Goal: Task Accomplishment & Management: Manage account settings

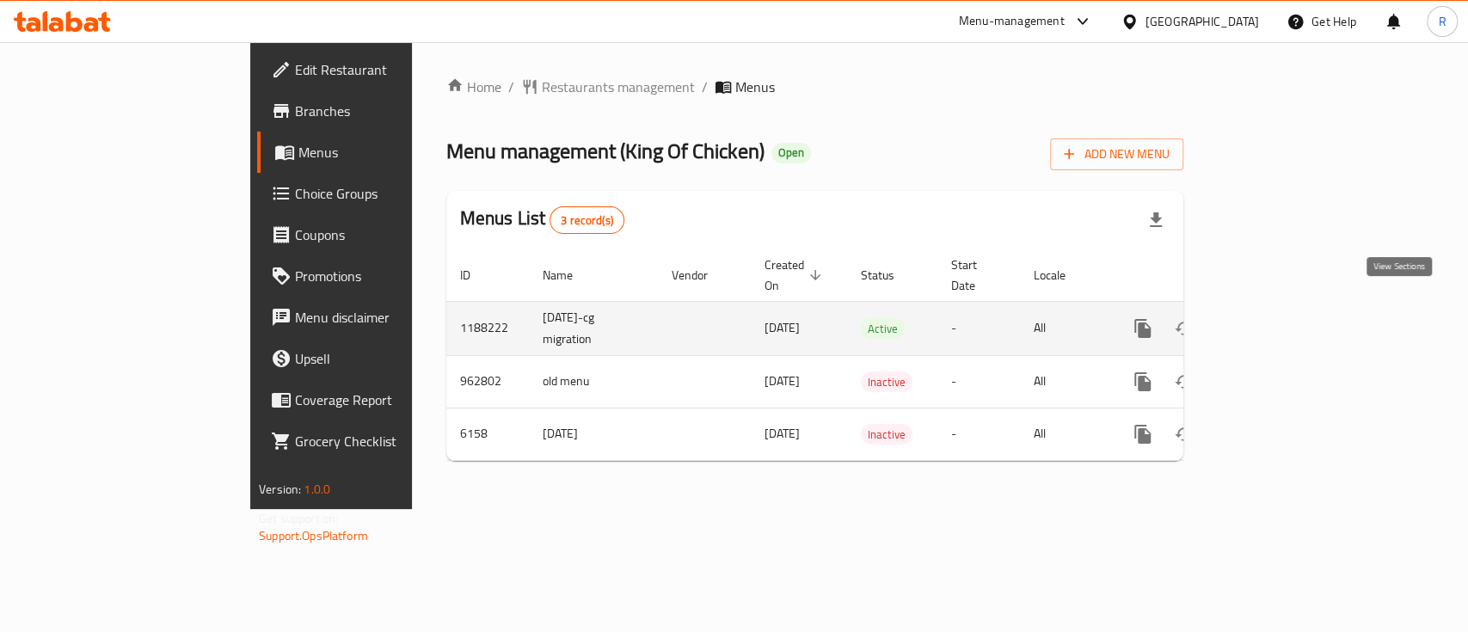
click at [1275, 321] on icon "enhanced table" at bounding box center [1266, 328] width 15 height 15
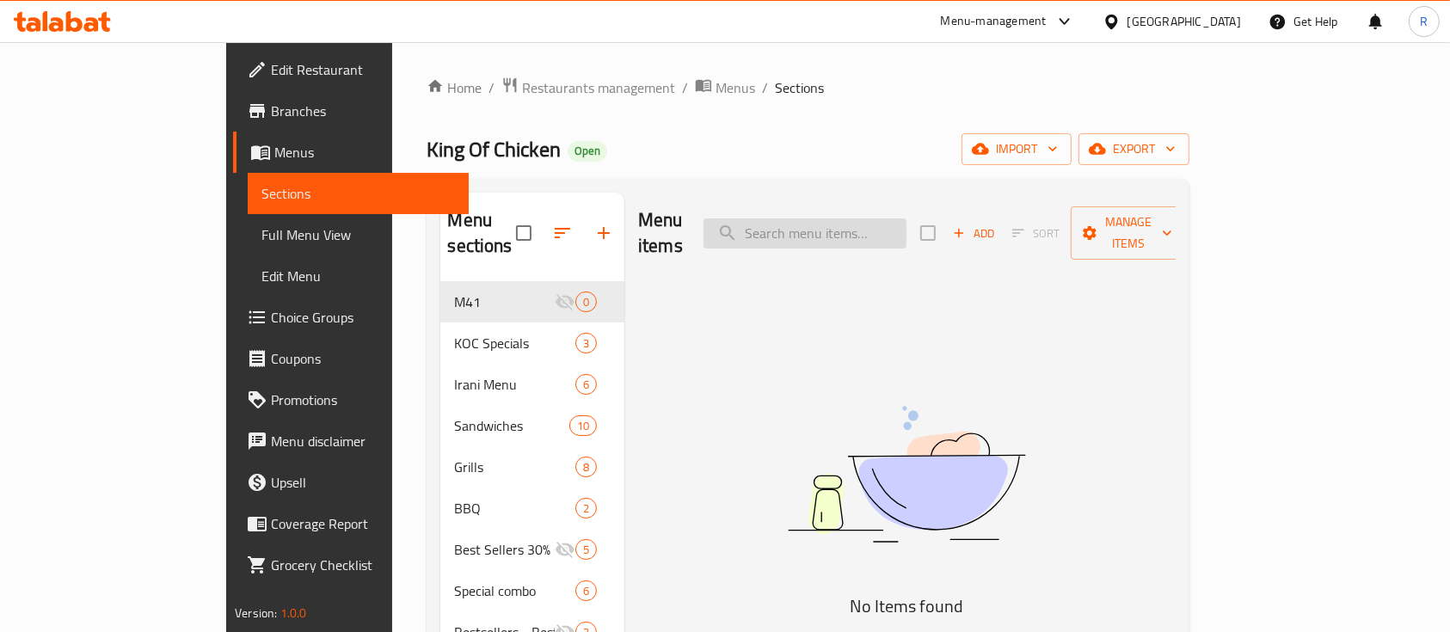
click at [868, 218] on input "search" at bounding box center [805, 233] width 203 height 30
paste input "Chicken Kofta plate"
click at [888, 224] on input "Chicken Kofta plate" at bounding box center [805, 233] width 203 height 30
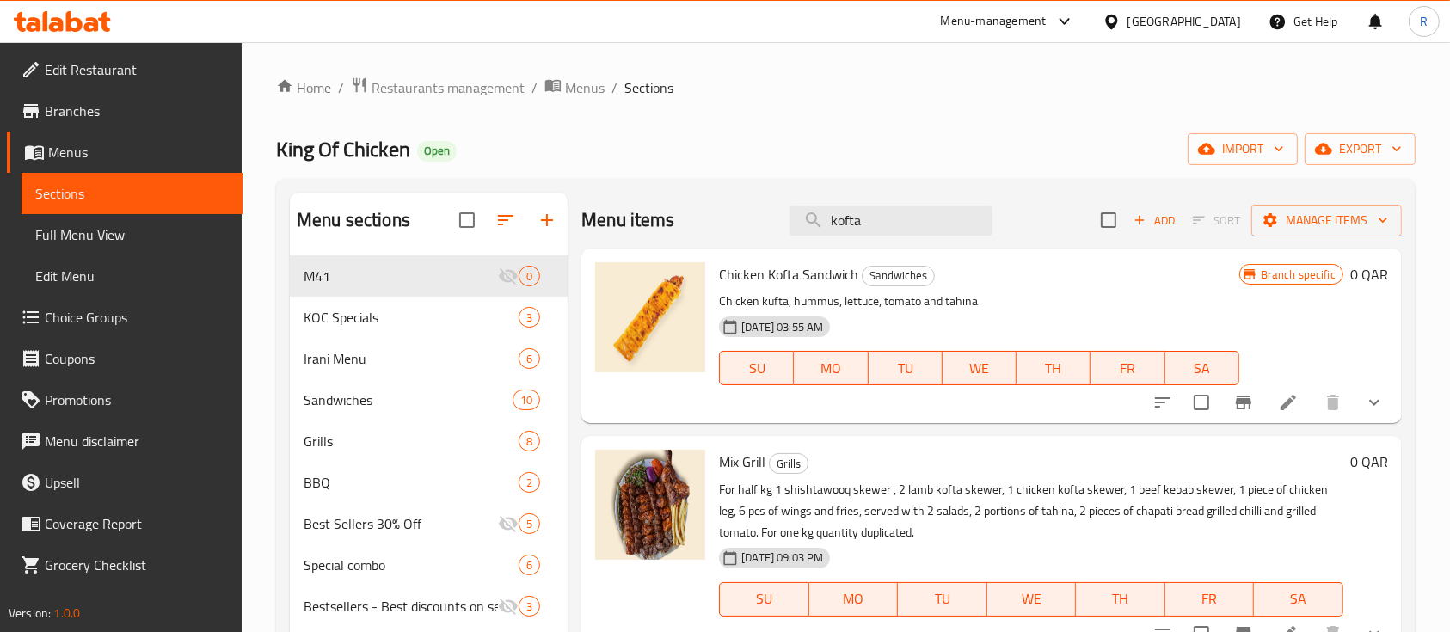
type input "kofta"
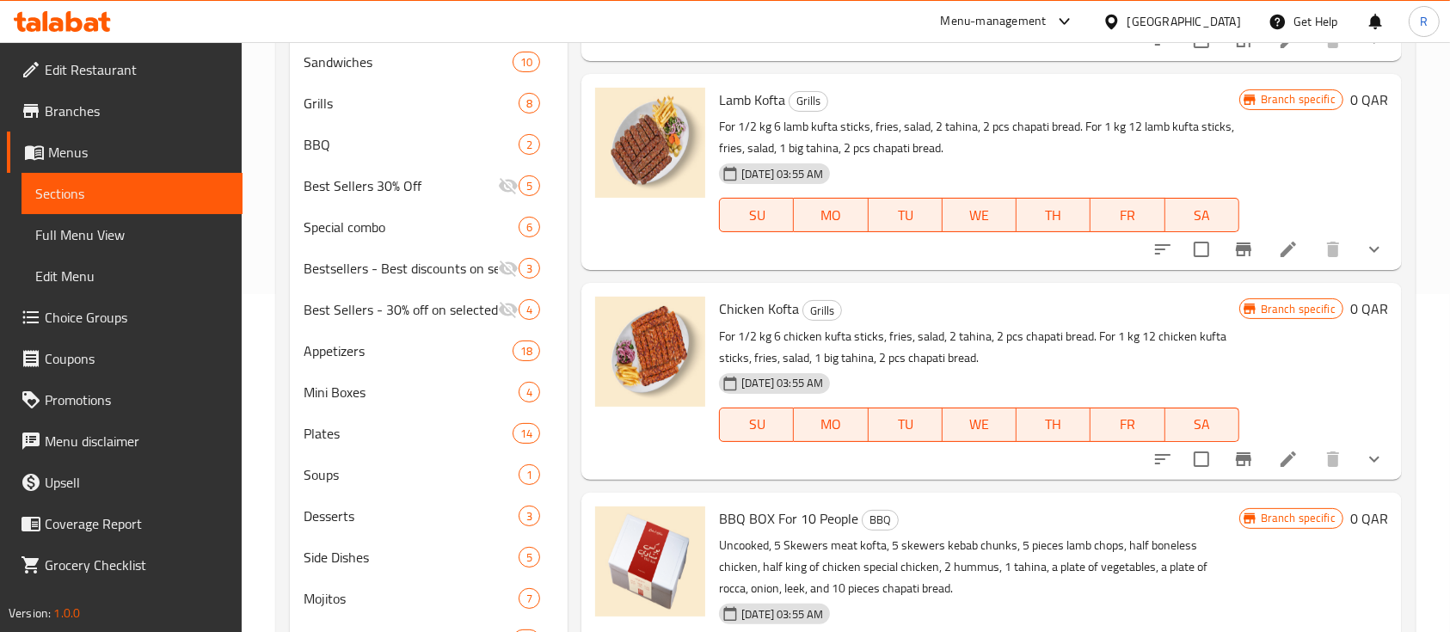
scroll to position [263, 0]
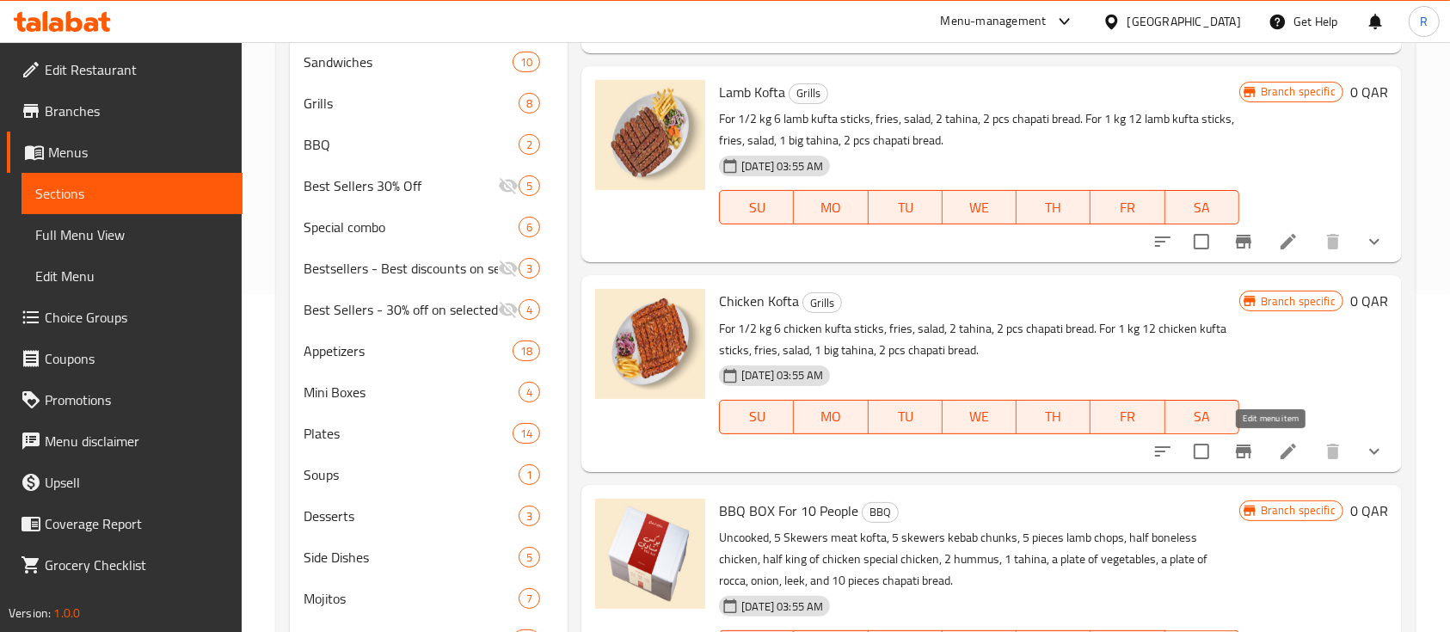
click at [1278, 452] on icon at bounding box center [1288, 451] width 21 height 21
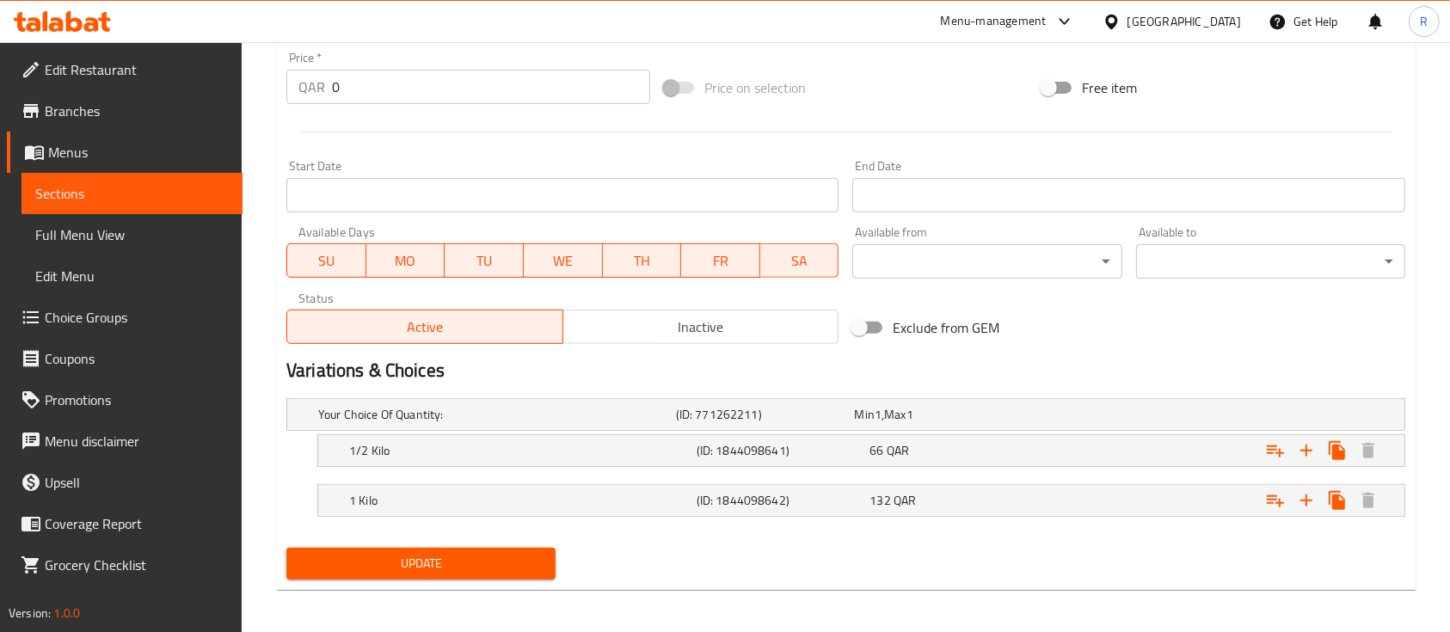
scroll to position [646, 0]
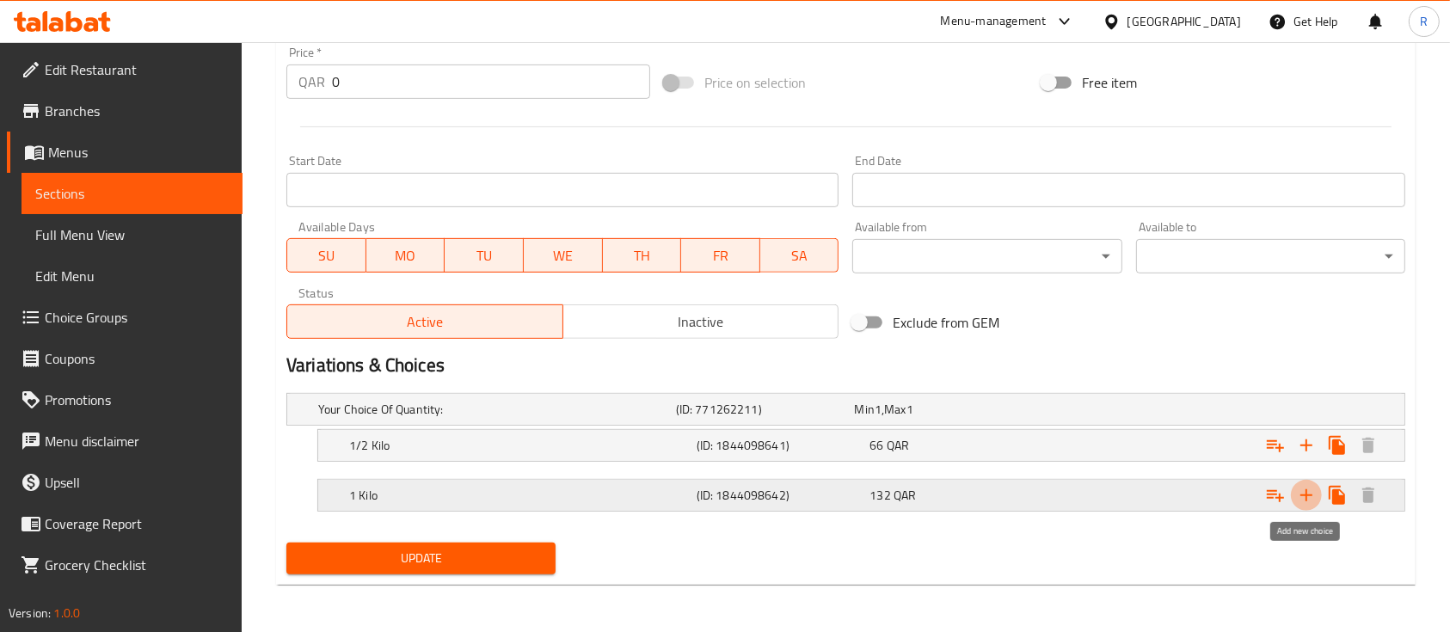
click at [1309, 501] on icon "Expand" at bounding box center [1306, 495] width 21 height 21
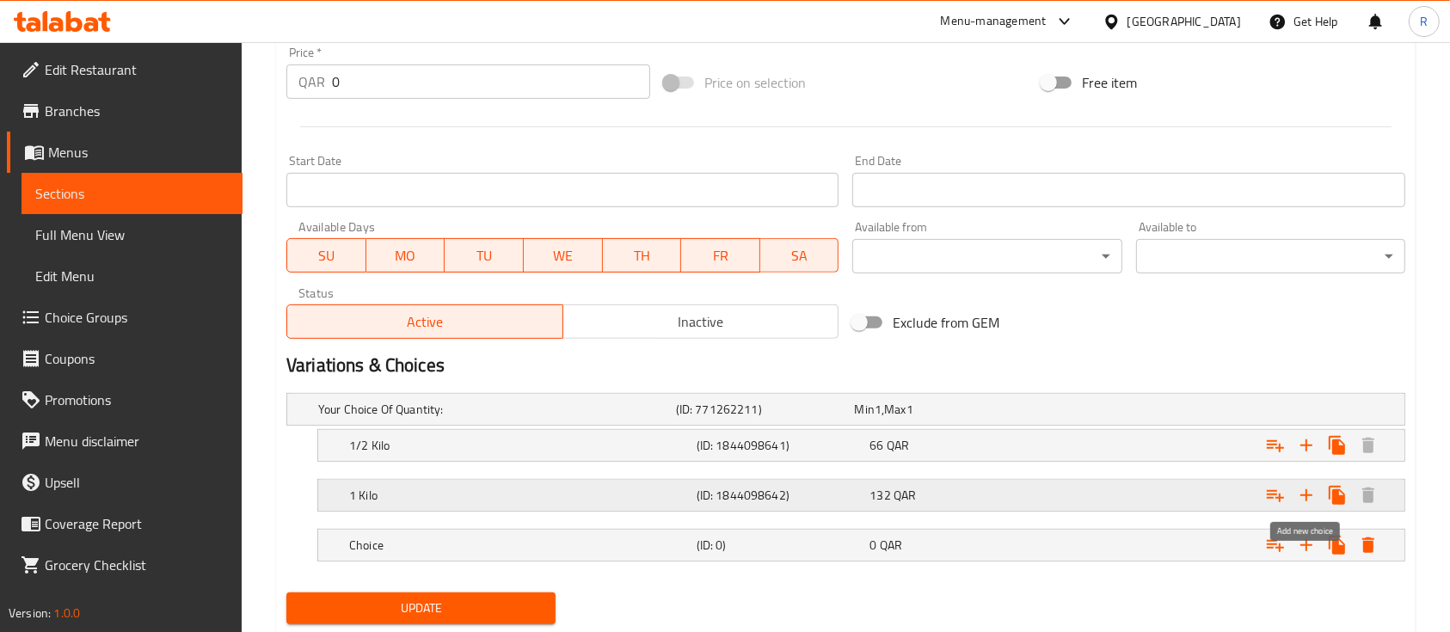
scroll to position [695, 0]
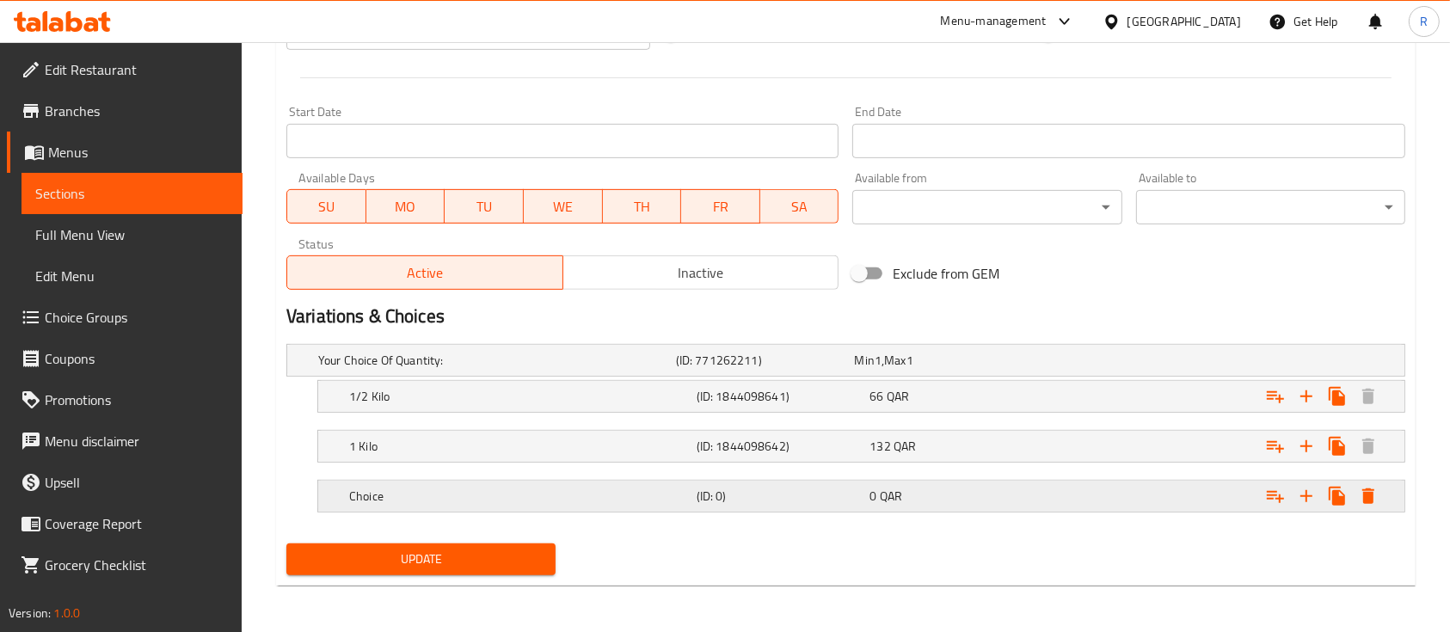
click at [519, 369] on h5 "Choice" at bounding box center [493, 360] width 351 height 17
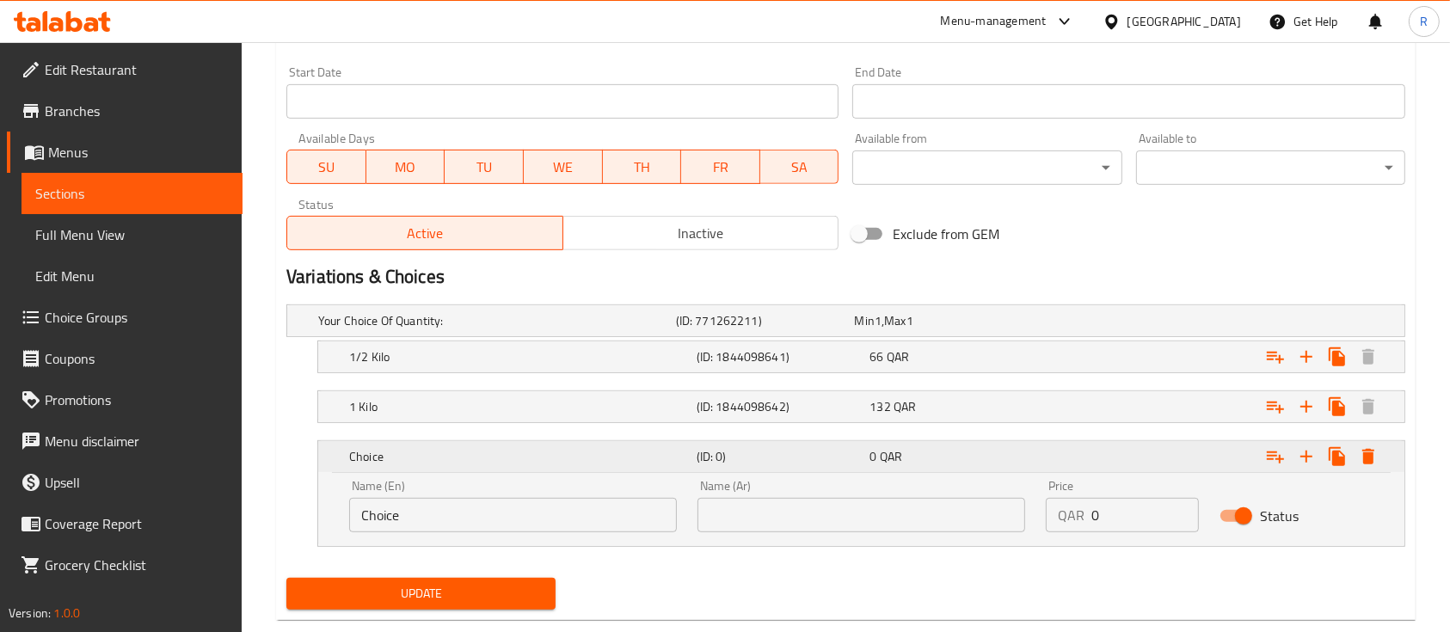
scroll to position [736, 0]
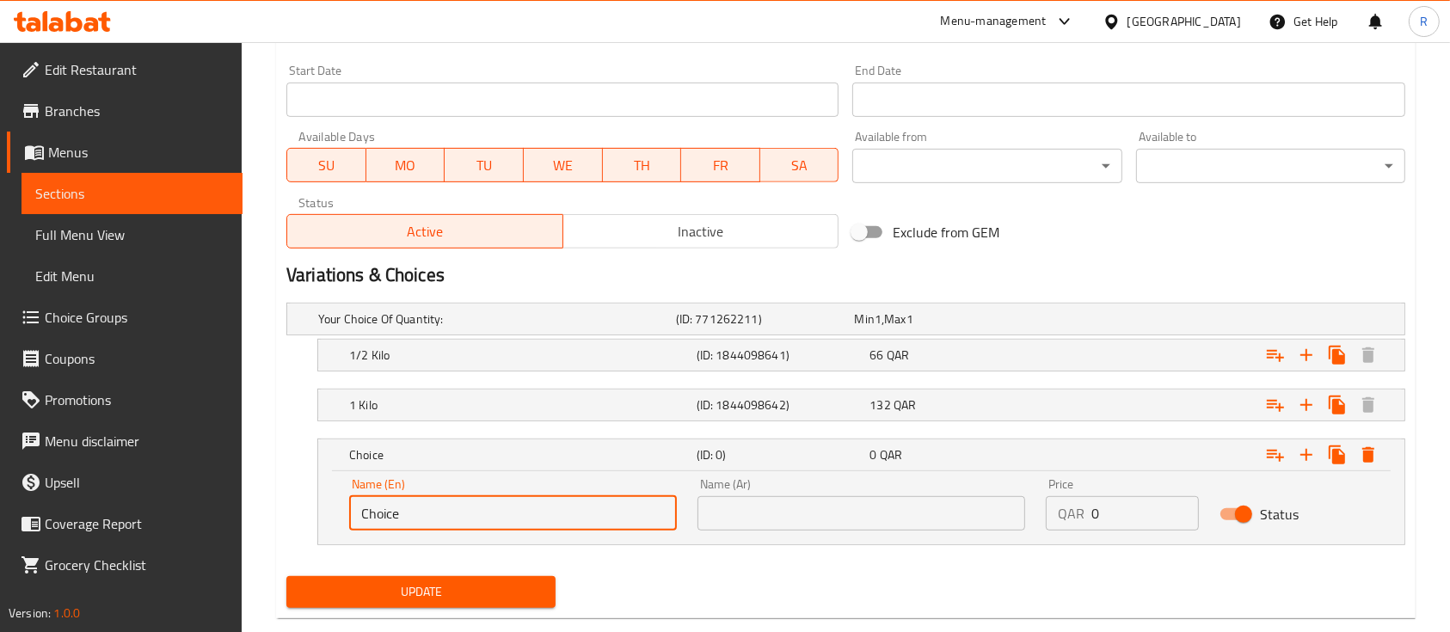
click at [432, 513] on input "Choice" at bounding box center [513, 513] width 328 height 34
click at [482, 524] on input "Plate" at bounding box center [513, 513] width 328 height 34
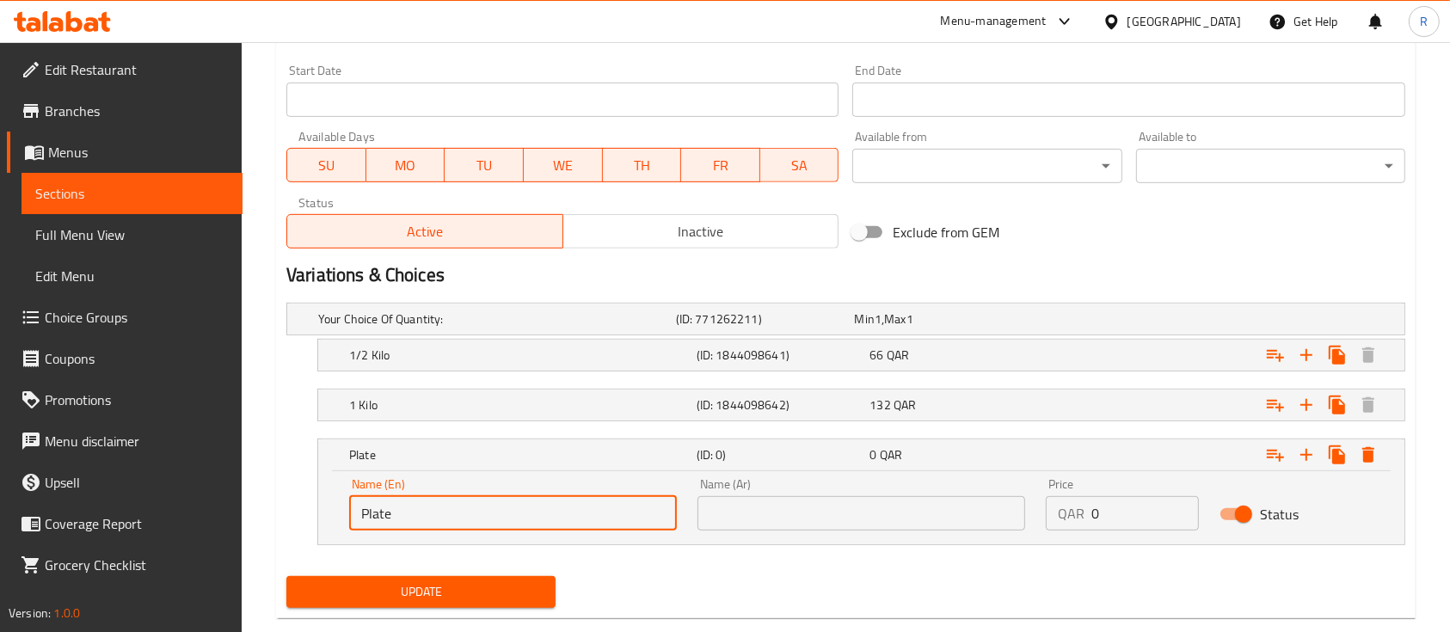
type input "Plate"
click at [735, 520] on input "text" at bounding box center [862, 513] width 328 height 34
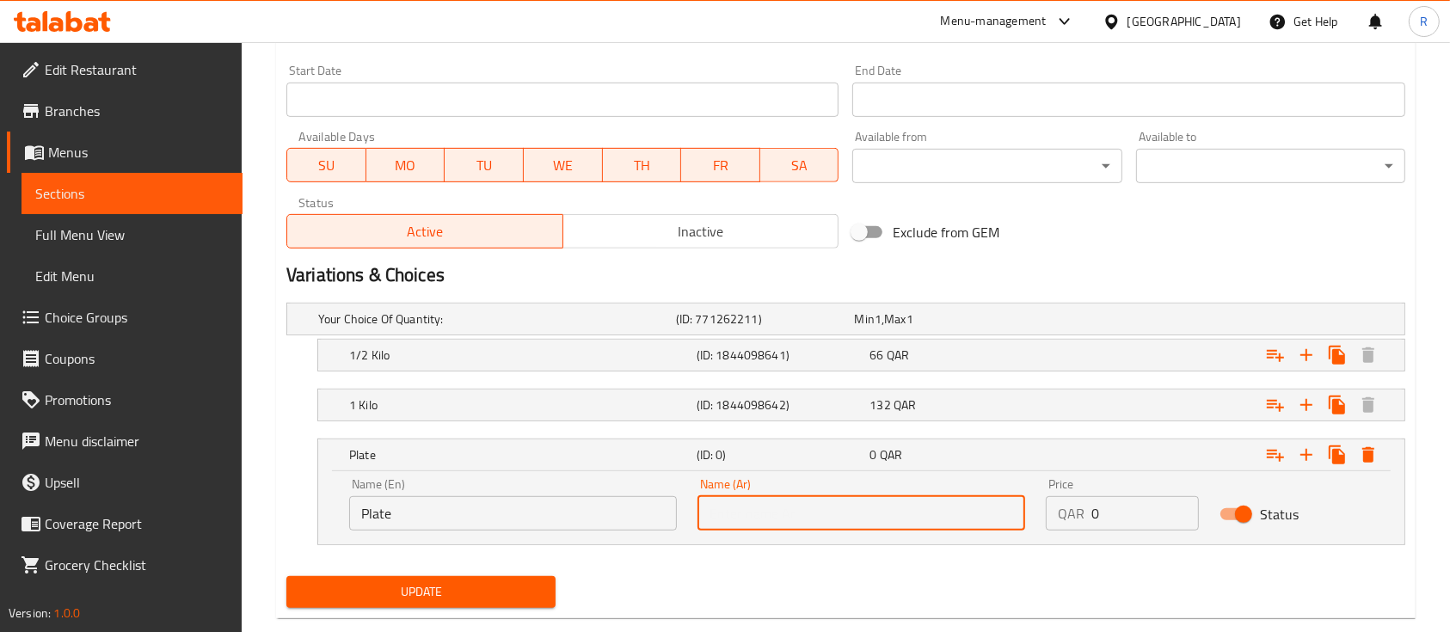
paste input "طبق"
type input "طبق"
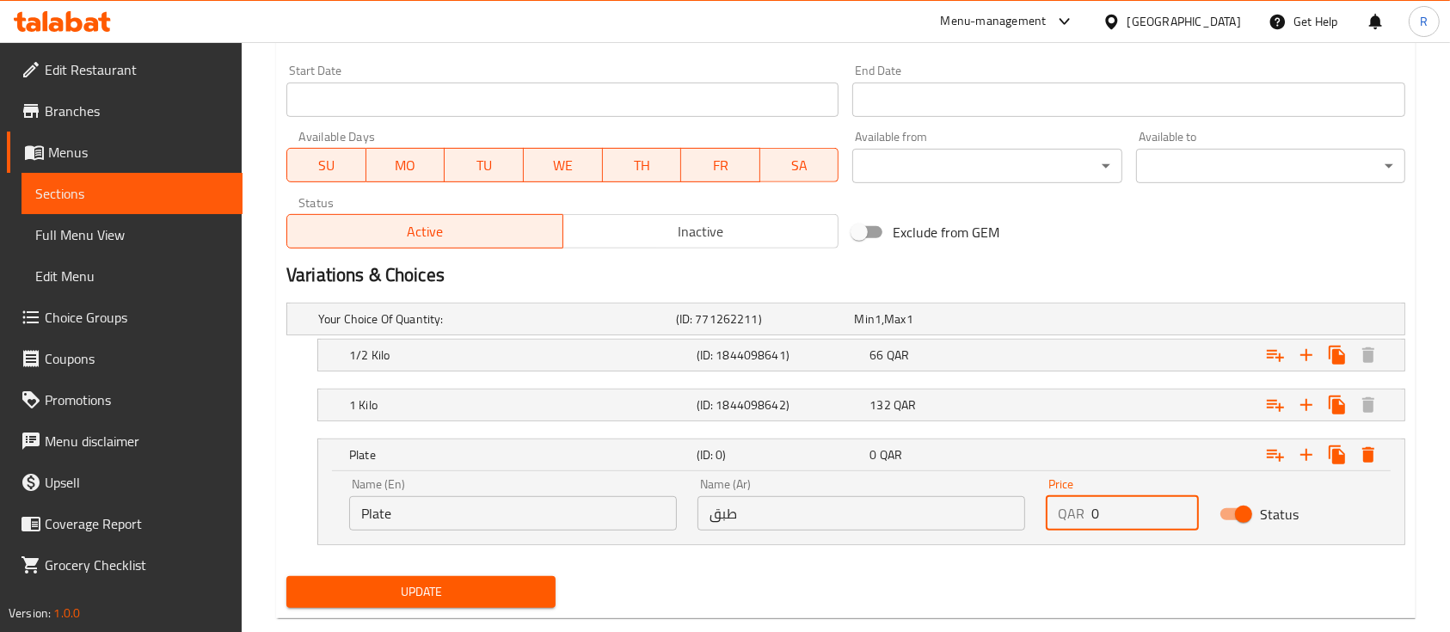
drag, startPoint x: 1112, startPoint y: 517, endPoint x: 1043, endPoint y: 526, distance: 69.5
click at [1043, 526] on div "Price QAR 0 Price" at bounding box center [1123, 504] width 174 height 73
type input "34"
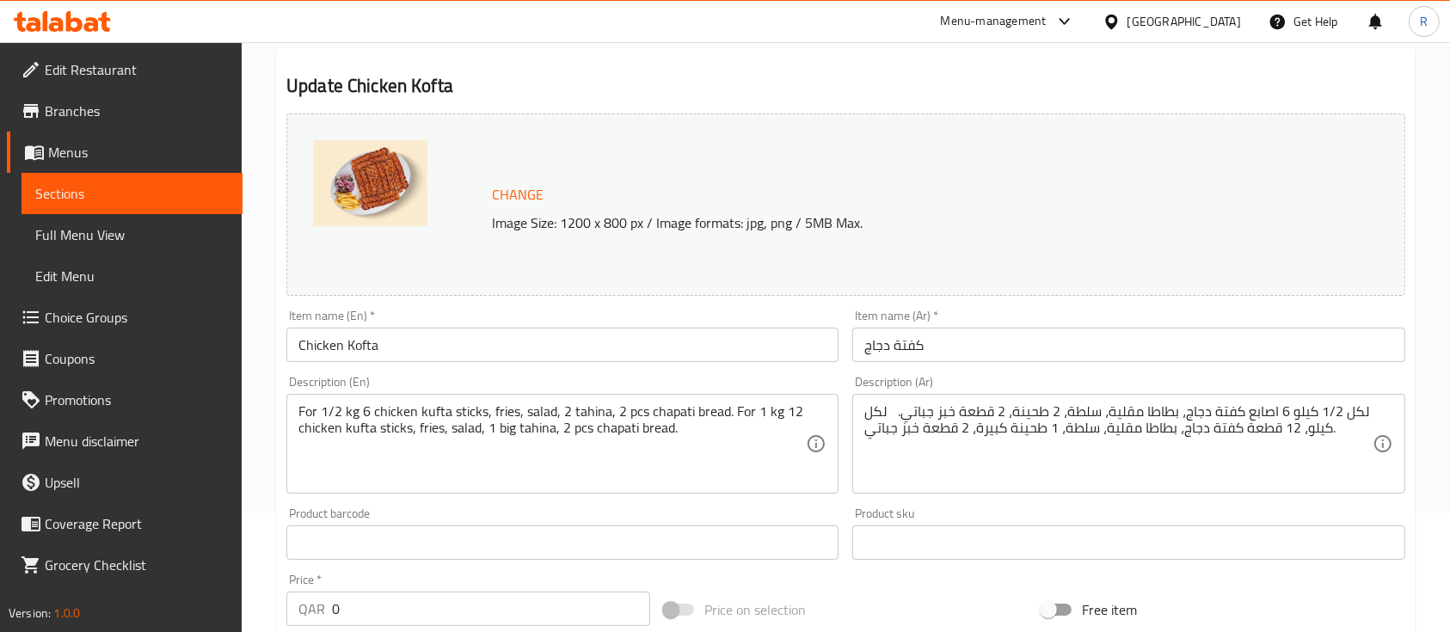
scroll to position [769, 0]
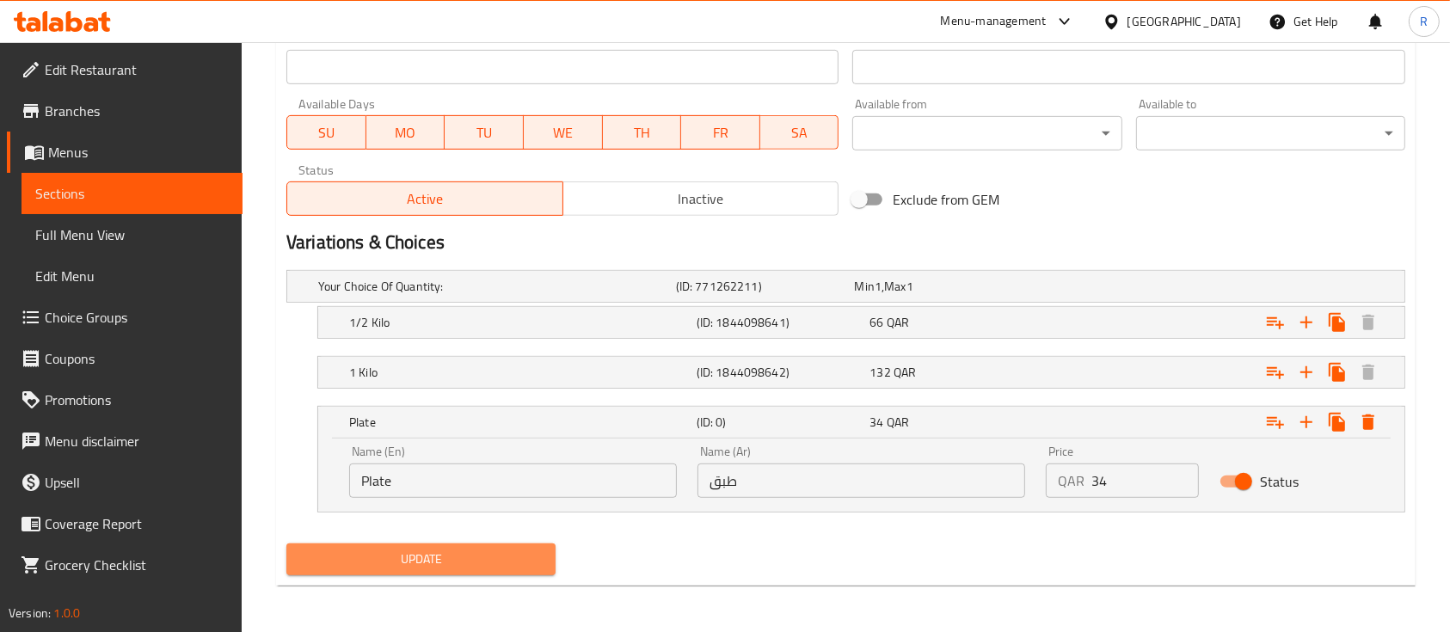
click at [470, 563] on span "Update" at bounding box center [421, 560] width 242 height 22
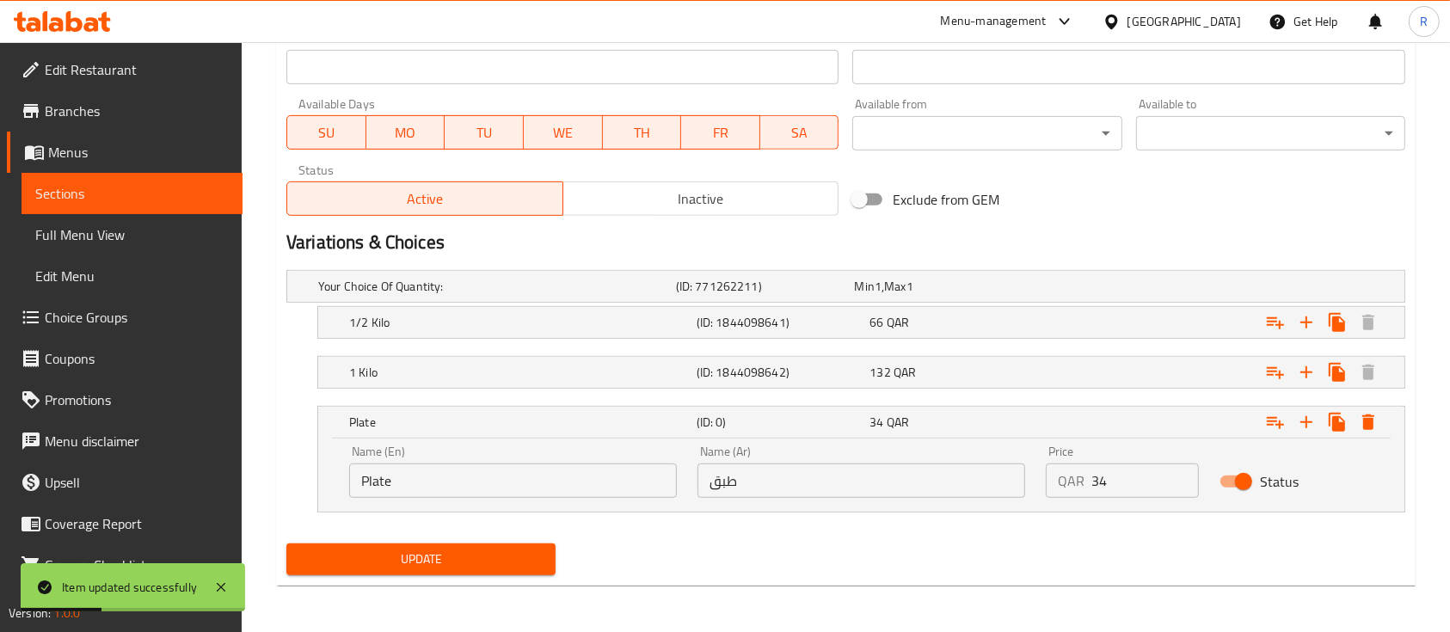
click at [1191, 208] on div "Exclude from GEM" at bounding box center [1034, 199] width 378 height 46
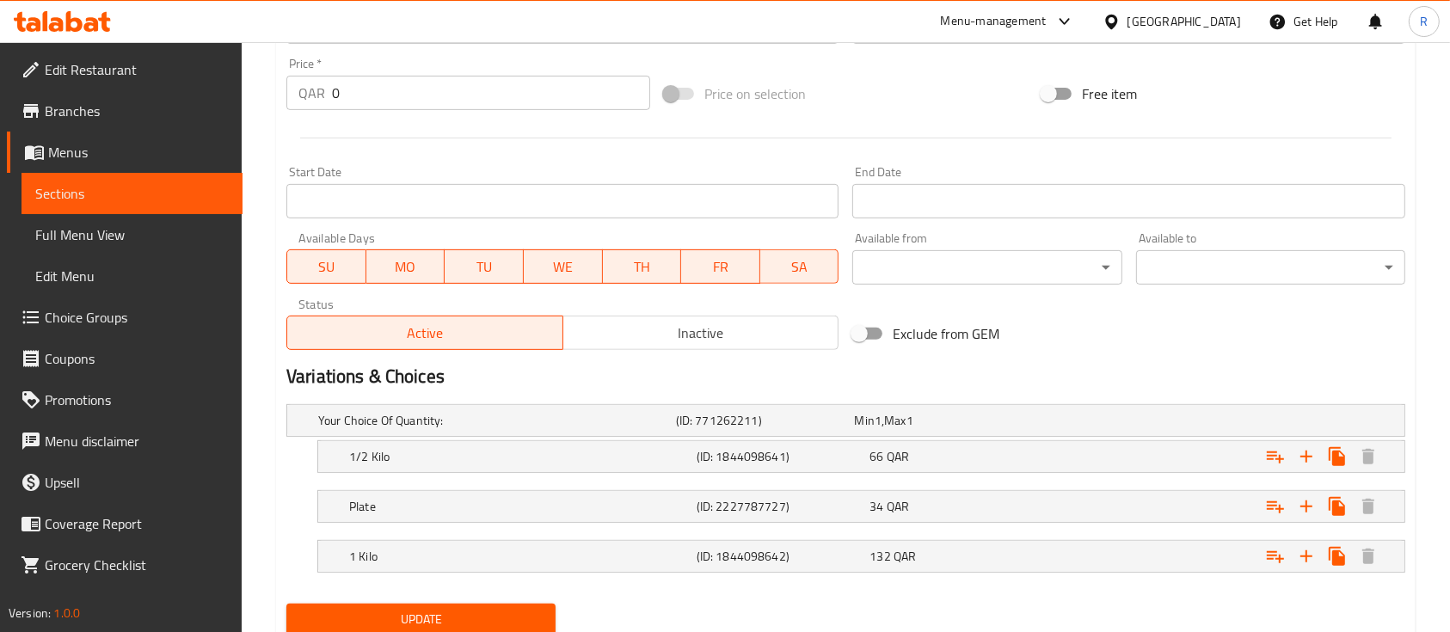
scroll to position [695, 0]
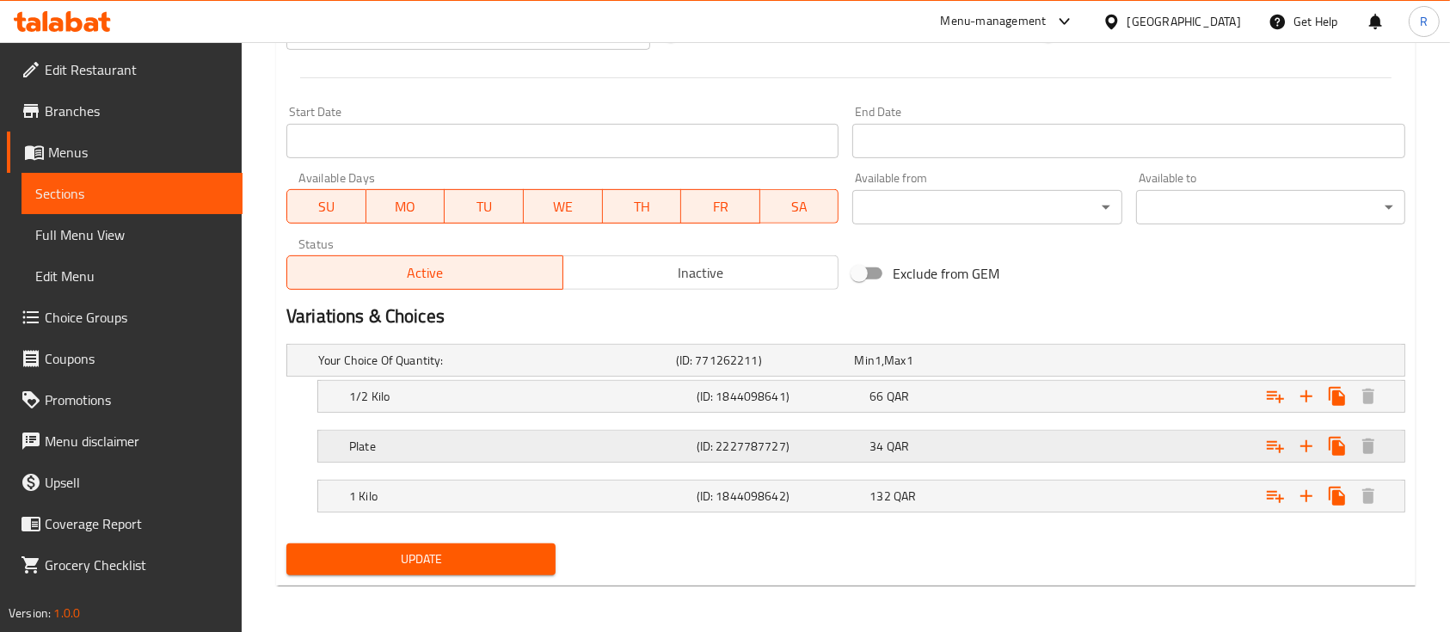
drag, startPoint x: 1129, startPoint y: 443, endPoint x: 1044, endPoint y: 432, distance: 85.9
click at [1044, 364] on div "Expand" at bounding box center [1209, 360] width 358 height 7
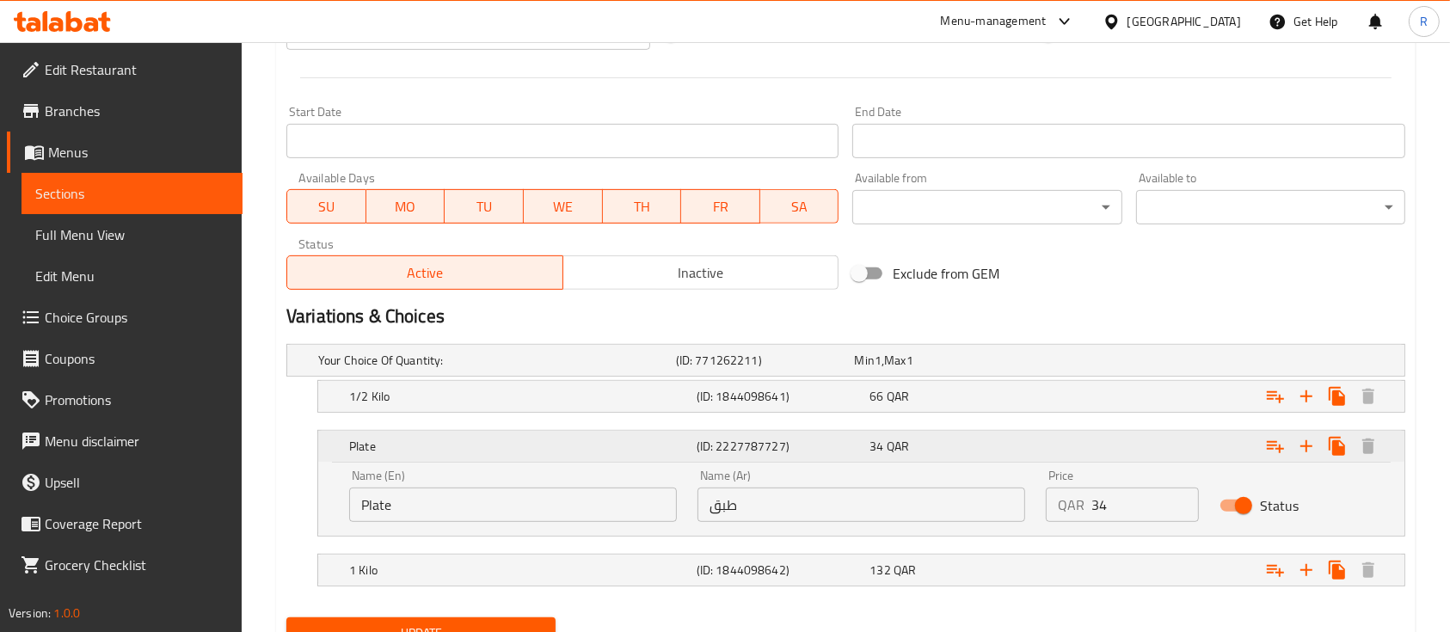
click at [1044, 432] on div "Expand" at bounding box center [1213, 446] width 347 height 38
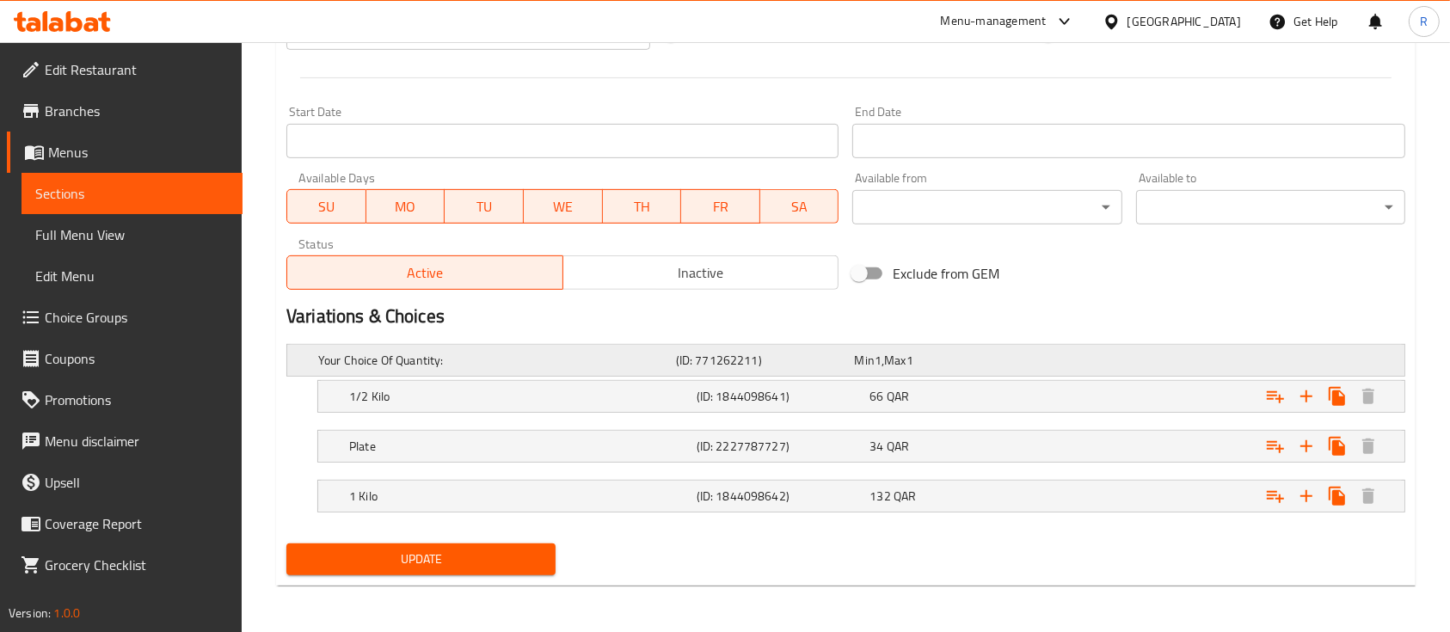
click at [298, 354] on div "Your Choice Of Quantity: (ID: 771262211) Min 1 , Max 1" at bounding box center [845, 360] width 1117 height 31
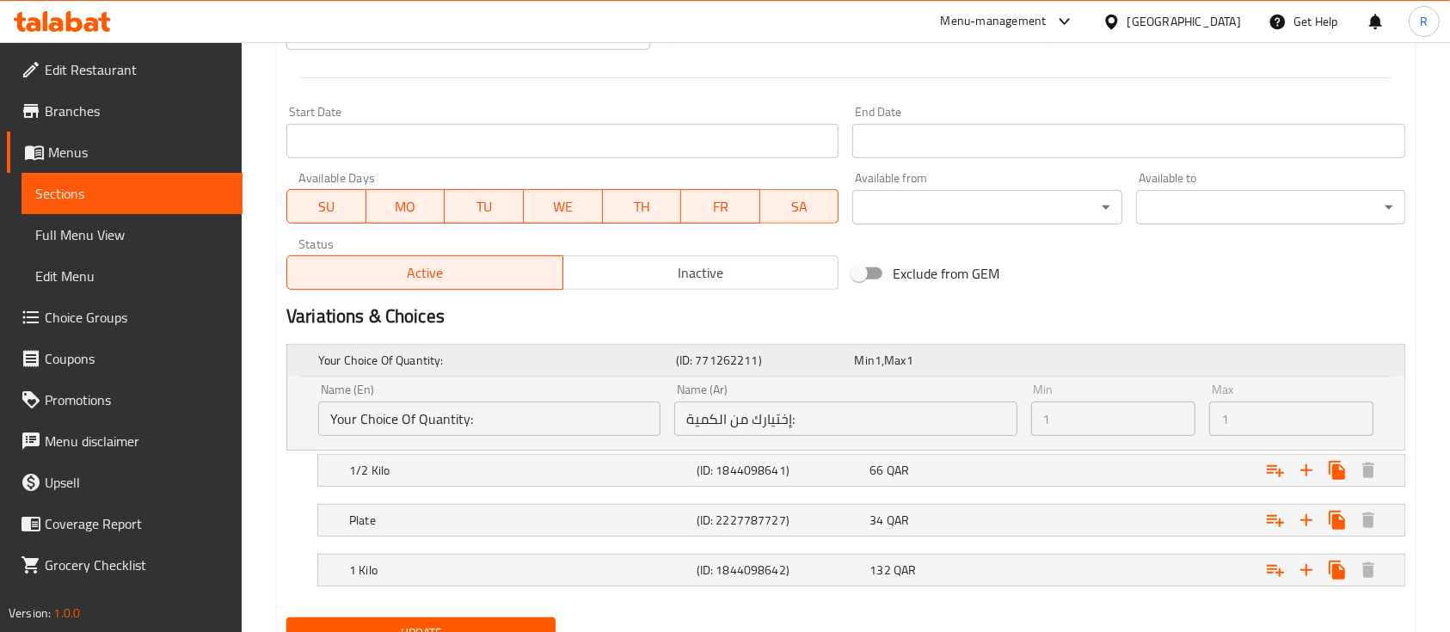
click at [298, 354] on div "Your Choice Of Quantity: (ID: 771262211) Min 1 , Max 1" at bounding box center [845, 360] width 1117 height 31
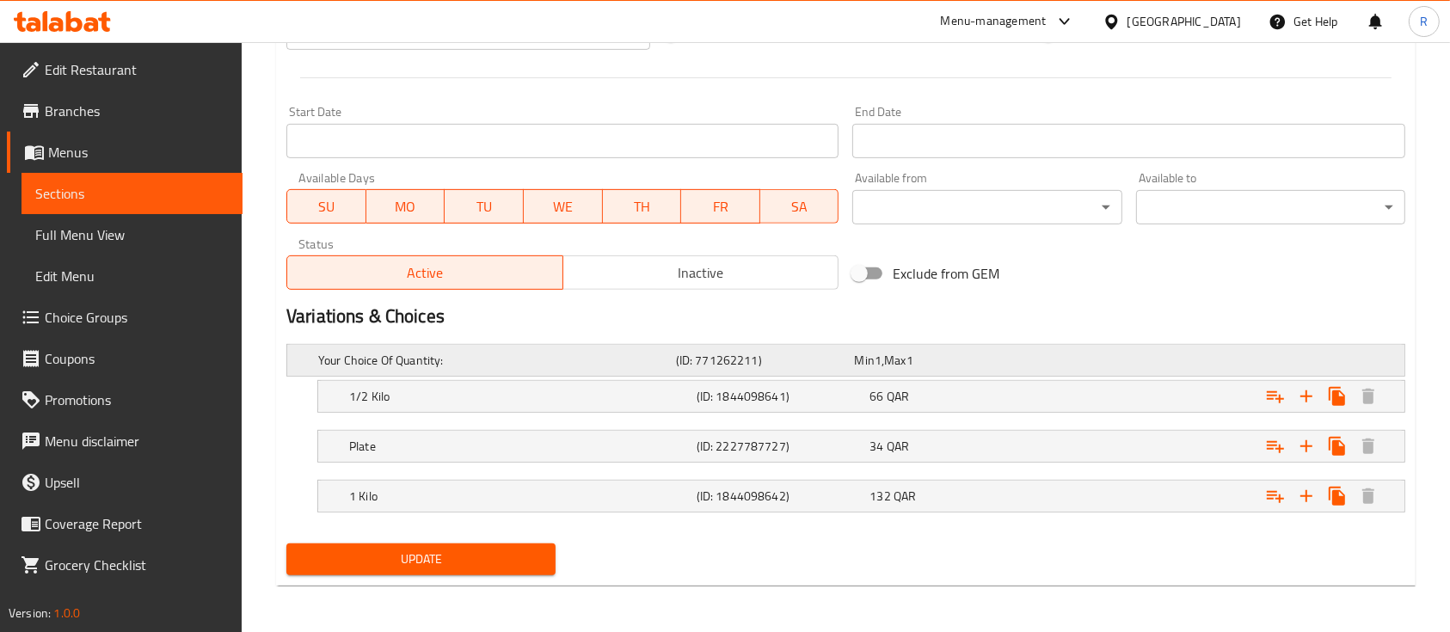
drag, startPoint x: 319, startPoint y: 449, endPoint x: 295, endPoint y: 374, distance: 78.6
click at [295, 371] on div "Your Choice Of Quantity: (ID: 771262211) Min 1 , Max 1 Name (En) Your Choice Of…" at bounding box center [846, 437] width 1133 height 200
drag, startPoint x: 298, startPoint y: 444, endPoint x: 286, endPoint y: 383, distance: 62.1
click at [286, 383] on div "Your Choice Of Quantity: (ID: 771262211) Min 1 , Max 1 Name (En) Your Choice Of…" at bounding box center [846, 437] width 1133 height 200
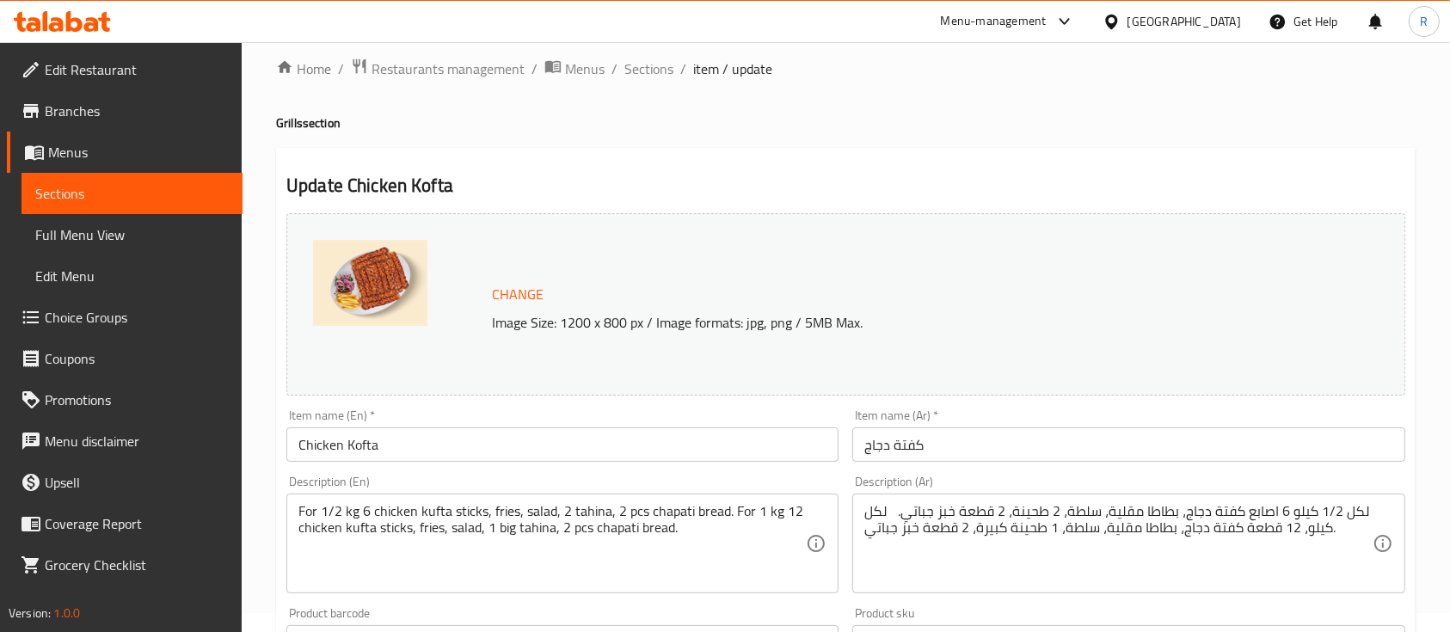
scroll to position [0, 0]
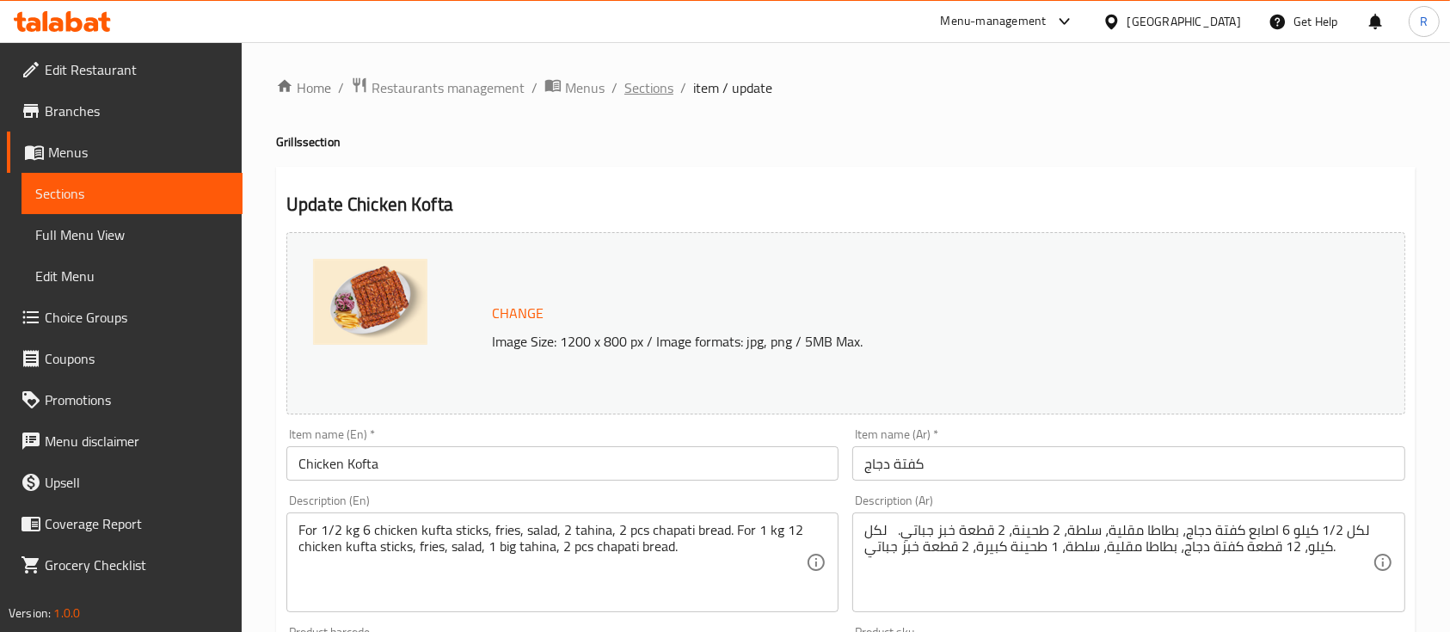
click at [642, 89] on span "Sections" at bounding box center [648, 87] width 49 height 21
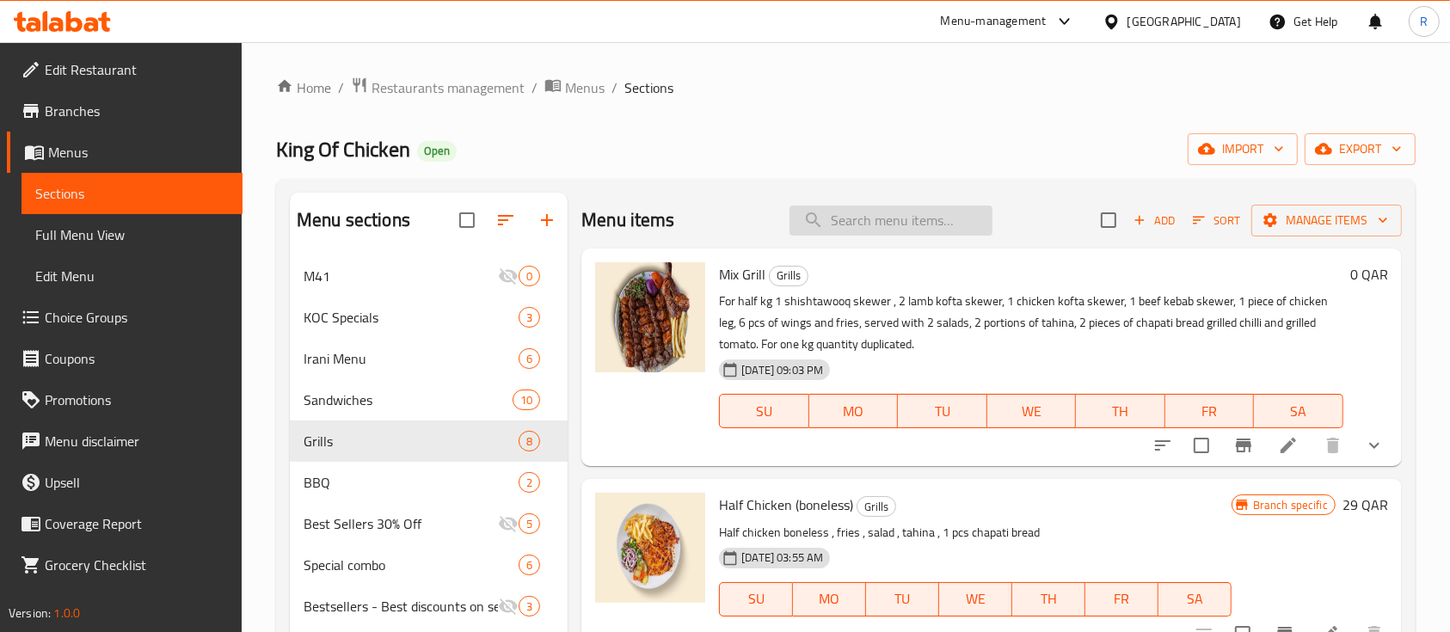
click at [926, 217] on input "search" at bounding box center [891, 221] width 203 height 30
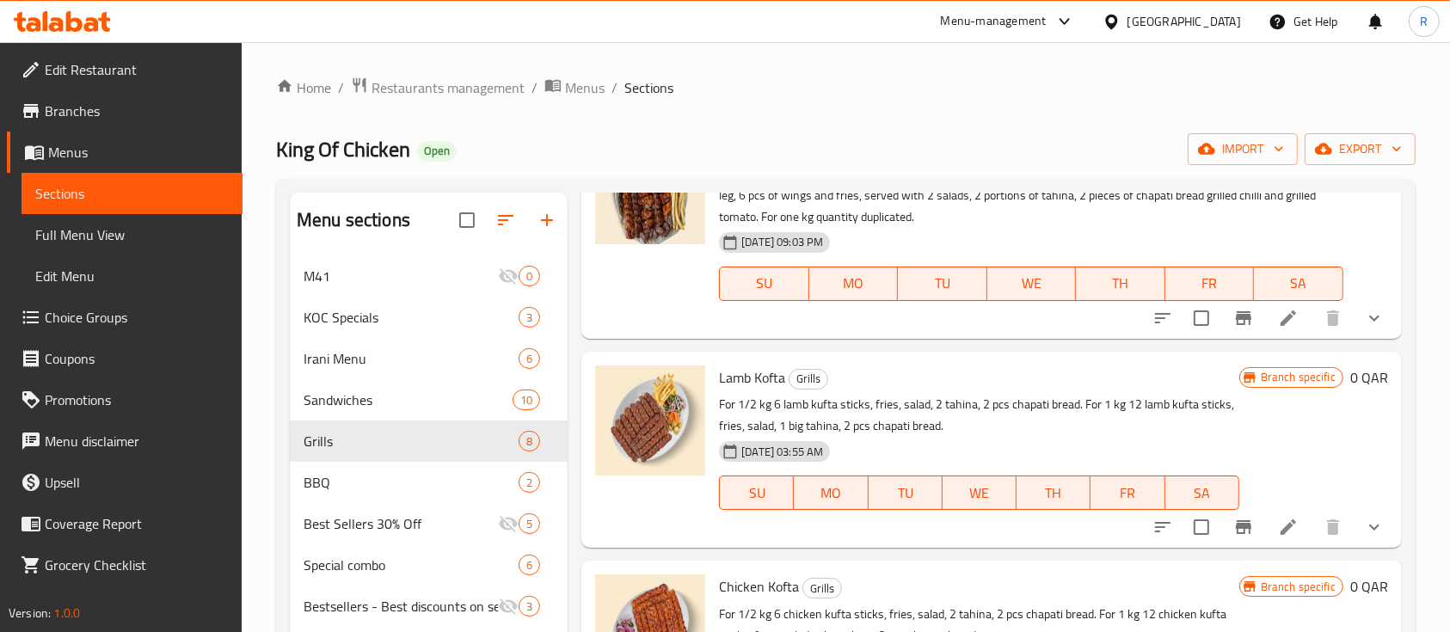
scroll to position [366, 0]
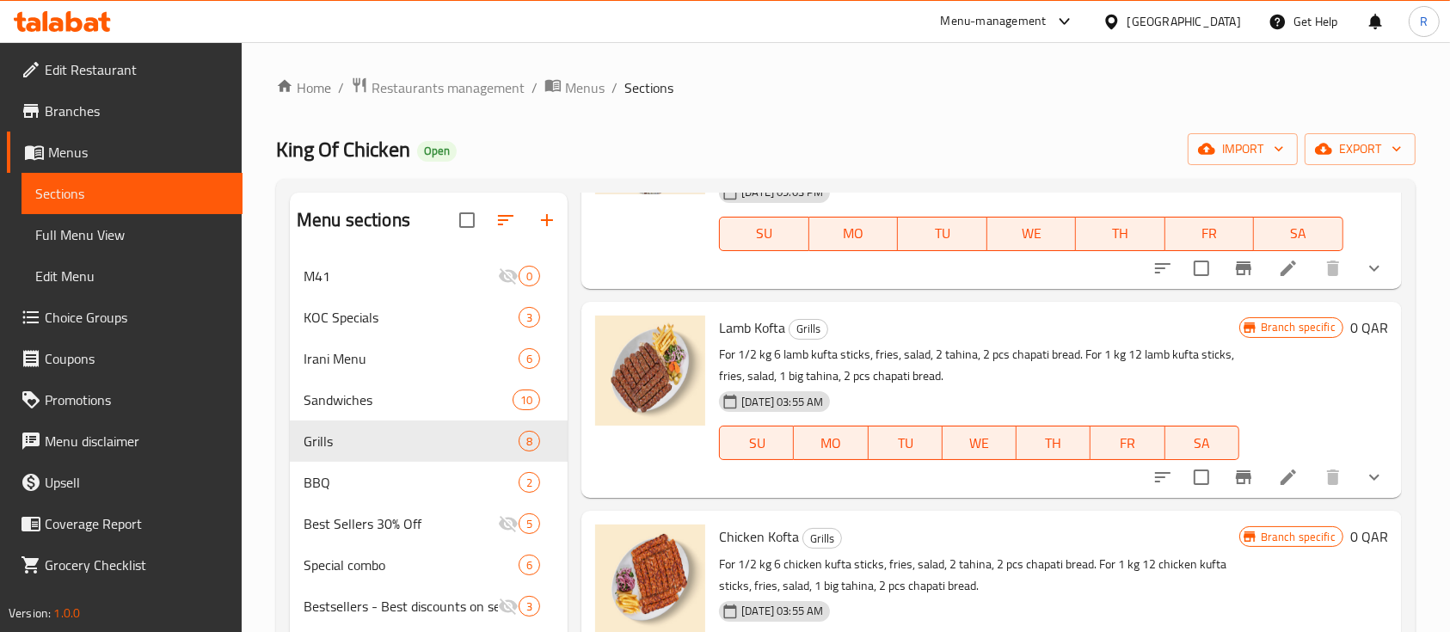
type input "kofta"
click at [1278, 473] on icon at bounding box center [1288, 477] width 21 height 21
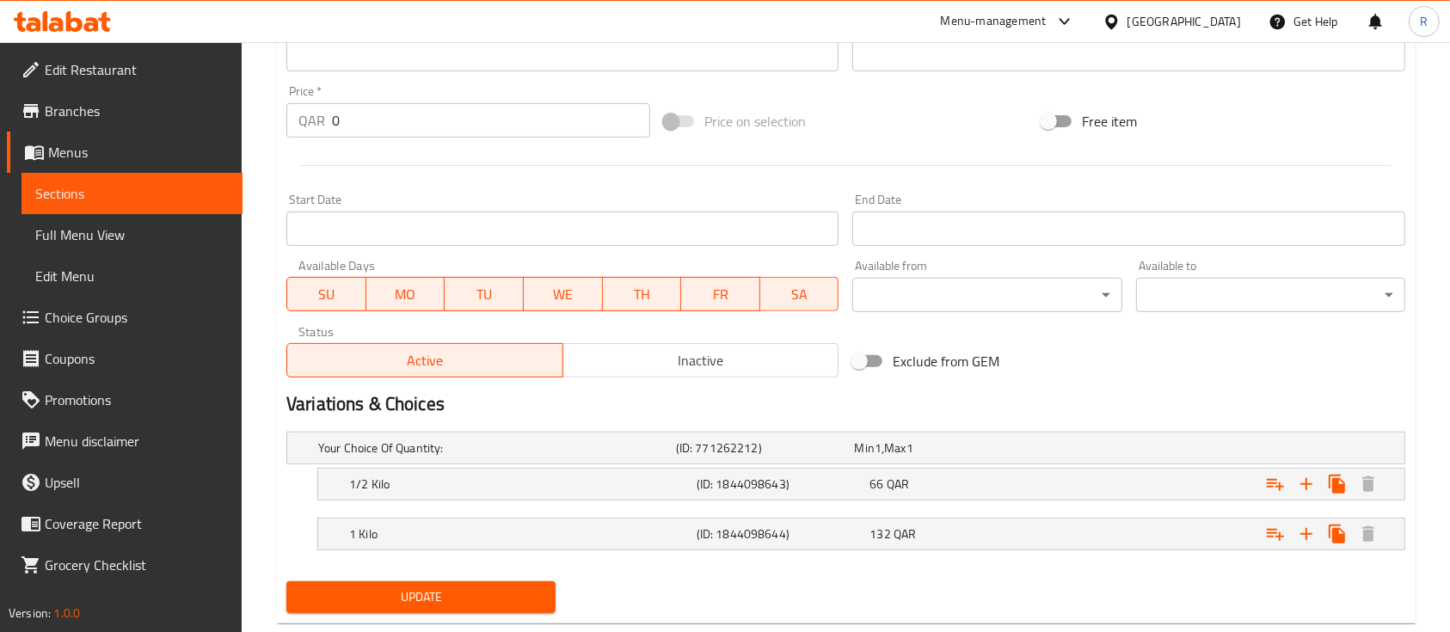
scroll to position [646, 0]
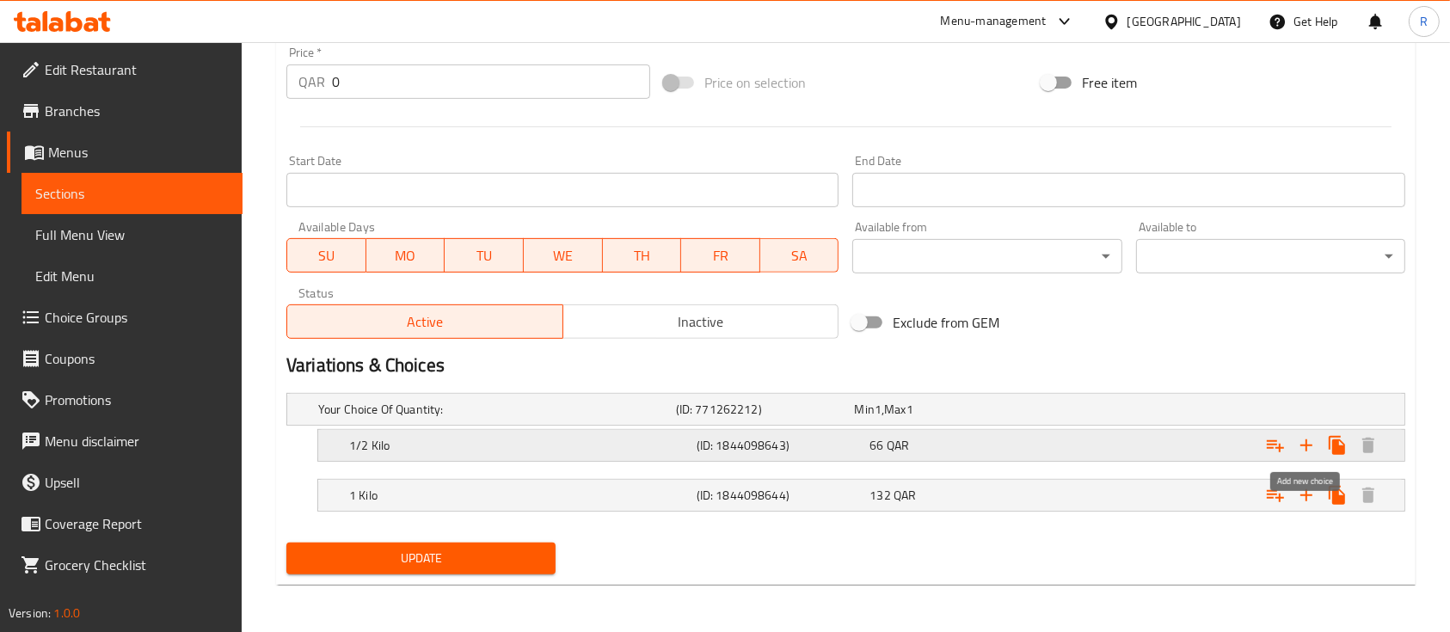
click at [1313, 447] on icon "Expand" at bounding box center [1306, 445] width 21 height 21
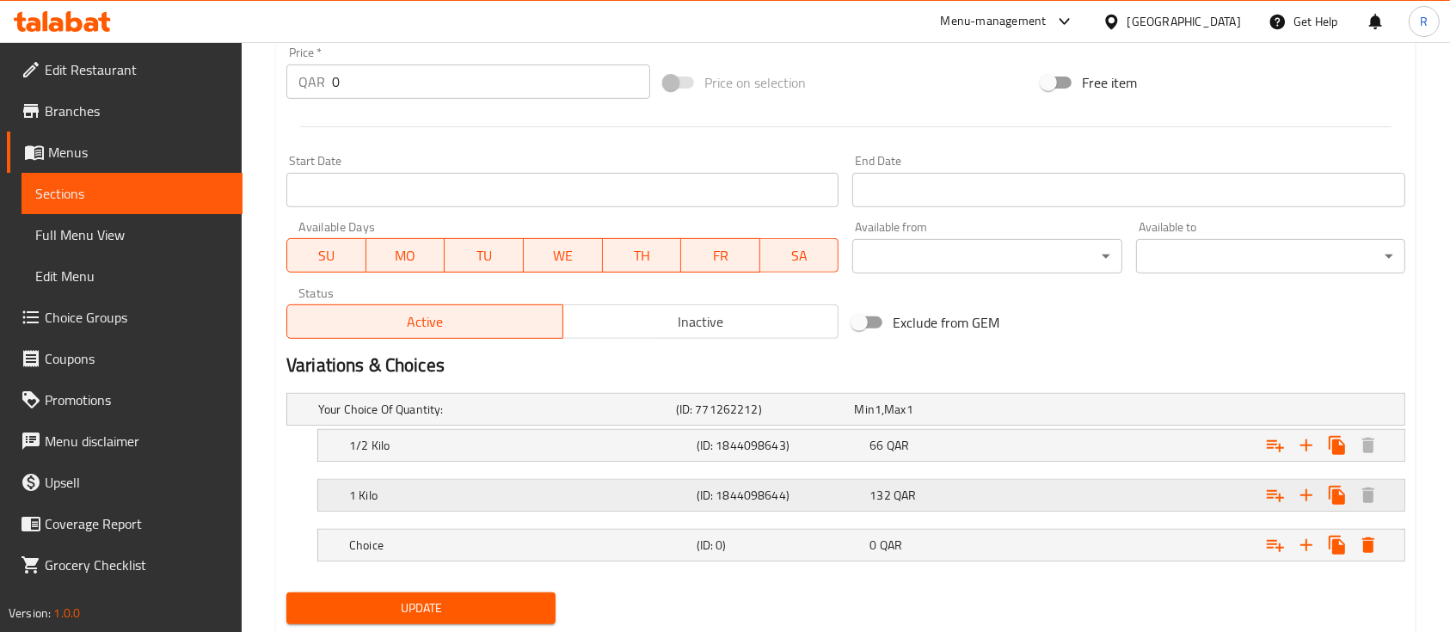
click at [437, 418] on h5 "1 Kilo" at bounding box center [493, 409] width 351 height 17
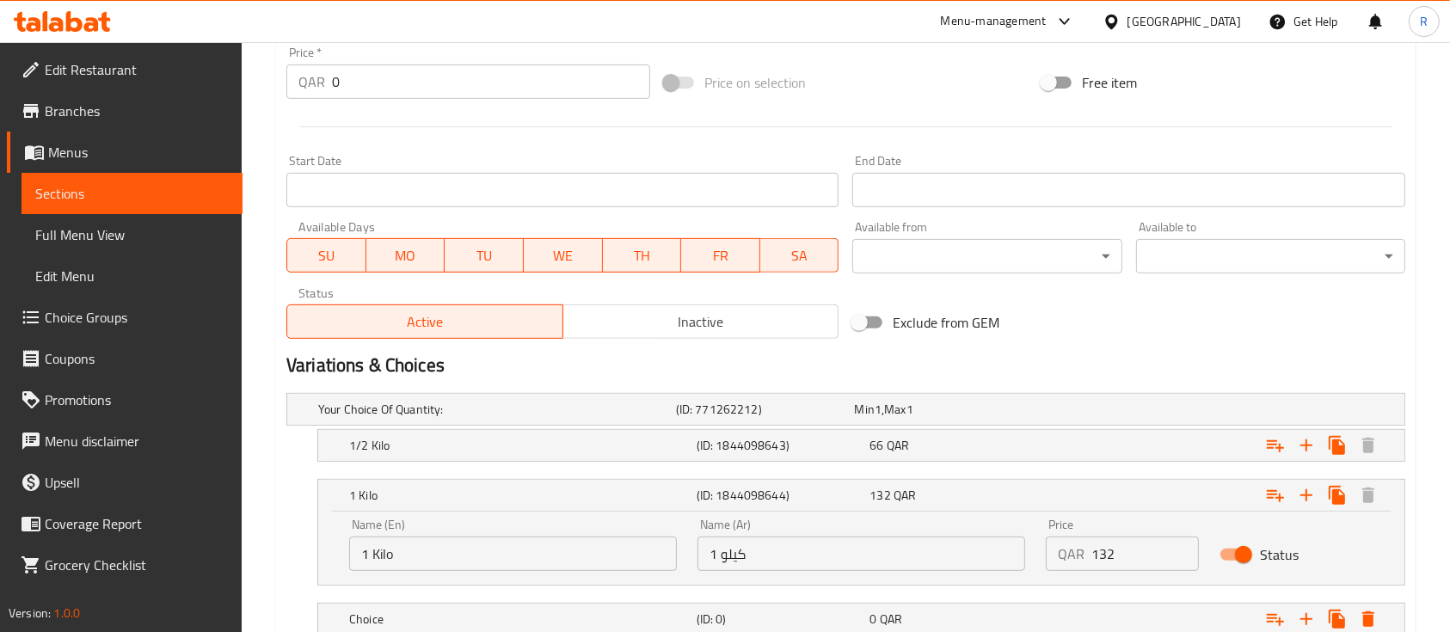
click at [405, 553] on input "1 Kilo" at bounding box center [513, 554] width 328 height 34
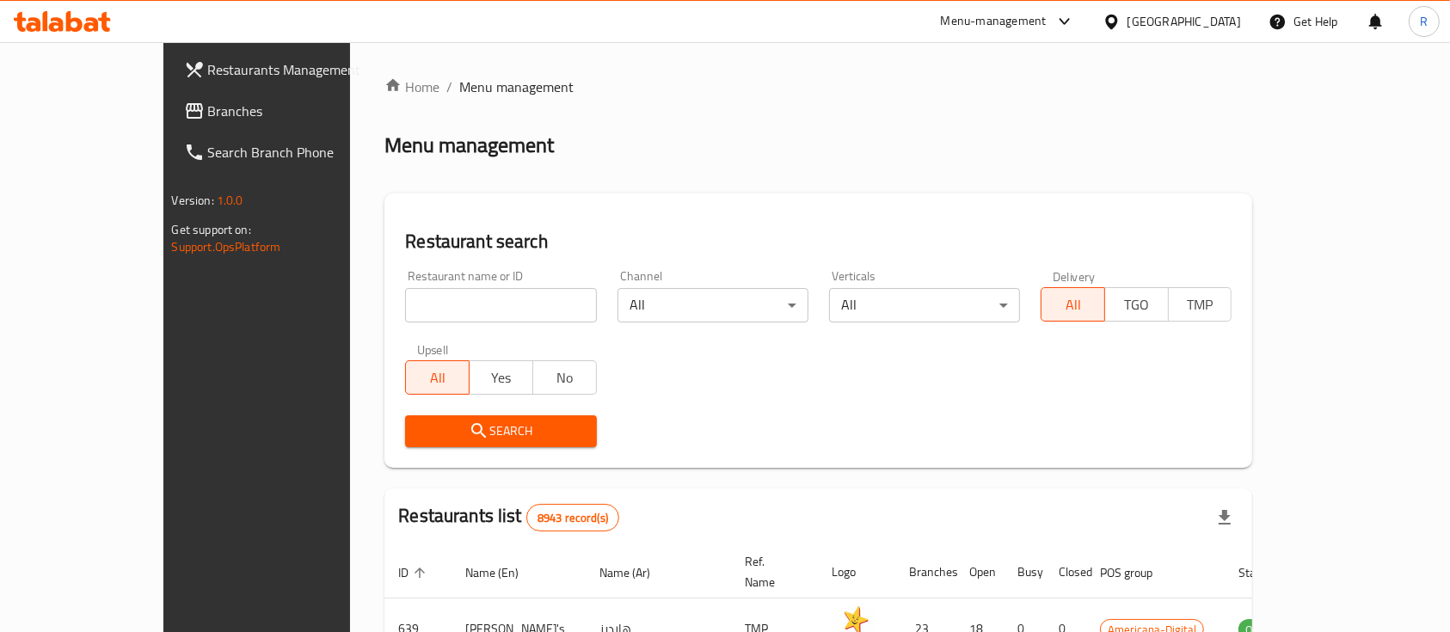
click at [405, 297] on input "search" at bounding box center [500, 305] width 191 height 34
type input "king of chicken"
click button "Search" at bounding box center [500, 431] width 191 height 32
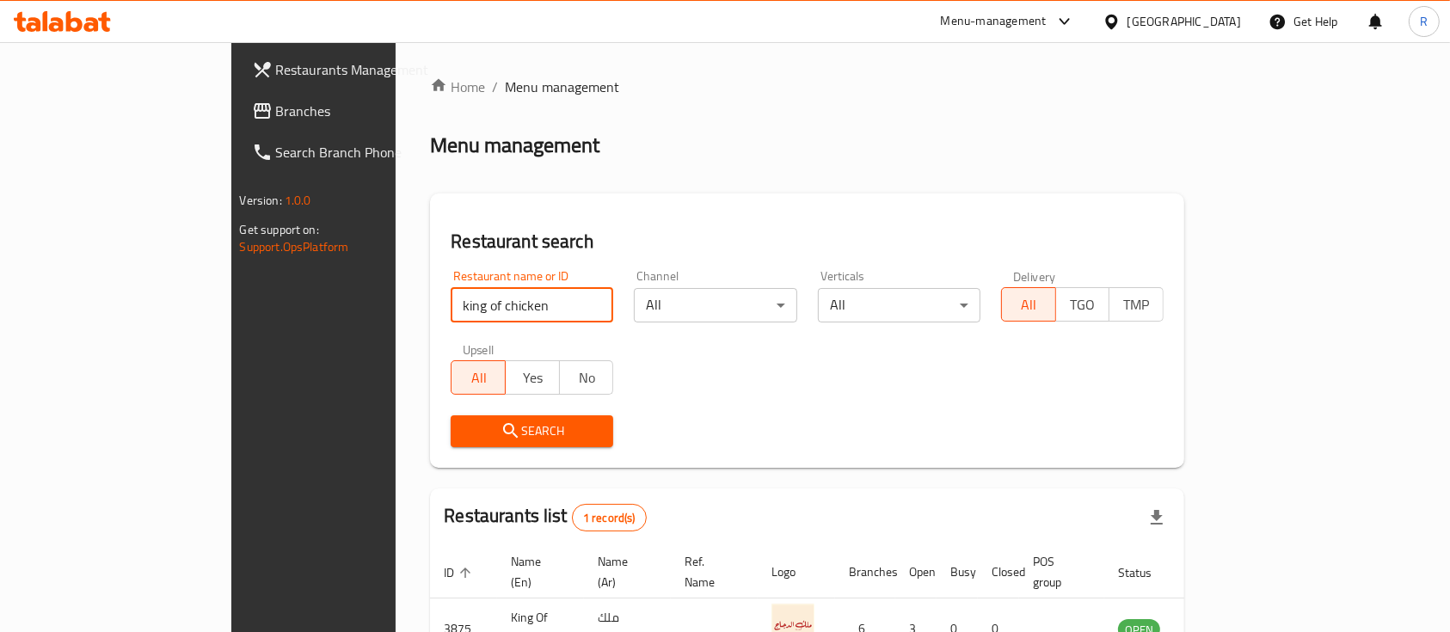
scroll to position [101, 0]
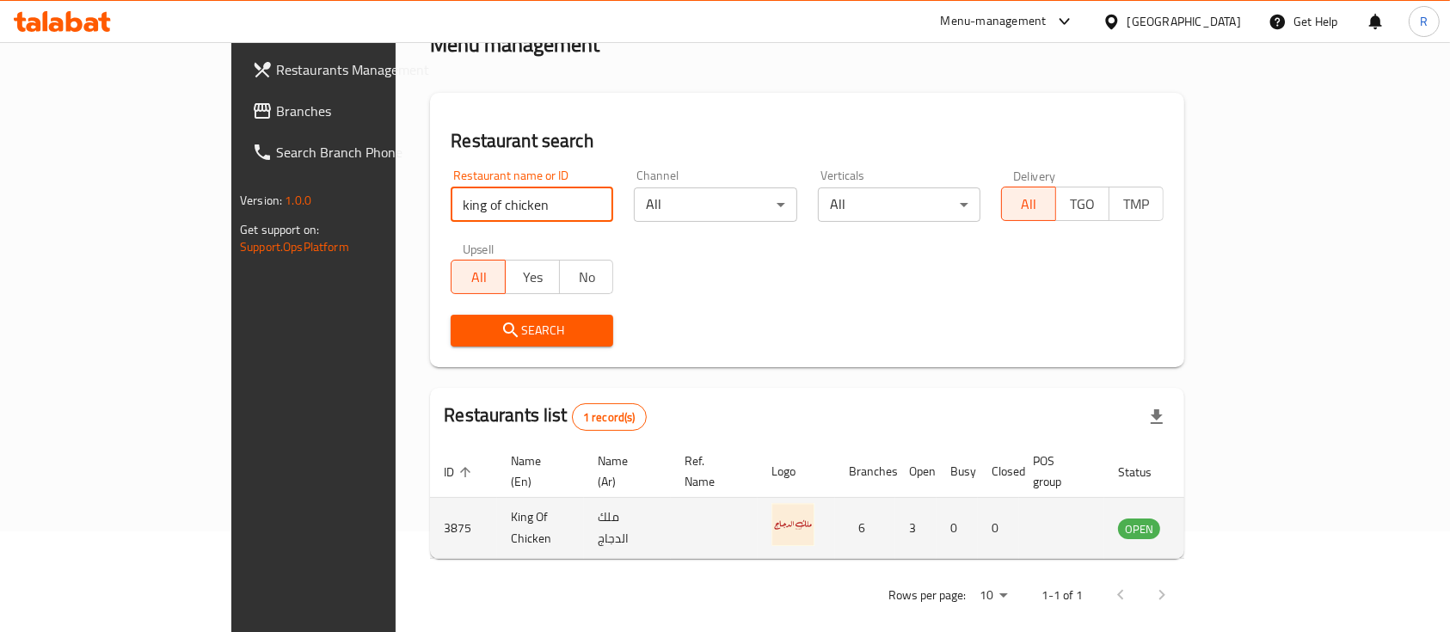
click at [1254, 521] on td "enhanced table" at bounding box center [1224, 528] width 59 height 61
click at [1226, 526] on icon "enhanced table" at bounding box center [1223, 529] width 6 height 7
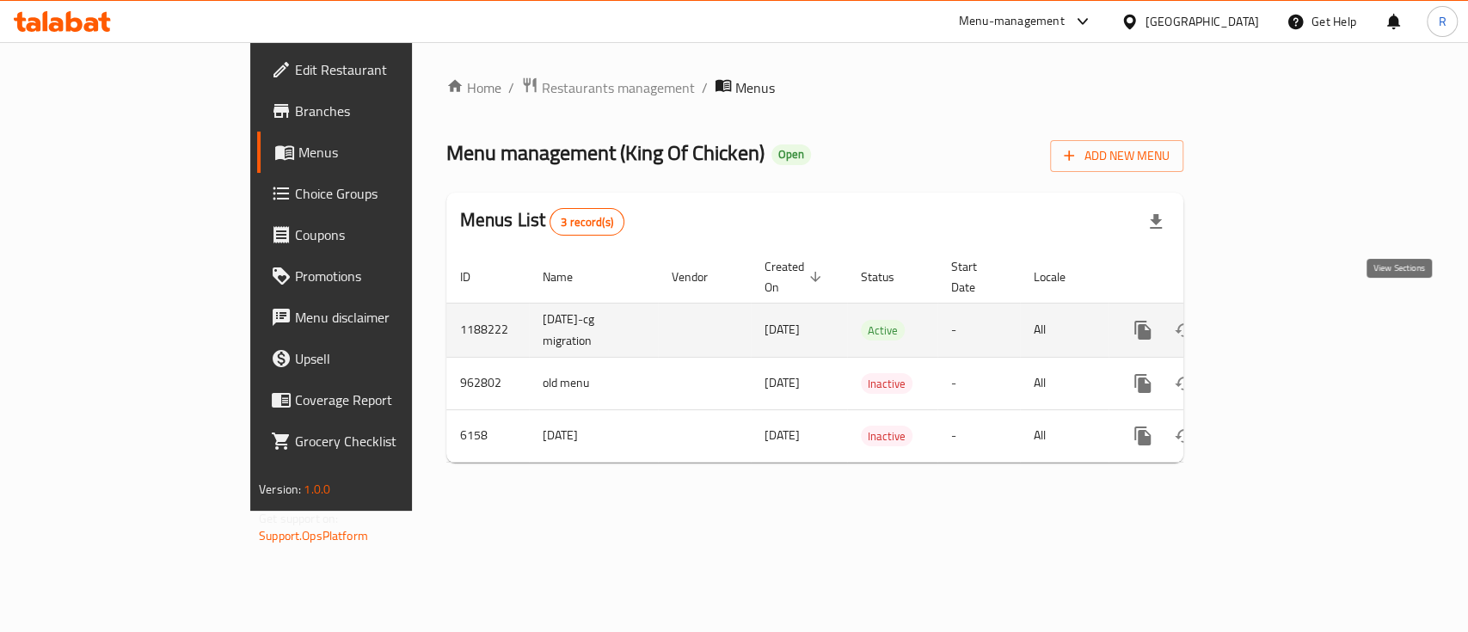
click at [1277, 320] on icon "enhanced table" at bounding box center [1267, 330] width 21 height 21
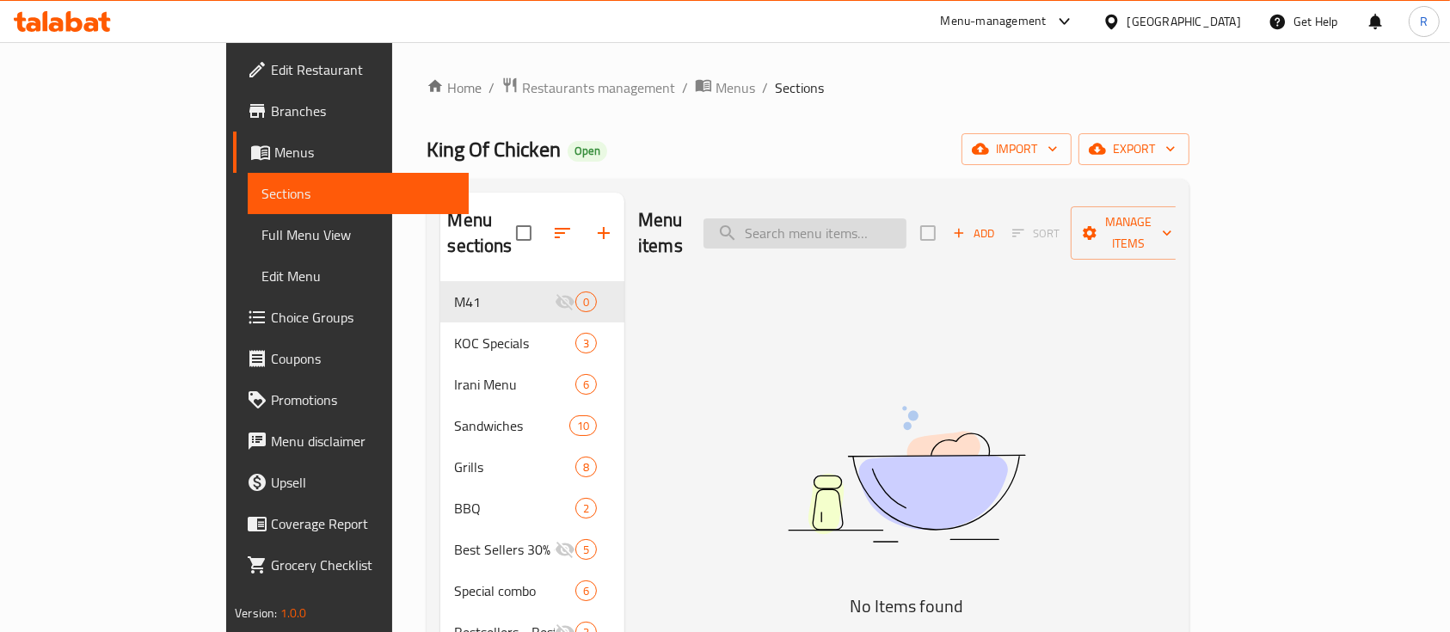
click at [881, 226] on input "search" at bounding box center [805, 233] width 203 height 30
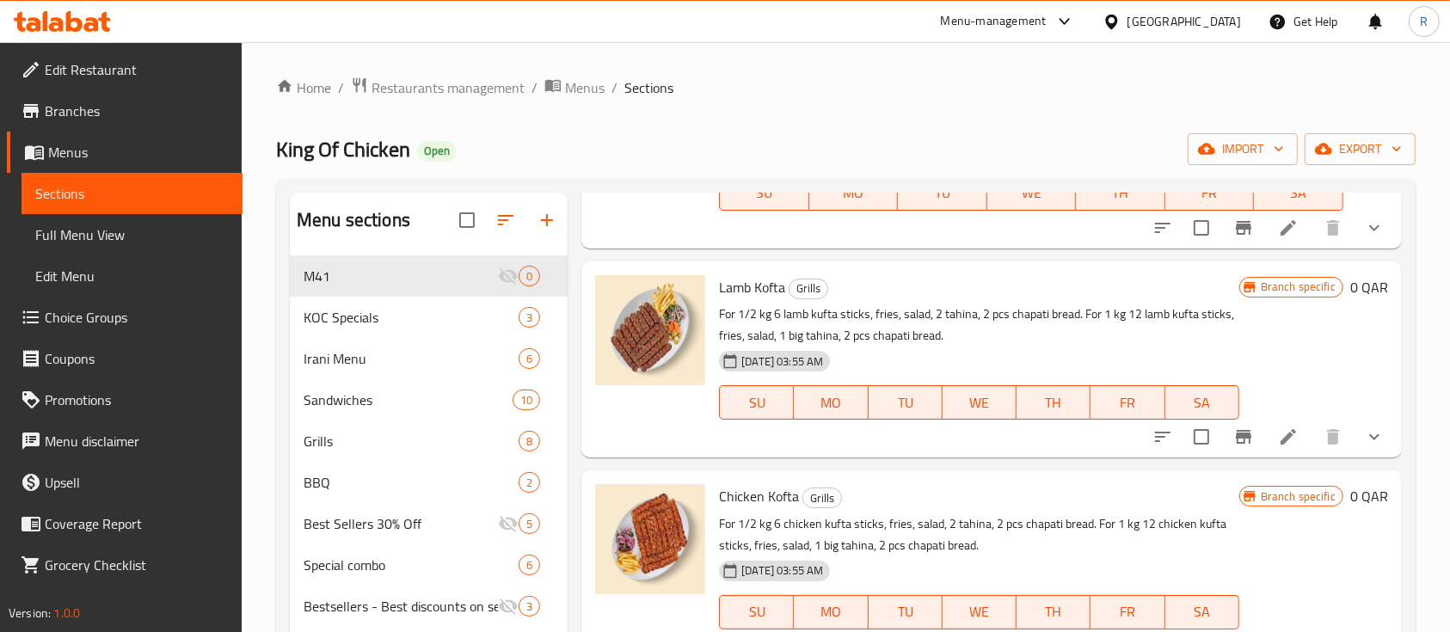
scroll to position [408, 0]
type input "kofta"
click at [1278, 433] on icon at bounding box center [1288, 435] width 21 height 21
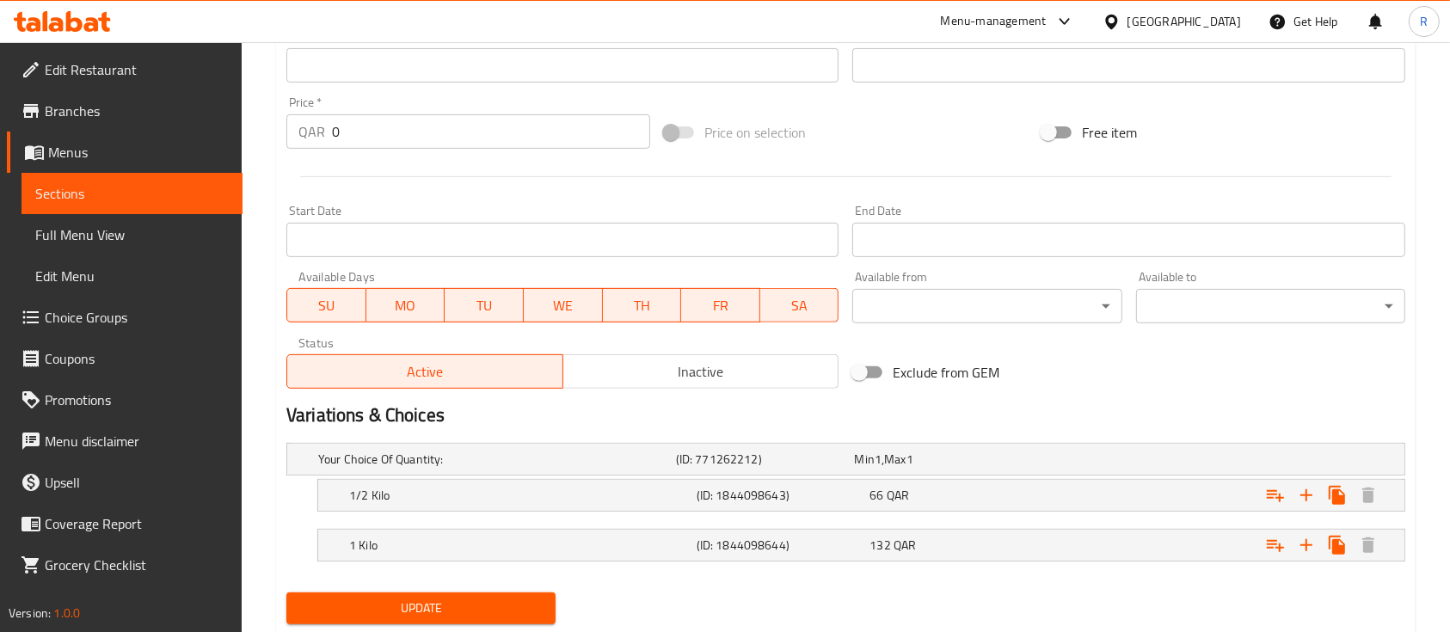
scroll to position [646, 0]
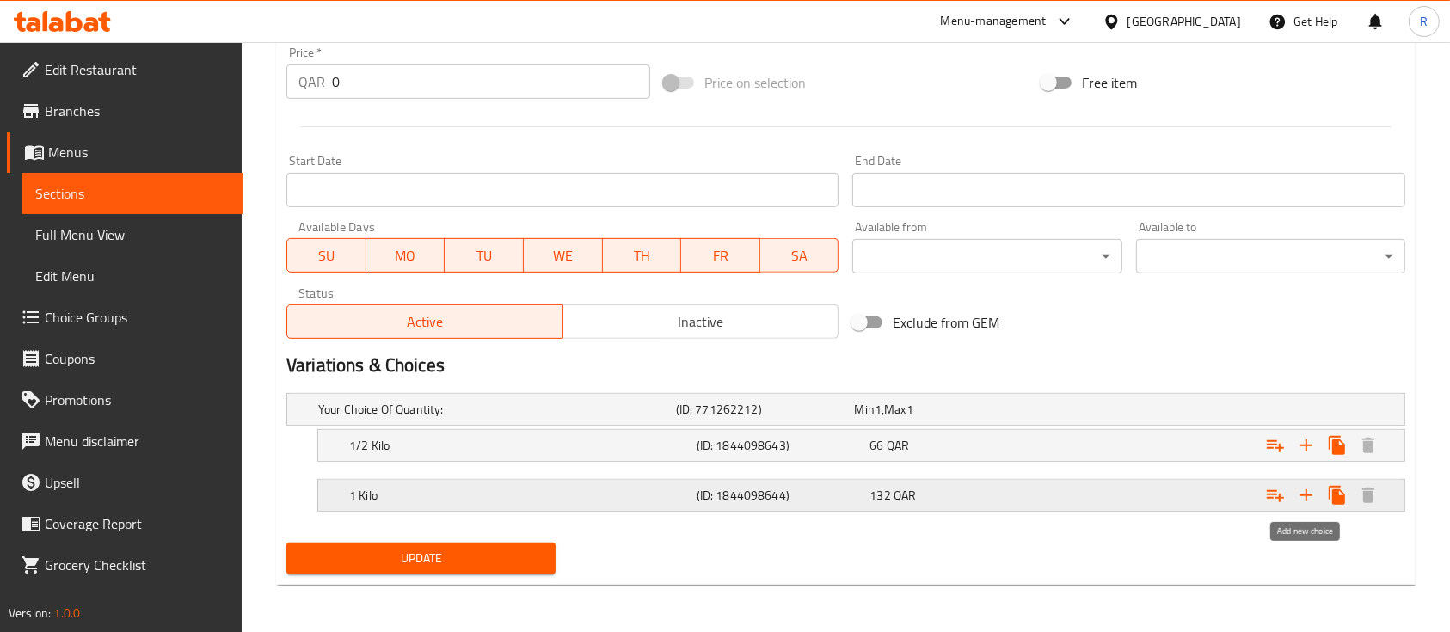
click at [1308, 499] on icon "Expand" at bounding box center [1306, 495] width 21 height 21
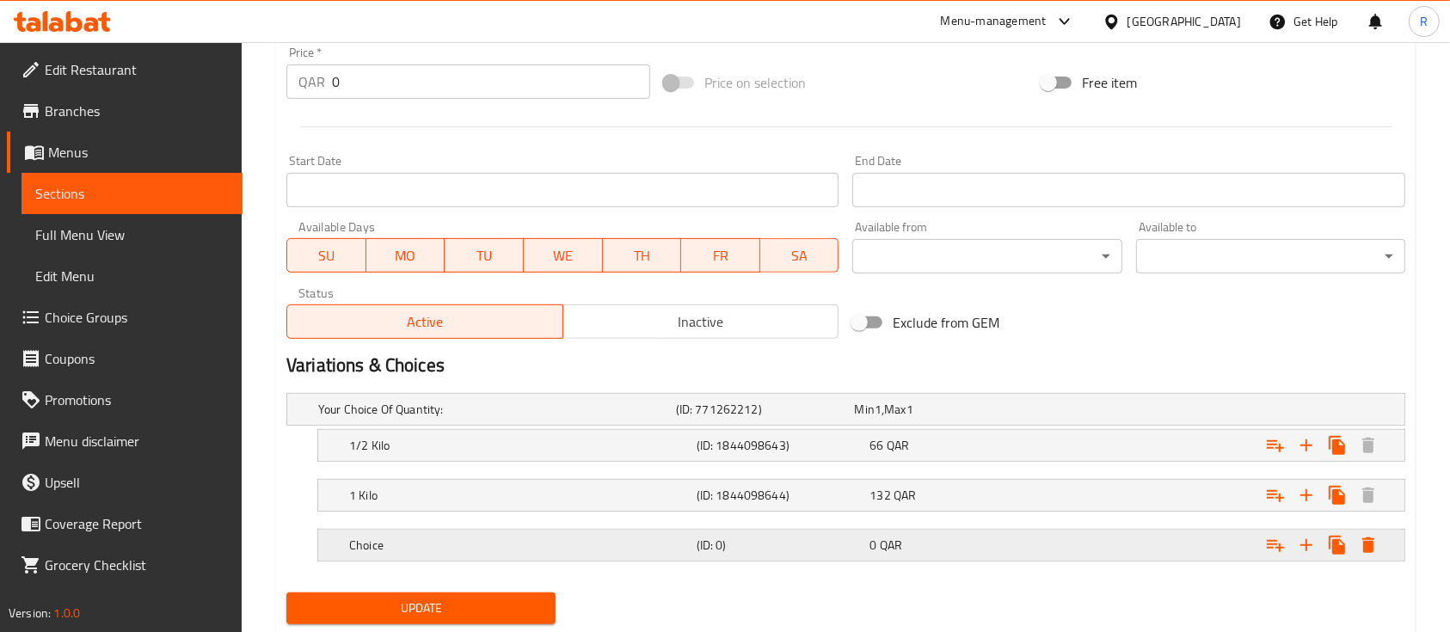
click at [448, 418] on h5 "Choice" at bounding box center [493, 409] width 351 height 17
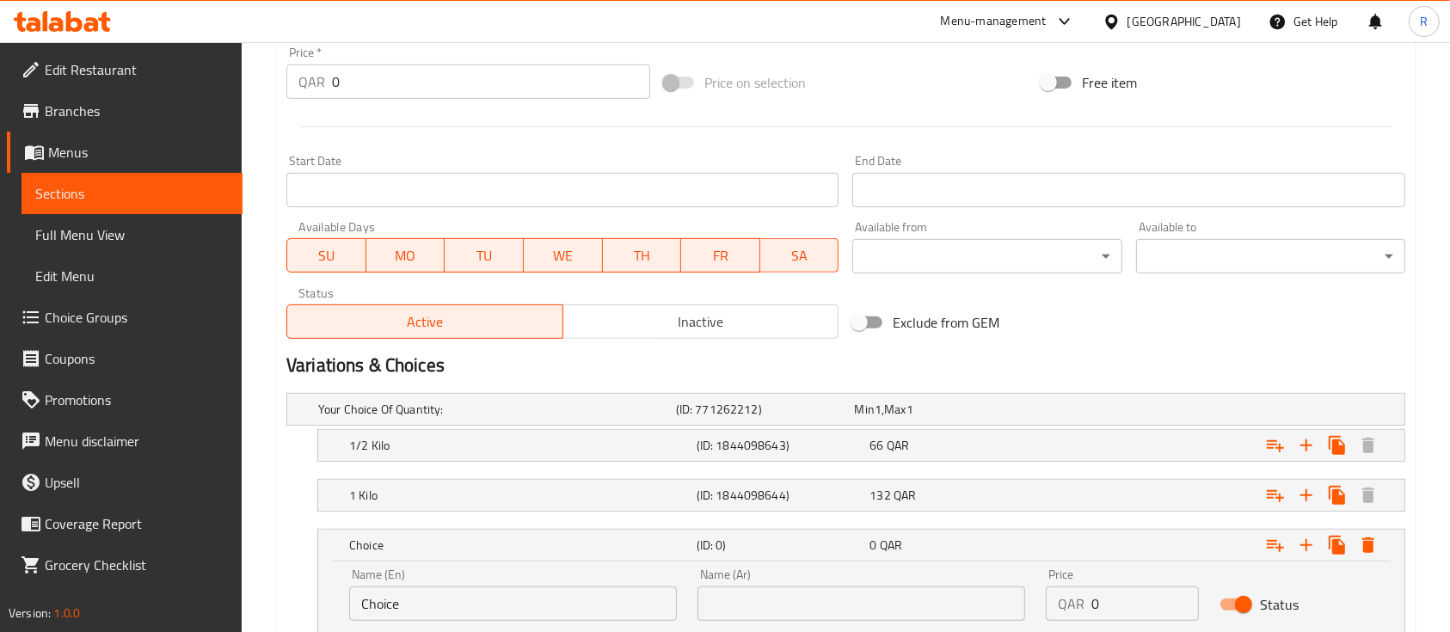
click at [416, 610] on input "Choice" at bounding box center [513, 604] width 328 height 34
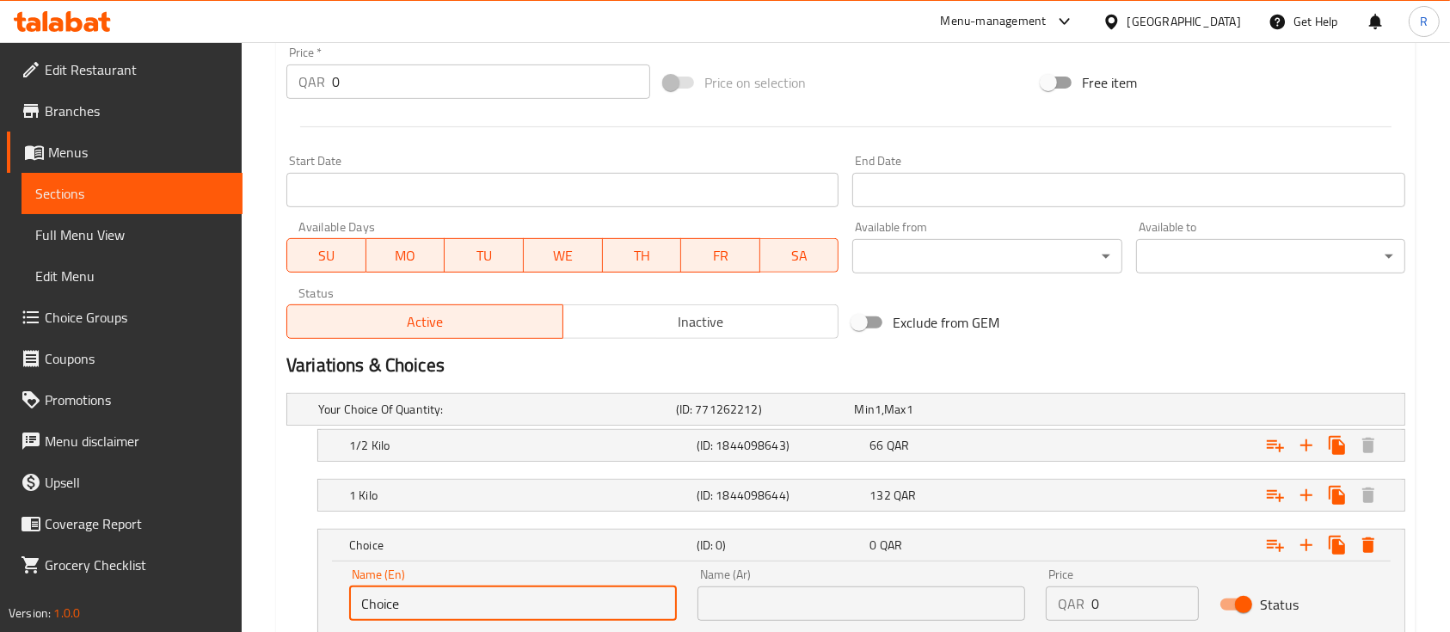
click at [416, 610] on input "Choice" at bounding box center [513, 604] width 328 height 34
type input "Plate"
click at [724, 612] on input "text" at bounding box center [862, 604] width 328 height 34
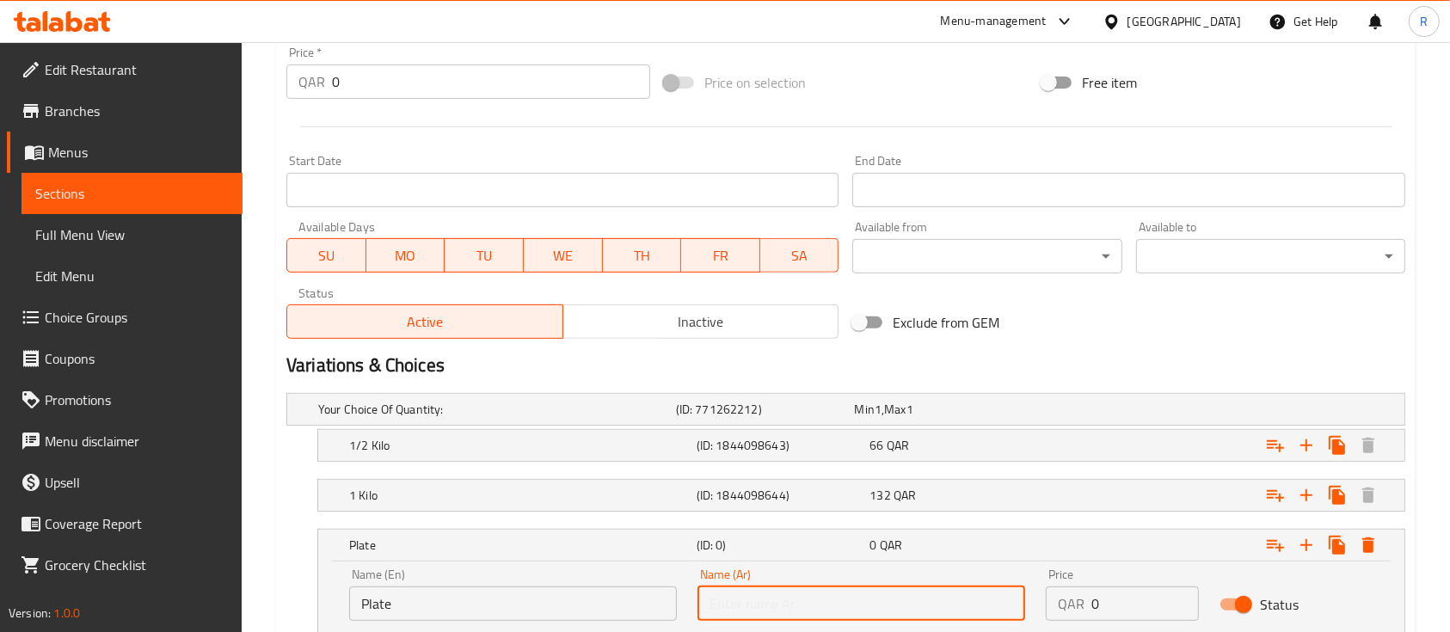
paste input "طبق"
type input "طبق"
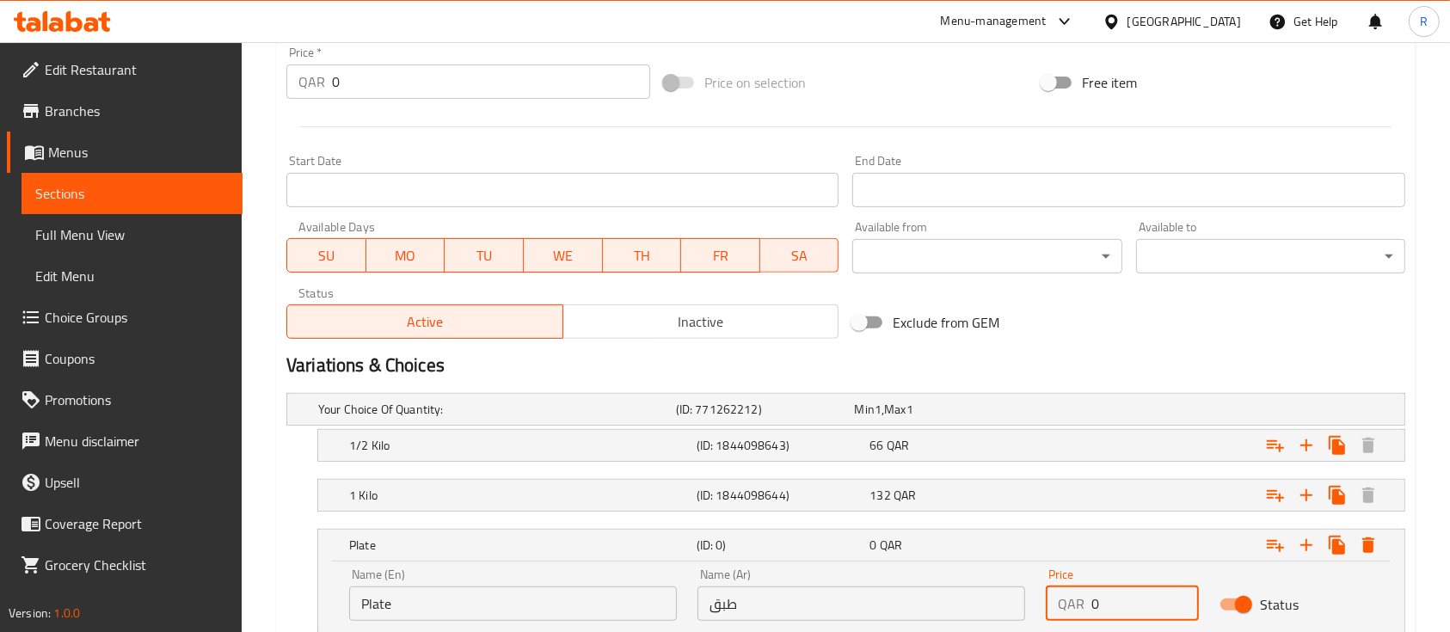
drag, startPoint x: 1128, startPoint y: 608, endPoint x: 1056, endPoint y: 609, distance: 71.4
click at [1056, 609] on div "QAR 0 Price" at bounding box center [1122, 604] width 153 height 34
type input "38"
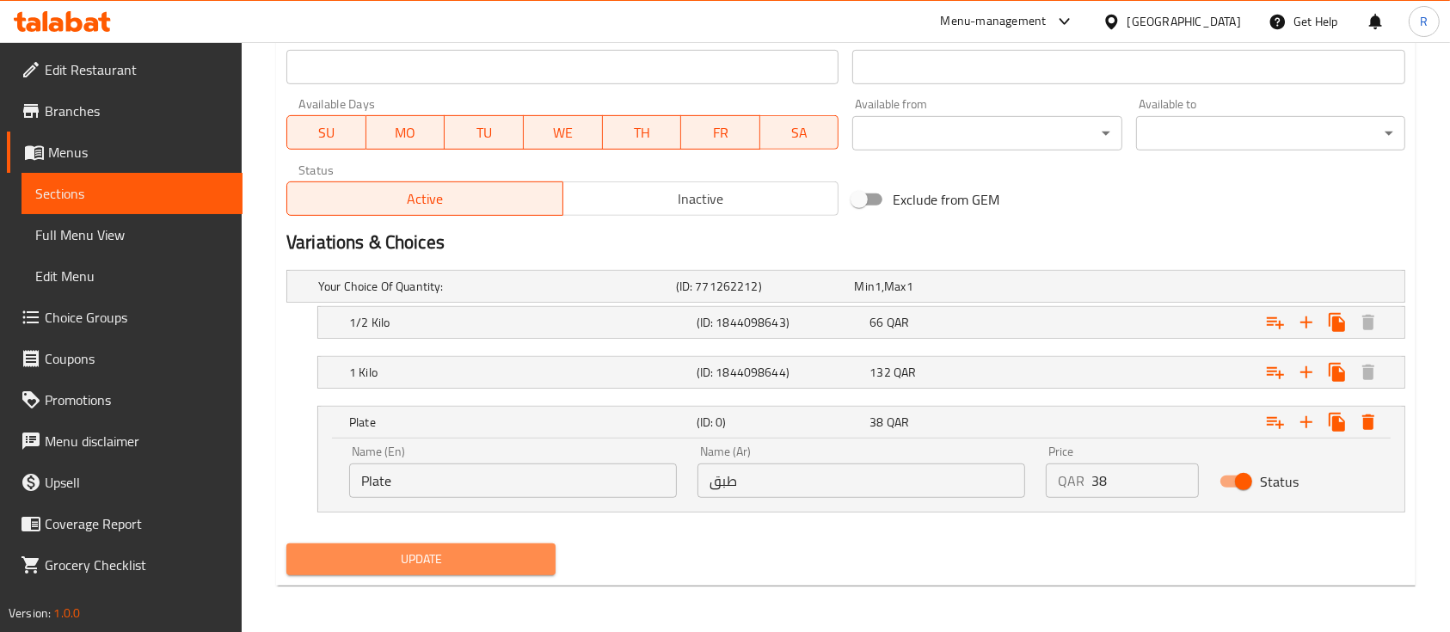
click at [438, 552] on span "Update" at bounding box center [421, 560] width 242 height 22
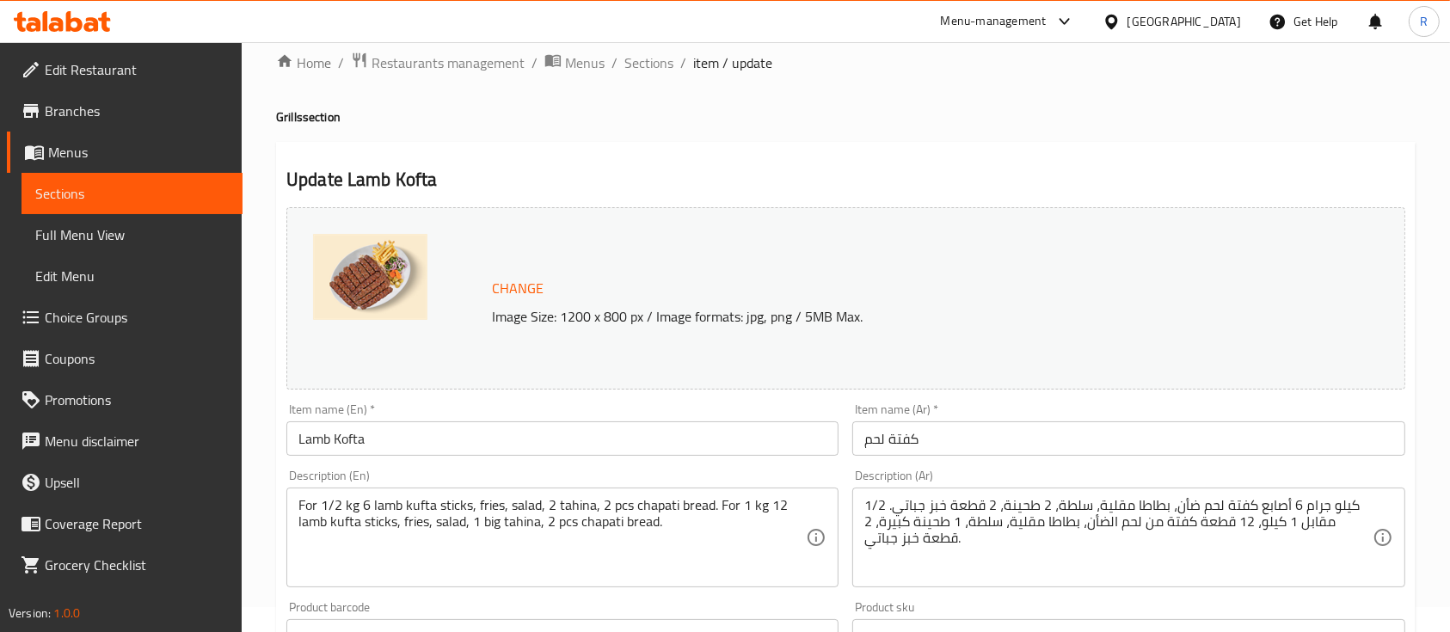
scroll to position [0, 0]
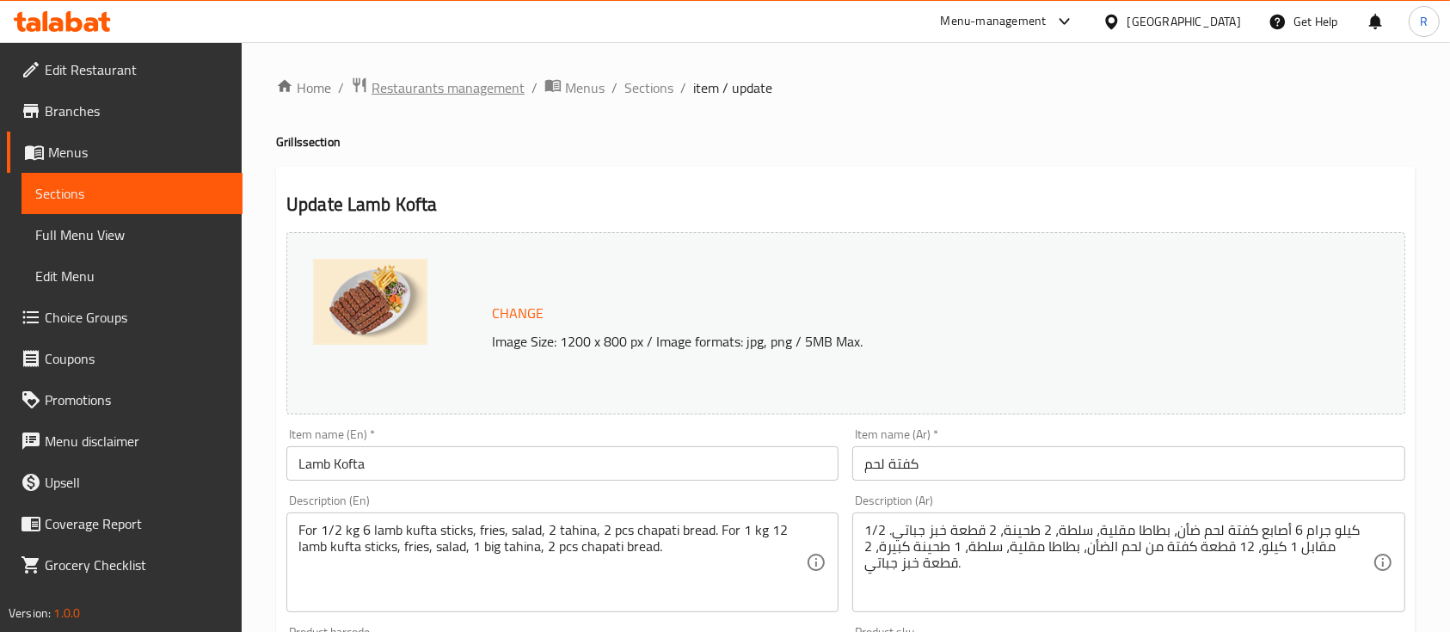
click at [421, 86] on span "Restaurants management" at bounding box center [448, 87] width 153 height 21
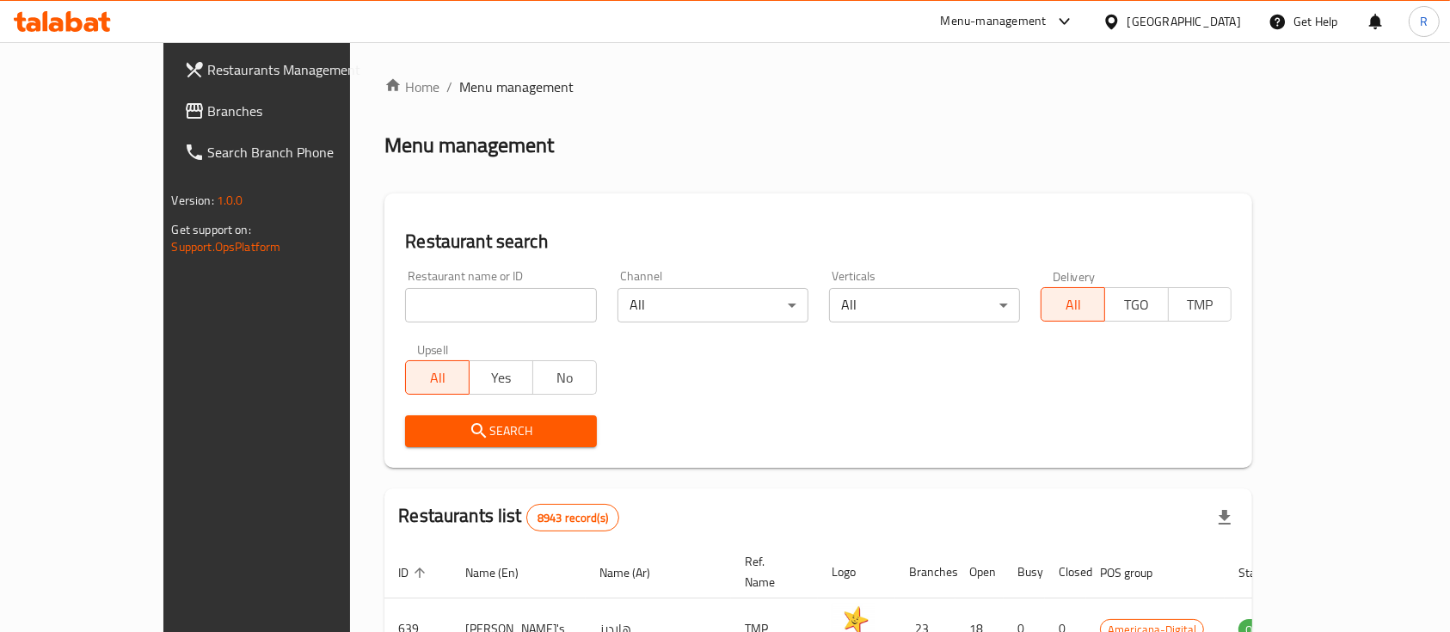
click at [405, 322] on input "search" at bounding box center [500, 305] width 191 height 34
type input "king of chicken"
click button "Search" at bounding box center [500, 431] width 191 height 32
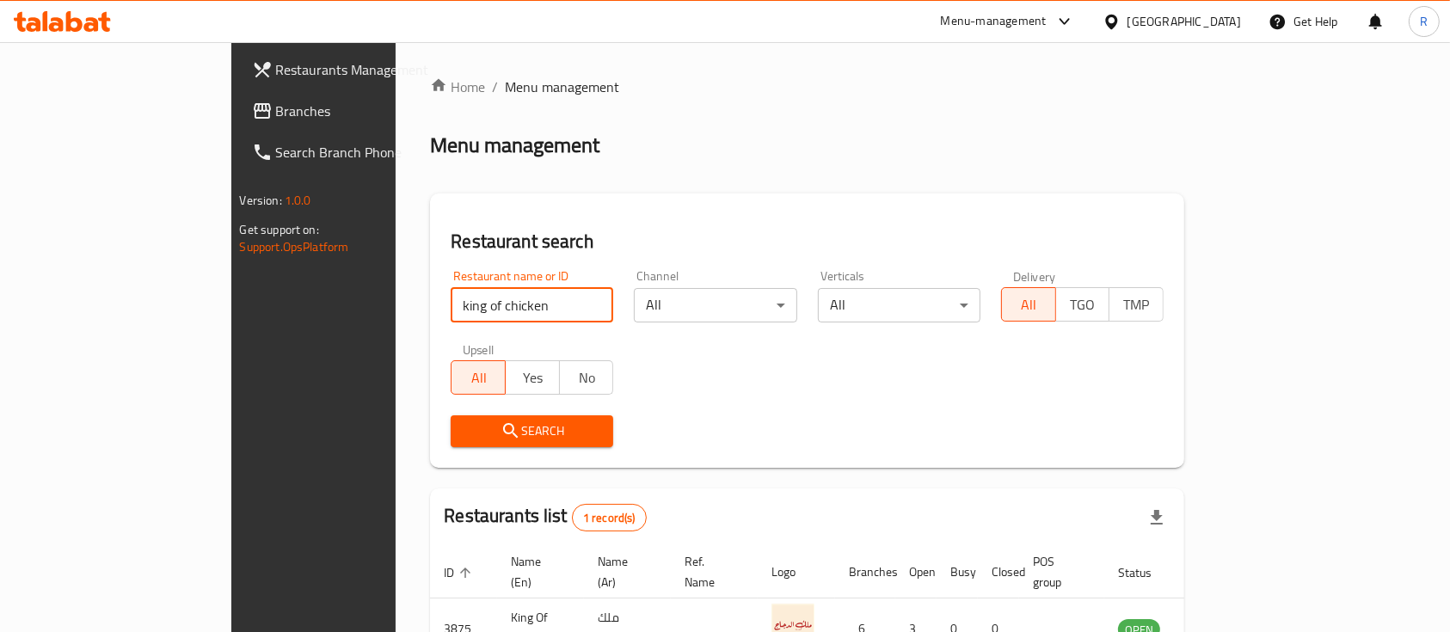
scroll to position [101, 0]
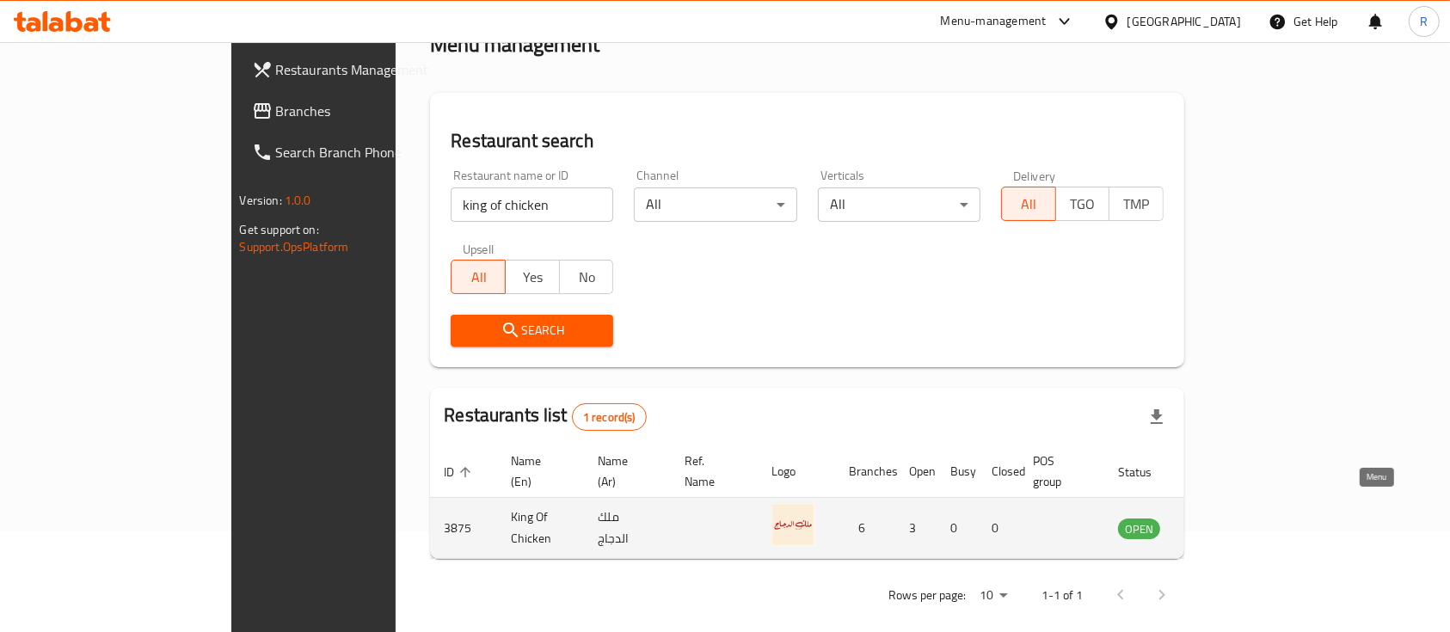
click at [1229, 518] on icon "enhanced table" at bounding box center [1218, 528] width 21 height 21
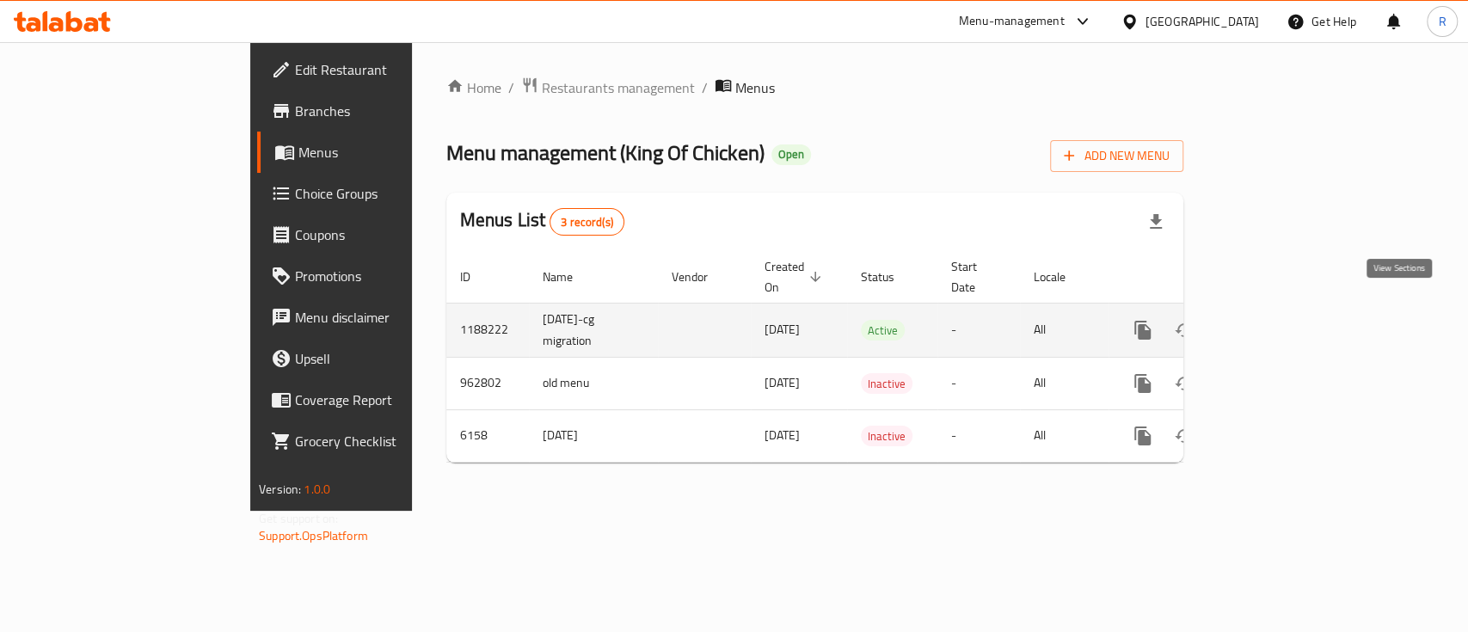
click at [1277, 320] on icon "enhanced table" at bounding box center [1267, 330] width 21 height 21
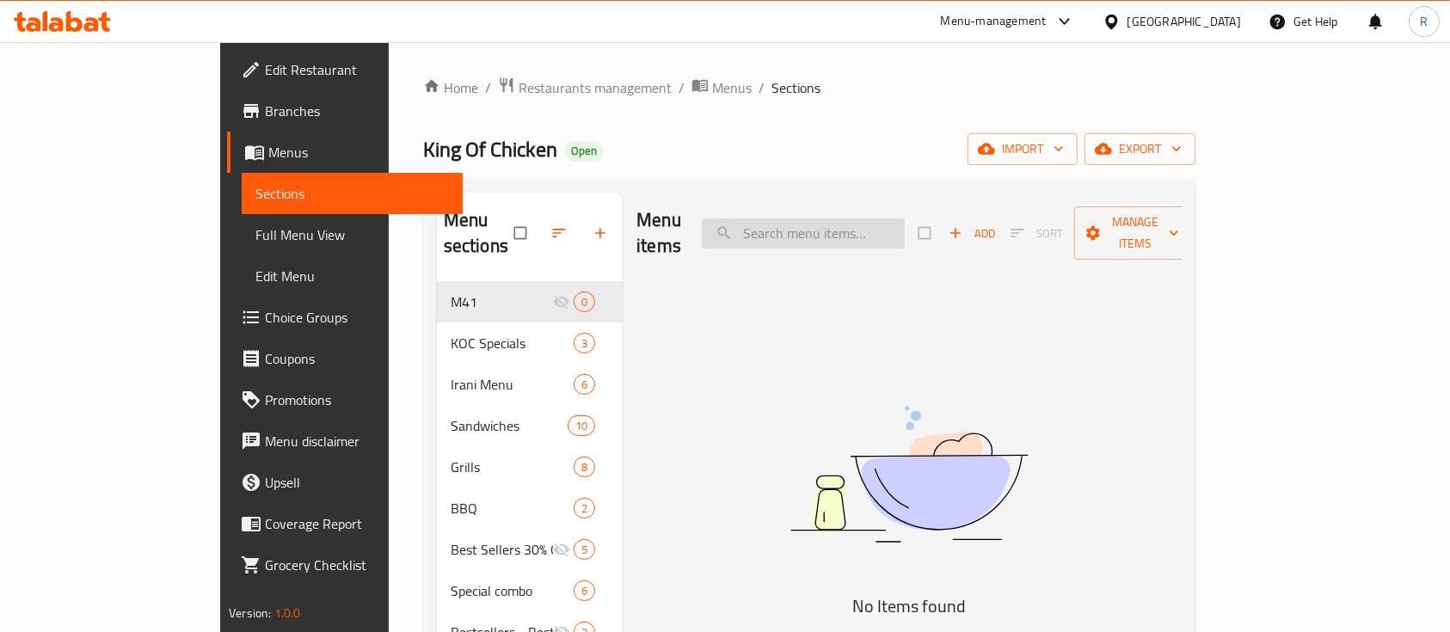
click at [871, 234] on input "search" at bounding box center [803, 233] width 203 height 30
paste input "BBQ BOX for 10 People"
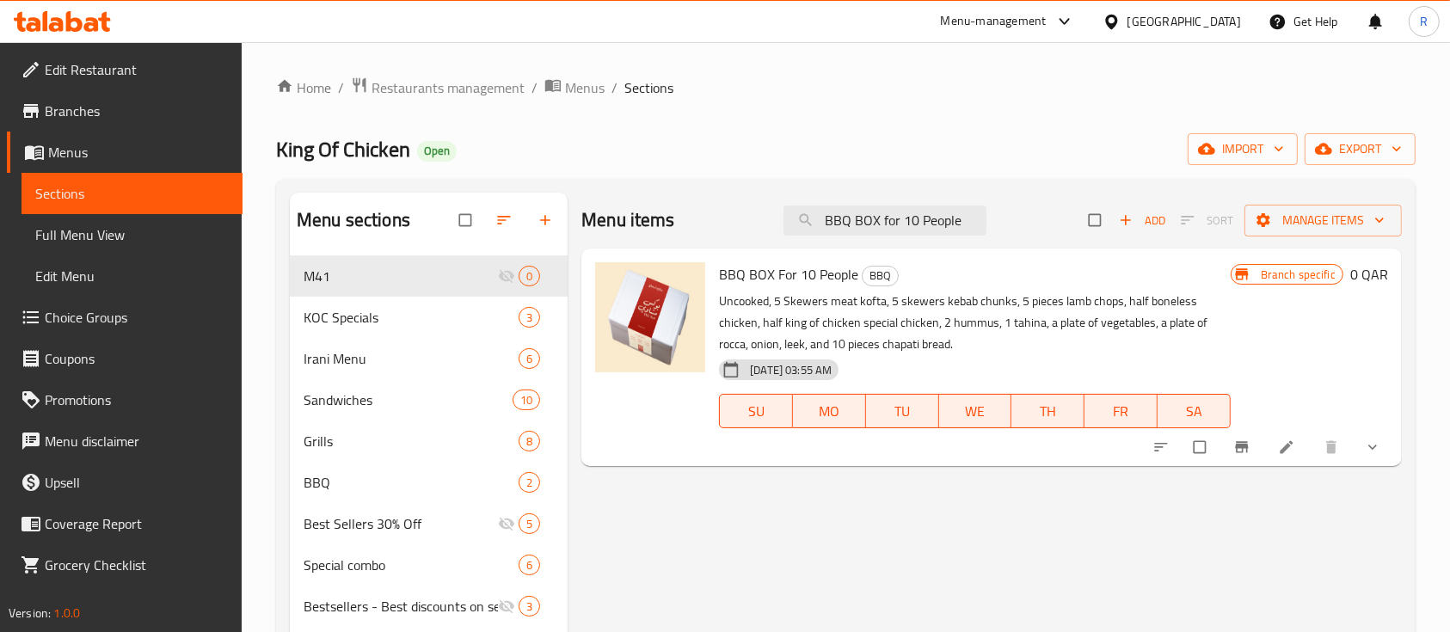
type input "BBQ BOX for 10 People"
click at [1287, 445] on icon at bounding box center [1286, 447] width 13 height 13
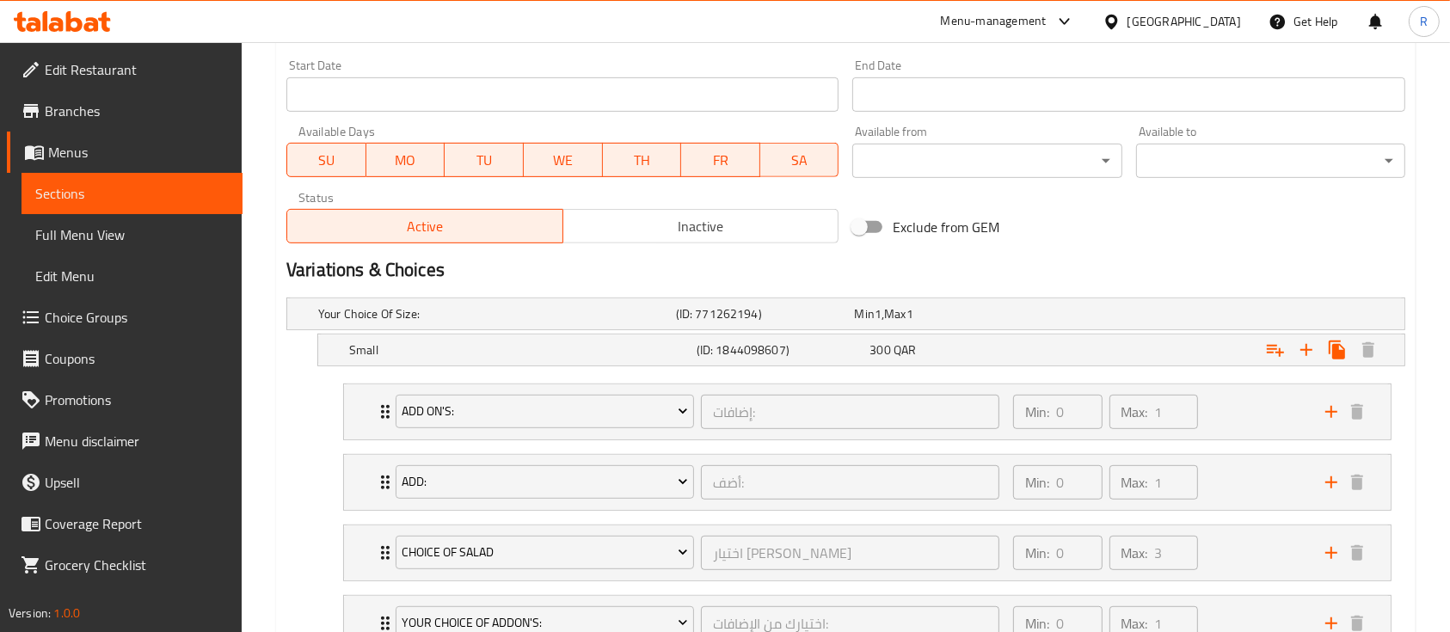
scroll to position [747, 0]
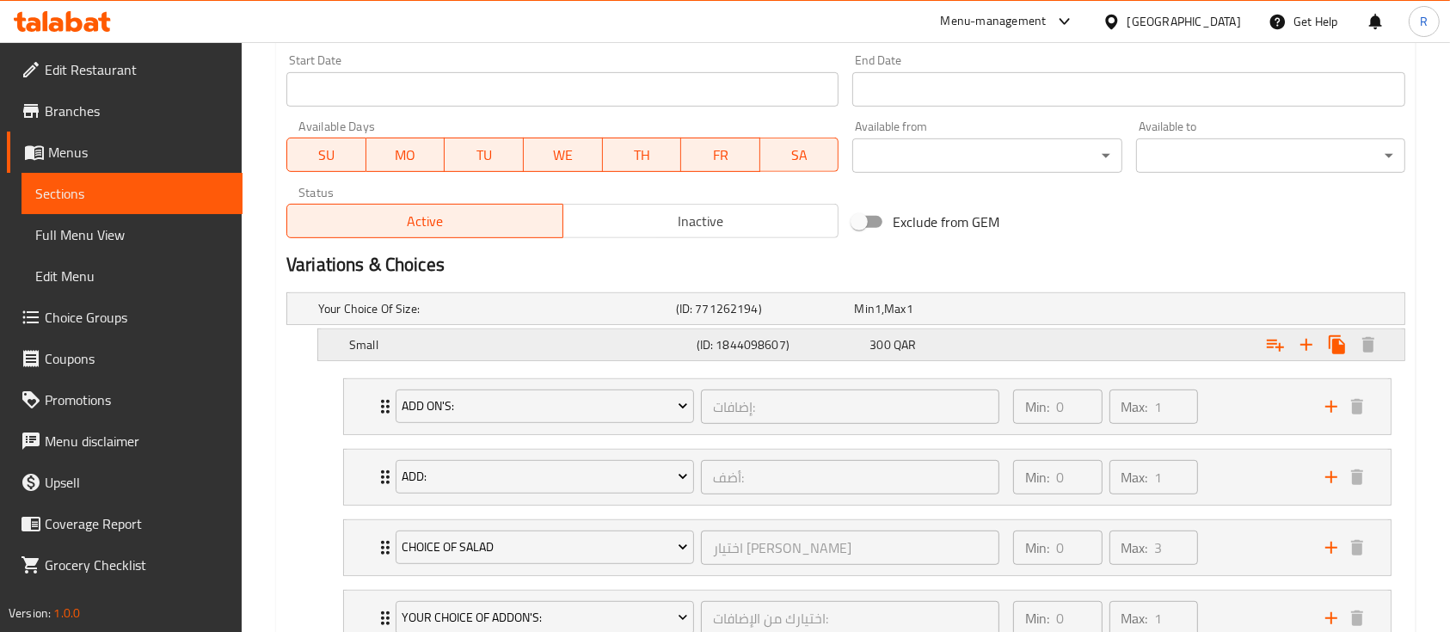
click at [544, 321] on div "Small" at bounding box center [494, 309] width 358 height 24
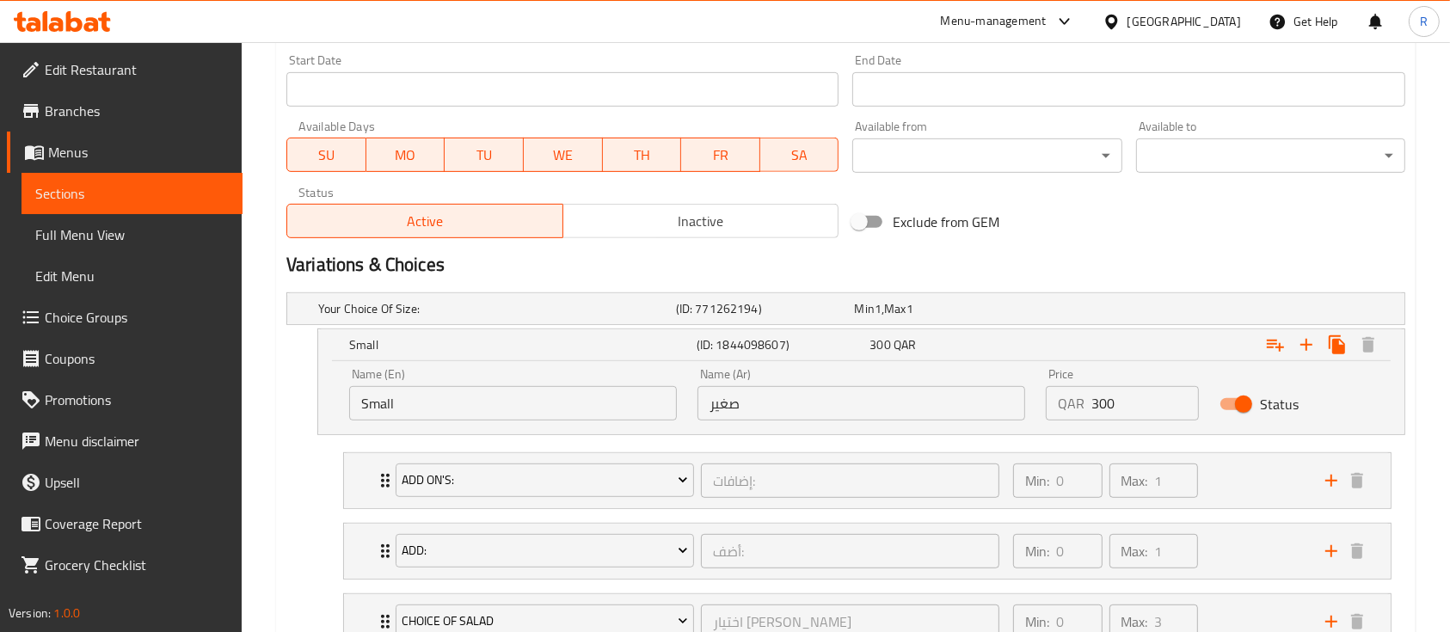
click at [495, 403] on input "Small" at bounding box center [513, 403] width 328 height 34
click at [495, 403] on input "For 5 person" at bounding box center [513, 403] width 328 height 34
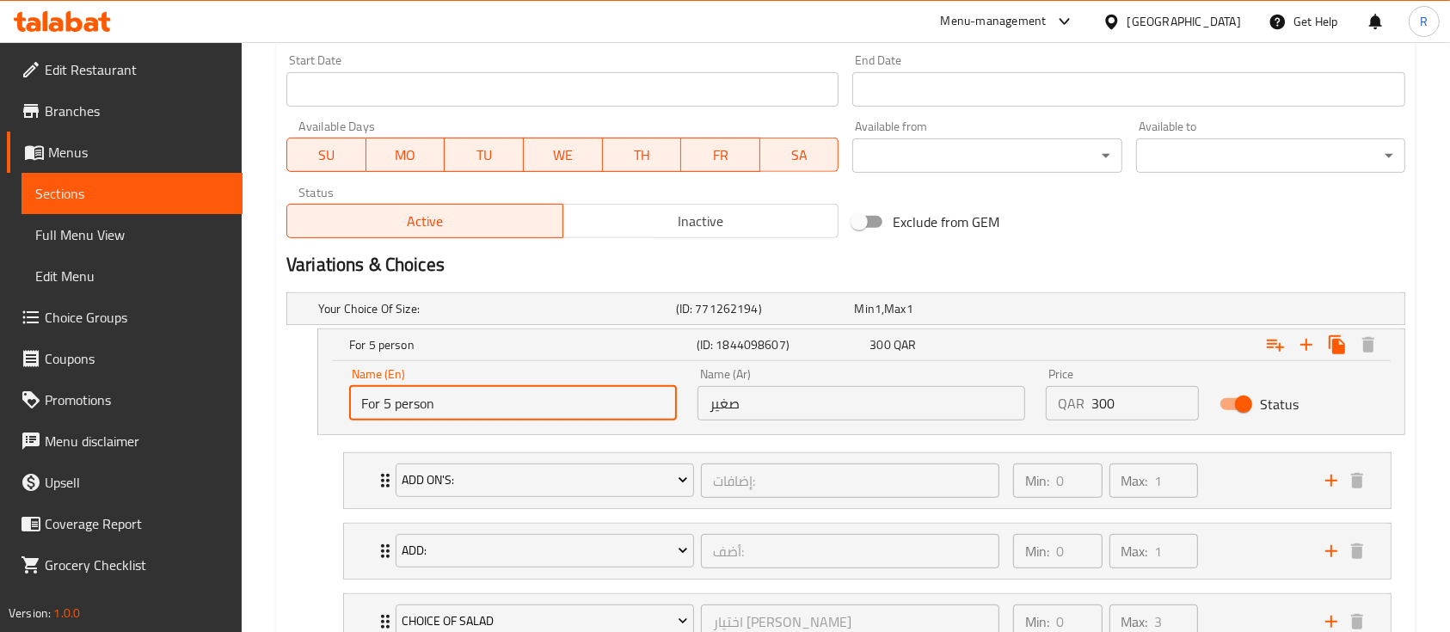
type input "For 5 person"
click at [769, 397] on input "صغير" at bounding box center [862, 403] width 328 height 34
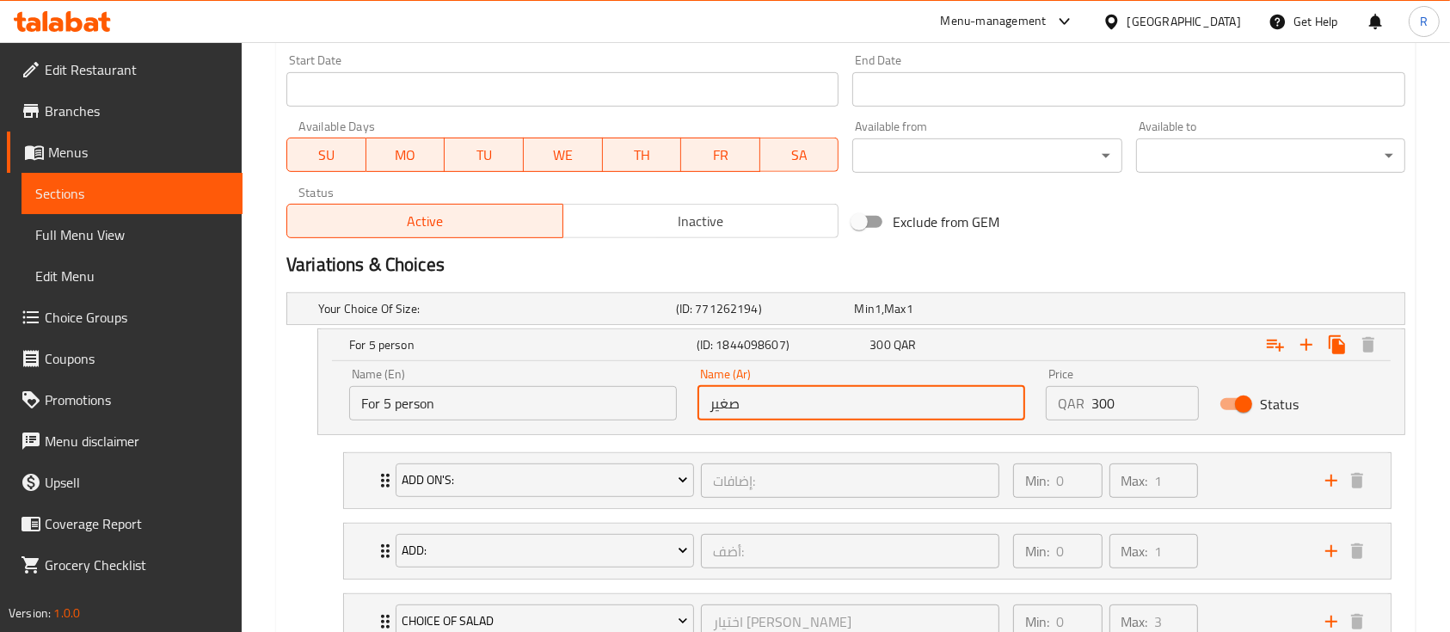
click at [769, 397] on input "صغير" at bounding box center [862, 403] width 328 height 34
paste input "كفي 5 أشخاص"
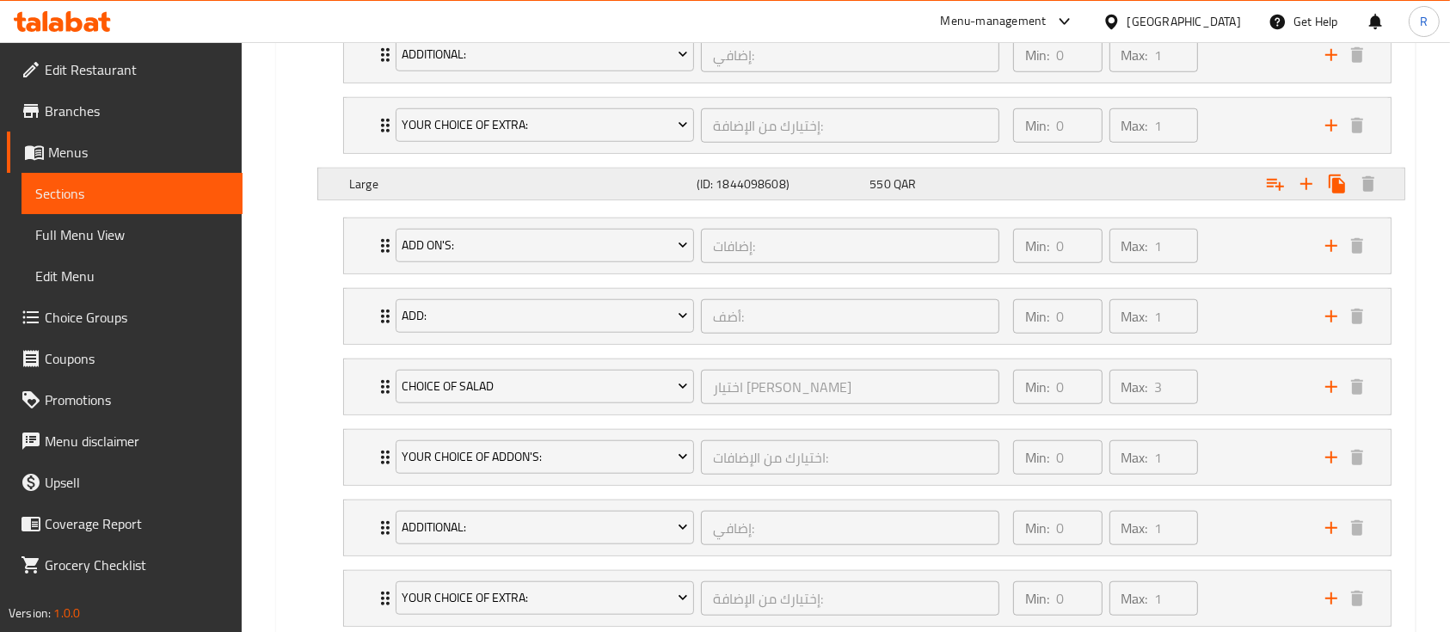
scroll to position [1455, 0]
type input "تكفي 5 أشخاص"
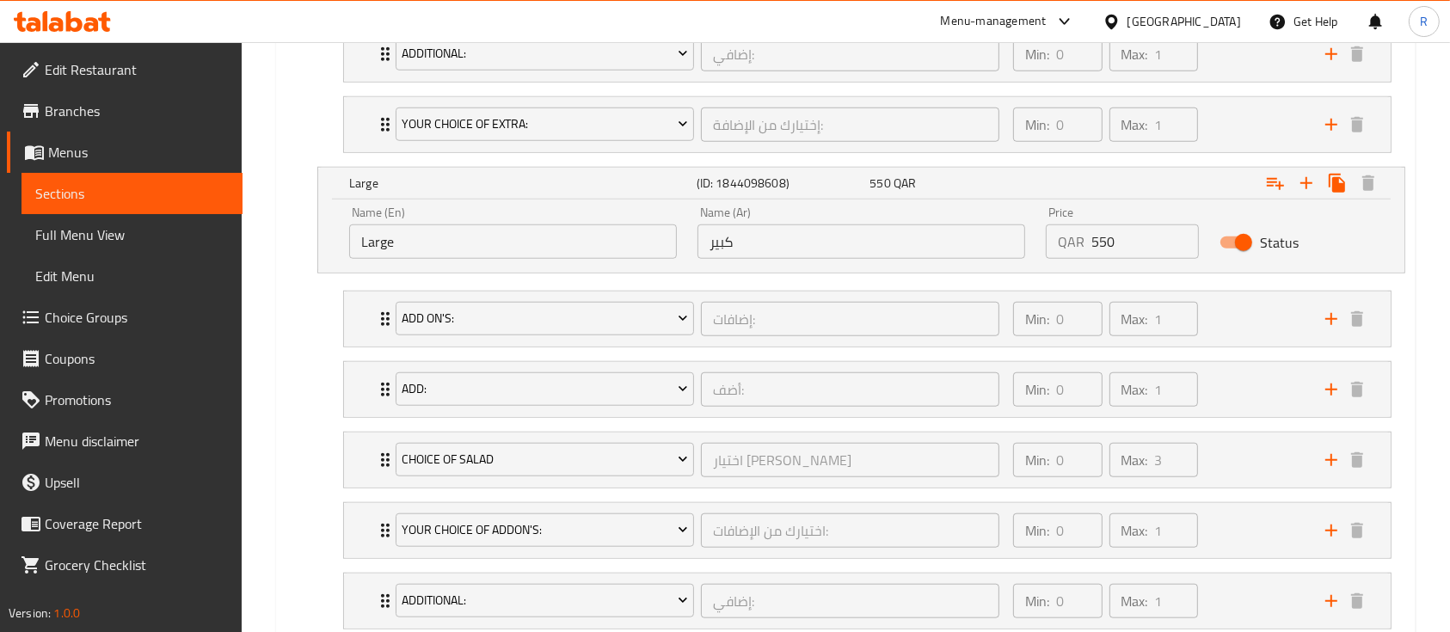
click at [418, 244] on input "Large" at bounding box center [513, 241] width 328 height 34
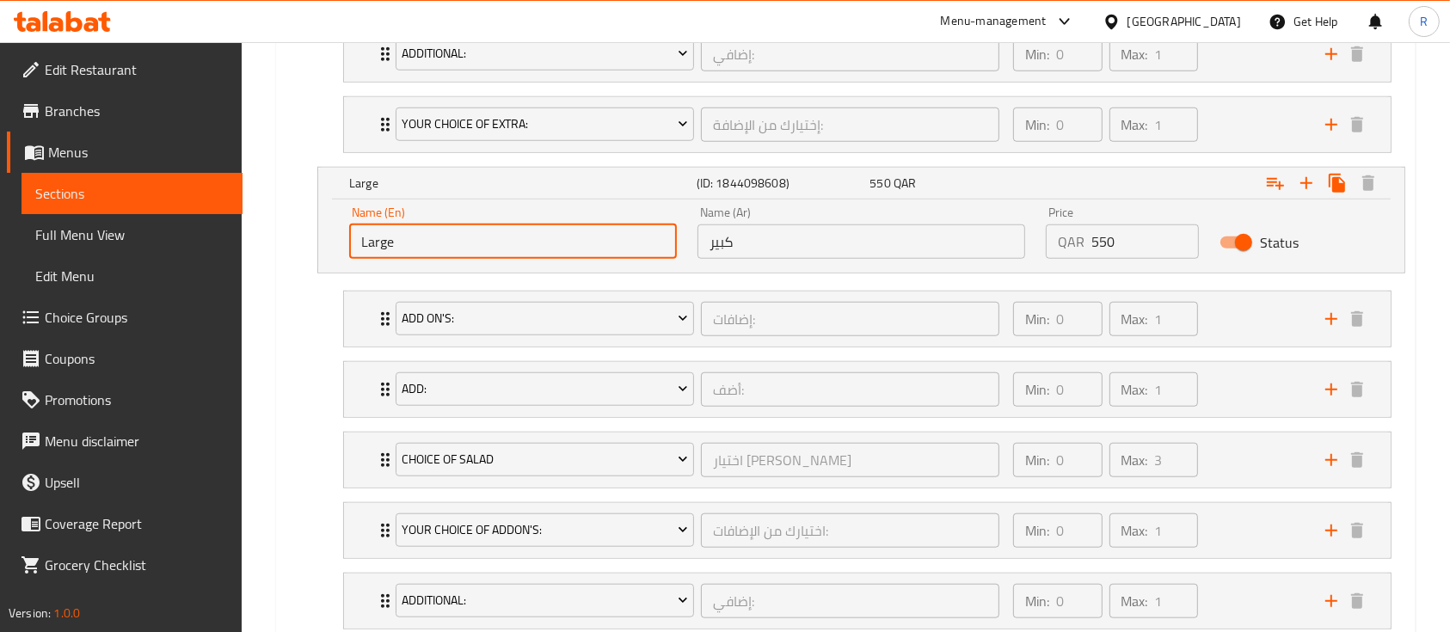
click at [418, 244] on input "Large" at bounding box center [513, 241] width 328 height 34
click at [418, 244] on input "For 10 person" at bounding box center [513, 241] width 328 height 34
type input "For 10 person"
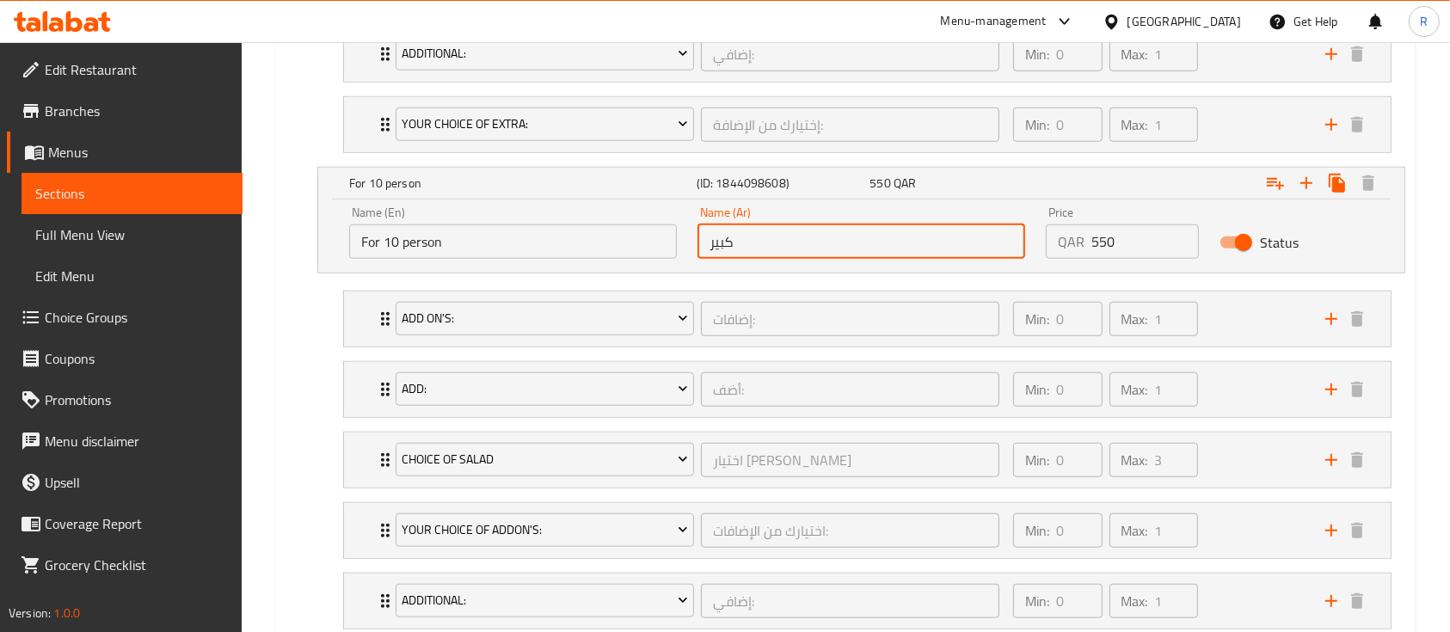
click at [777, 245] on input "كبير" at bounding box center [862, 241] width 328 height 34
paste input "عشرة أشخاص"
type input "لعشرة أشخاص"
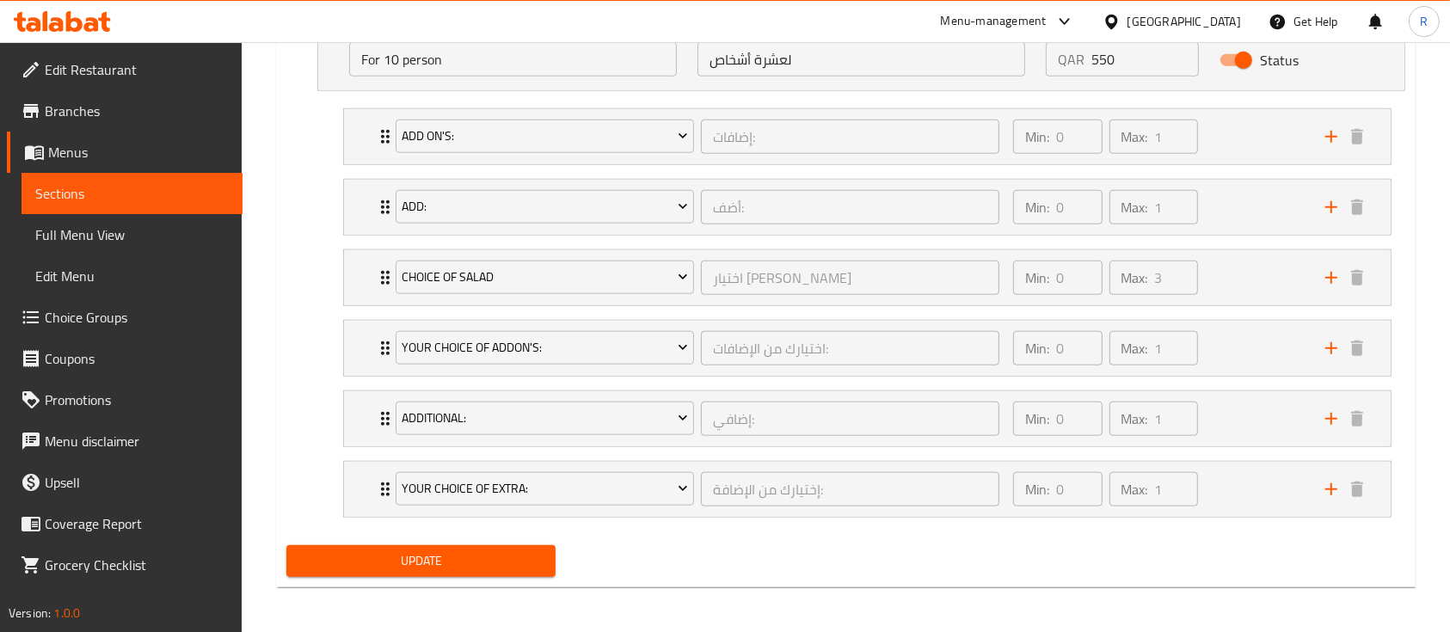
click at [518, 556] on span "Update" at bounding box center [421, 561] width 242 height 22
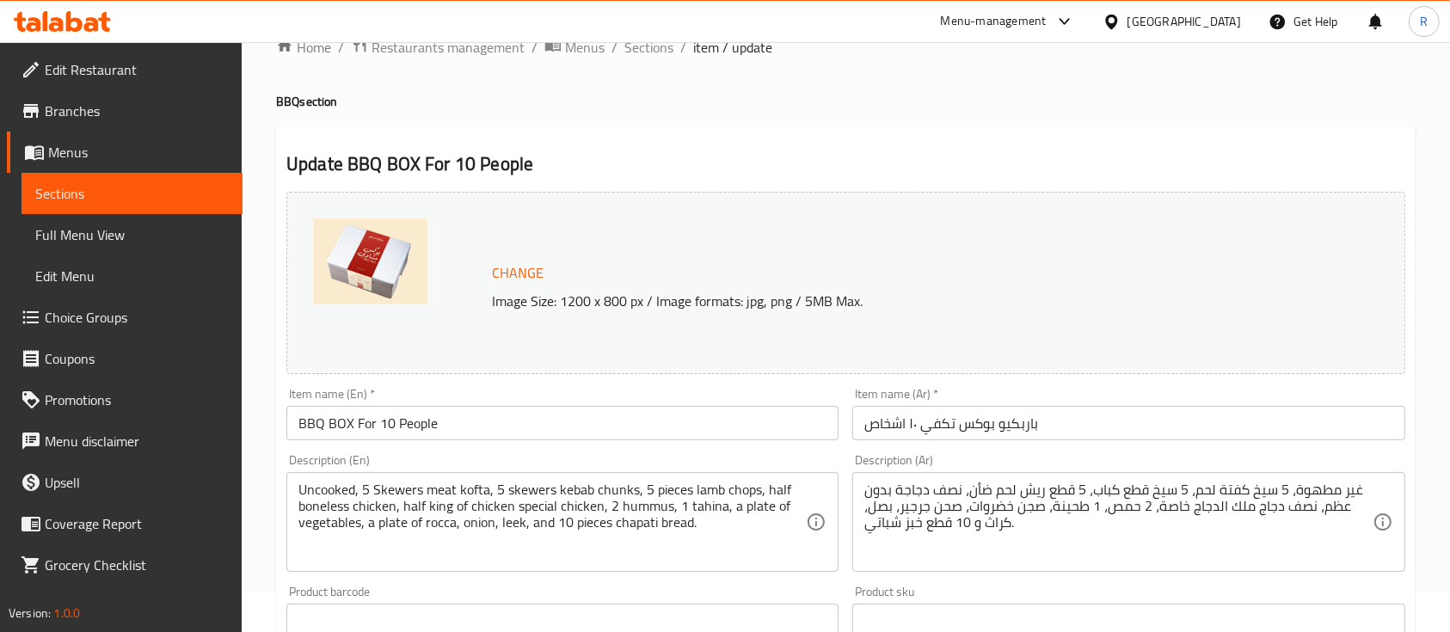
scroll to position [0, 0]
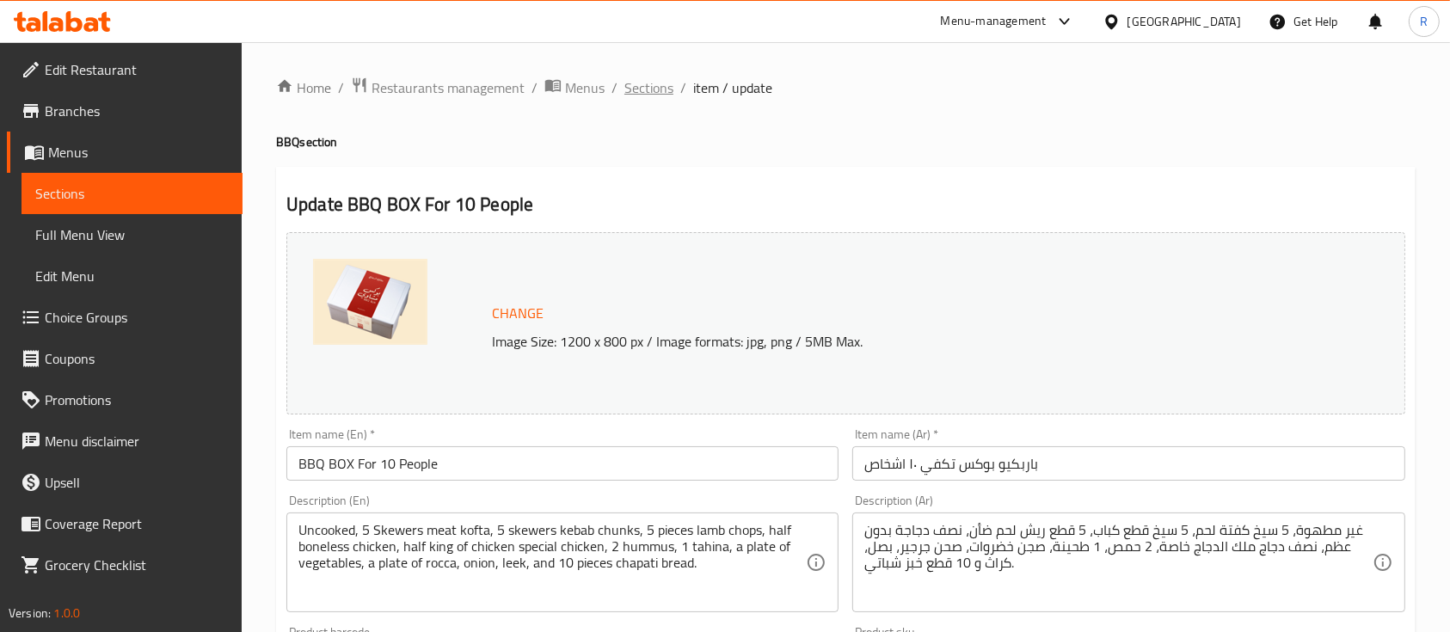
click at [649, 86] on span "Sections" at bounding box center [648, 87] width 49 height 21
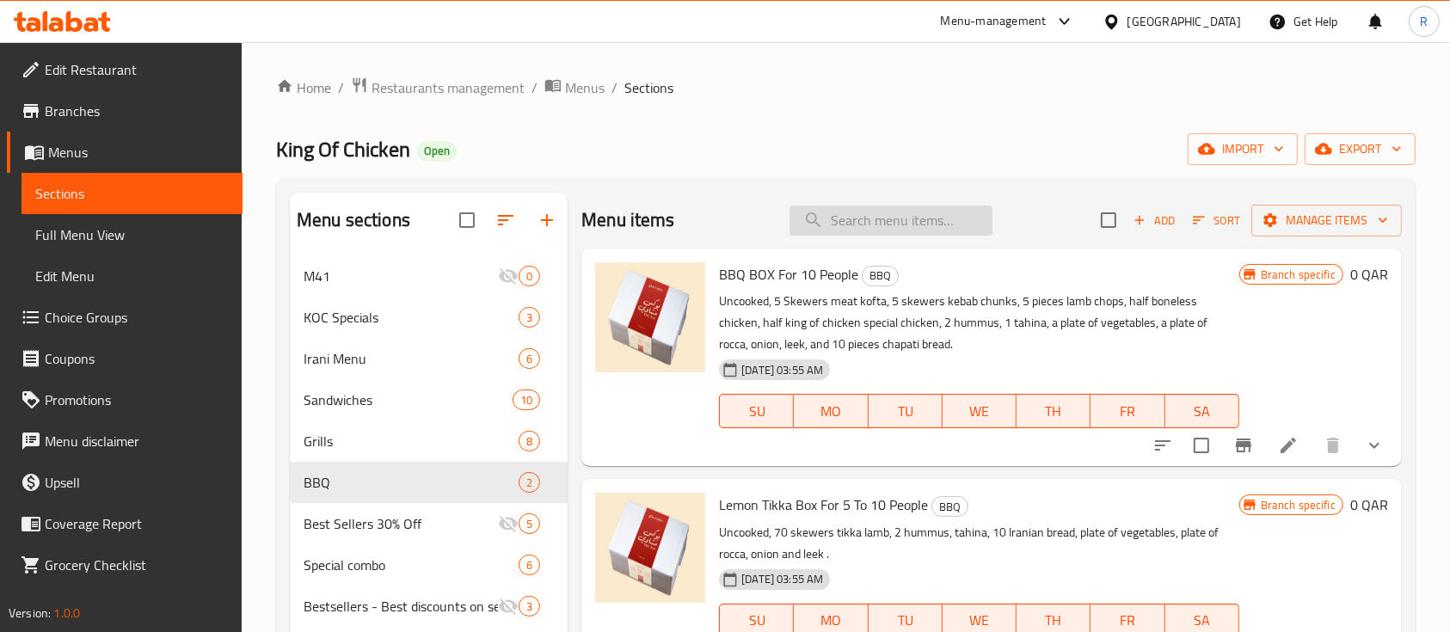
click at [848, 218] on input "search" at bounding box center [891, 221] width 203 height 30
paste input "Lemon Tikka BOX for 10 People"
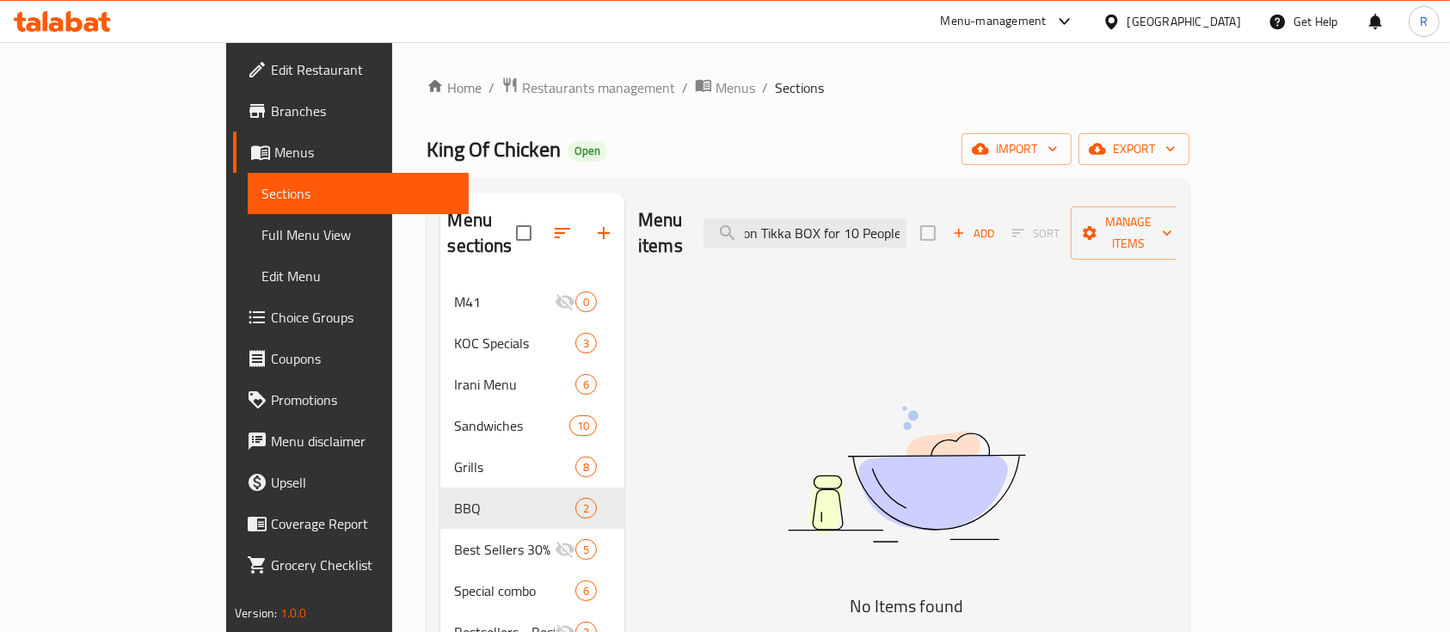
drag, startPoint x: 926, startPoint y: 218, endPoint x: 1099, endPoint y: 244, distance: 174.9
click at [1099, 244] on div "Menu items Lemon Tikka BOX for 10 People Add Sort Manage items" at bounding box center [907, 234] width 538 height 82
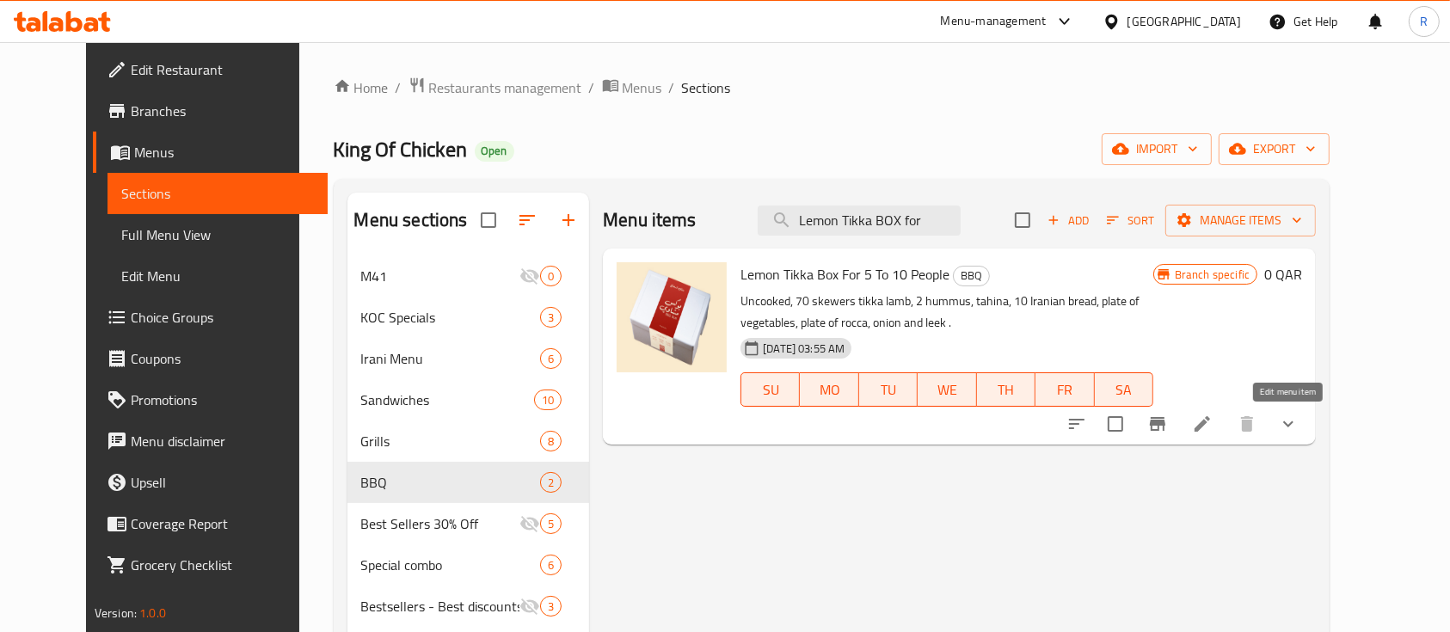
type input "Lemon Tikka BOX for"
click at [1210, 424] on icon at bounding box center [1202, 423] width 15 height 15
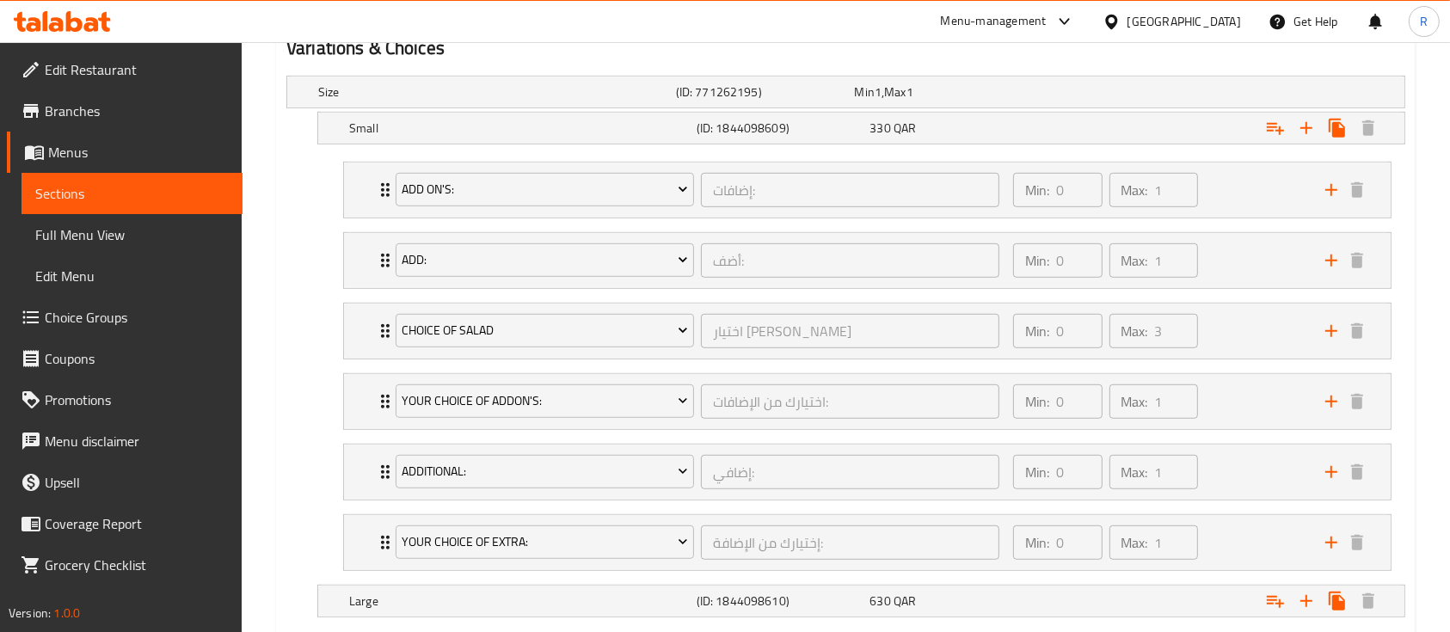
scroll to position [974, 0]
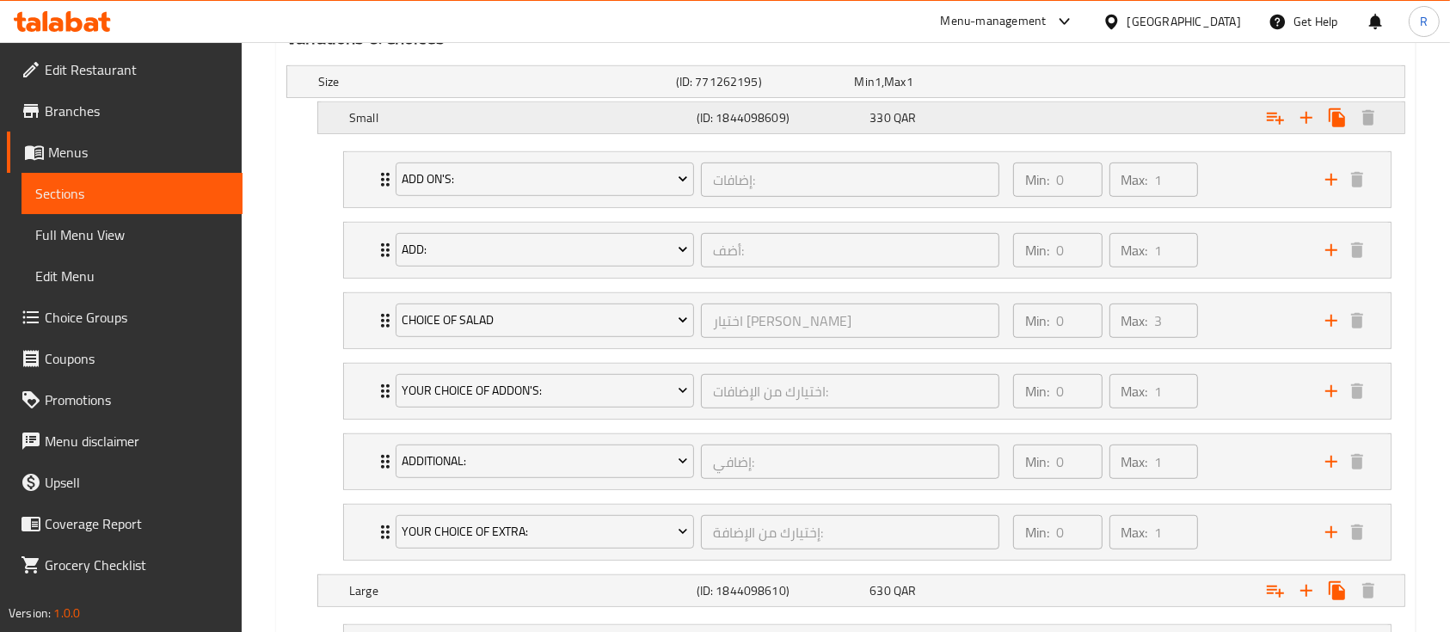
click at [413, 90] on h5 "Small" at bounding box center [493, 81] width 351 height 17
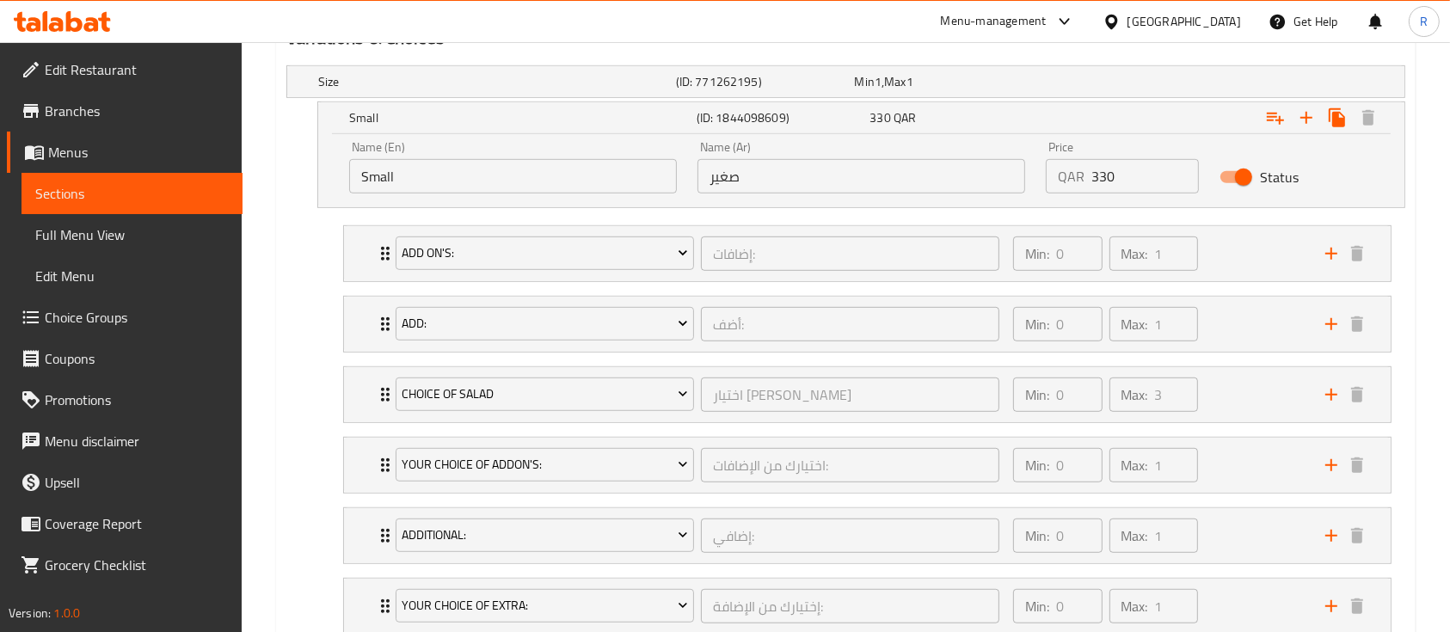
click at [413, 180] on input "Small" at bounding box center [513, 176] width 328 height 34
click at [413, 180] on input "For 5 person" at bounding box center [513, 176] width 328 height 34
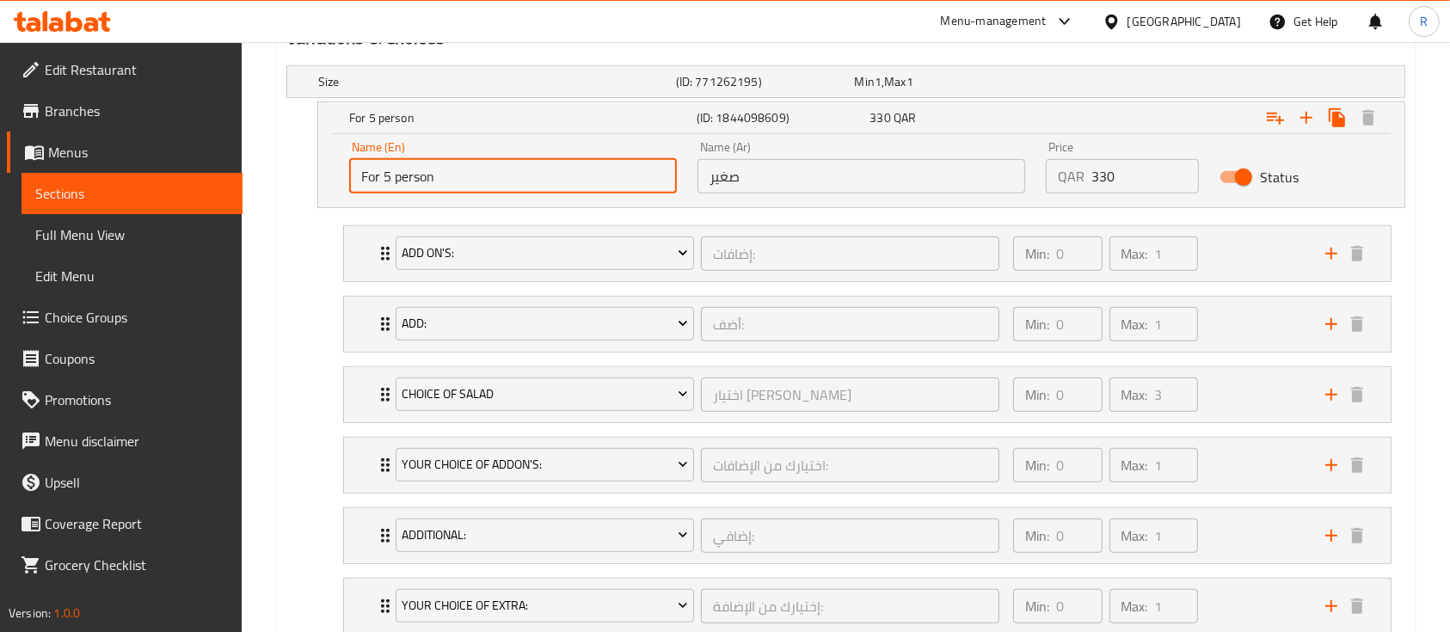
type input "For 5 person"
click at [785, 188] on input "صغير" at bounding box center [862, 176] width 328 height 34
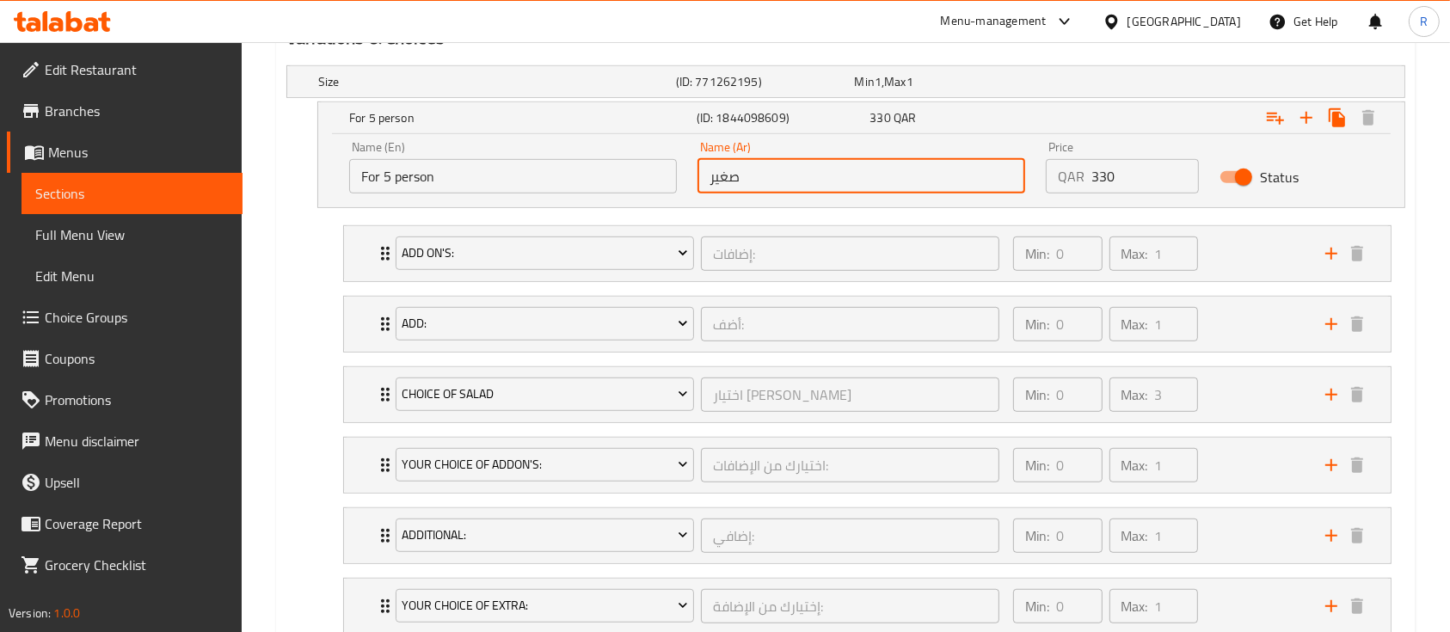
click at [785, 188] on input "صغير" at bounding box center [862, 176] width 328 height 34
paste input "كفي 5 أشخاص"
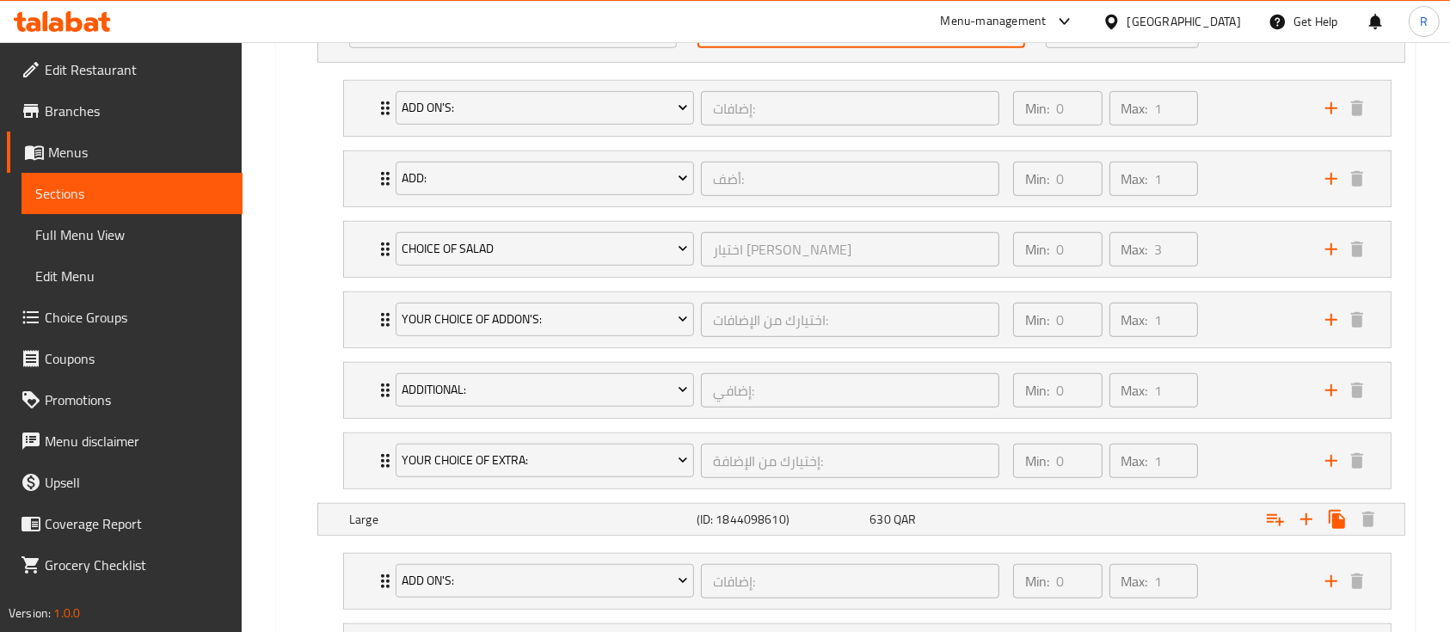
scroll to position [1121, 0]
type input "تكفي 5 أشخاص"
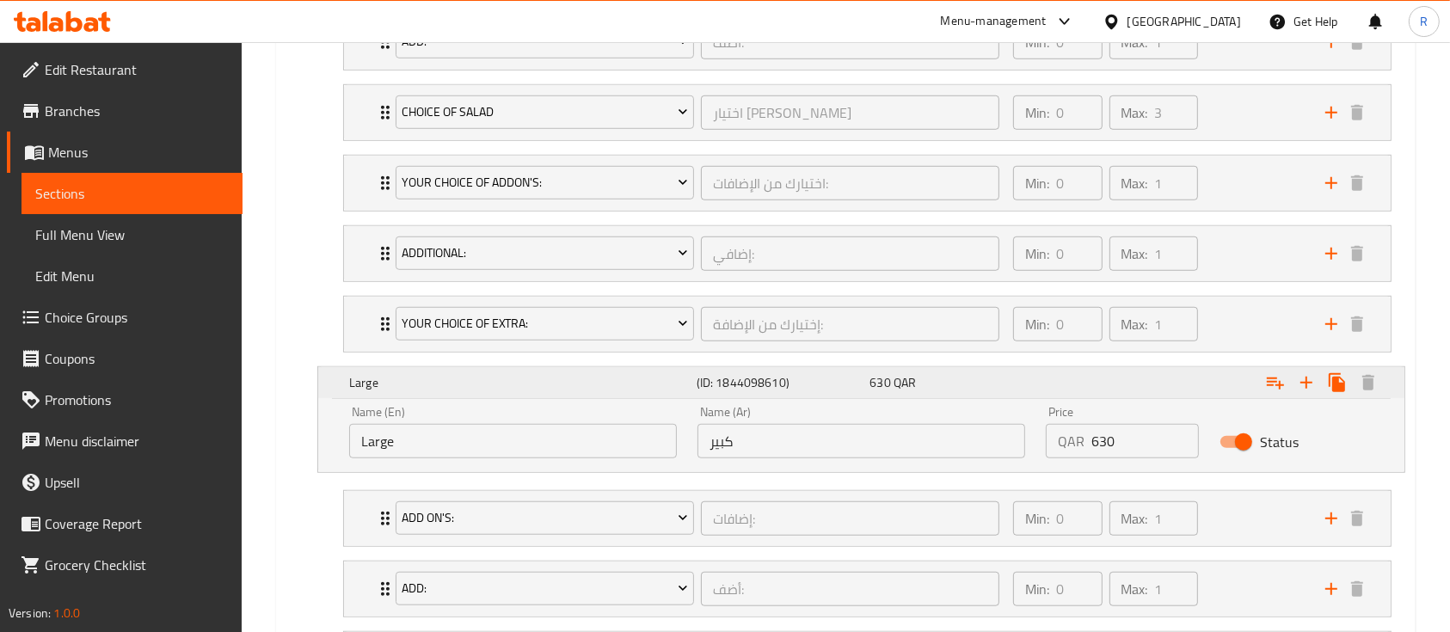
scroll to position [1258, 0]
click at [499, 447] on input "Large" at bounding box center [513, 438] width 328 height 34
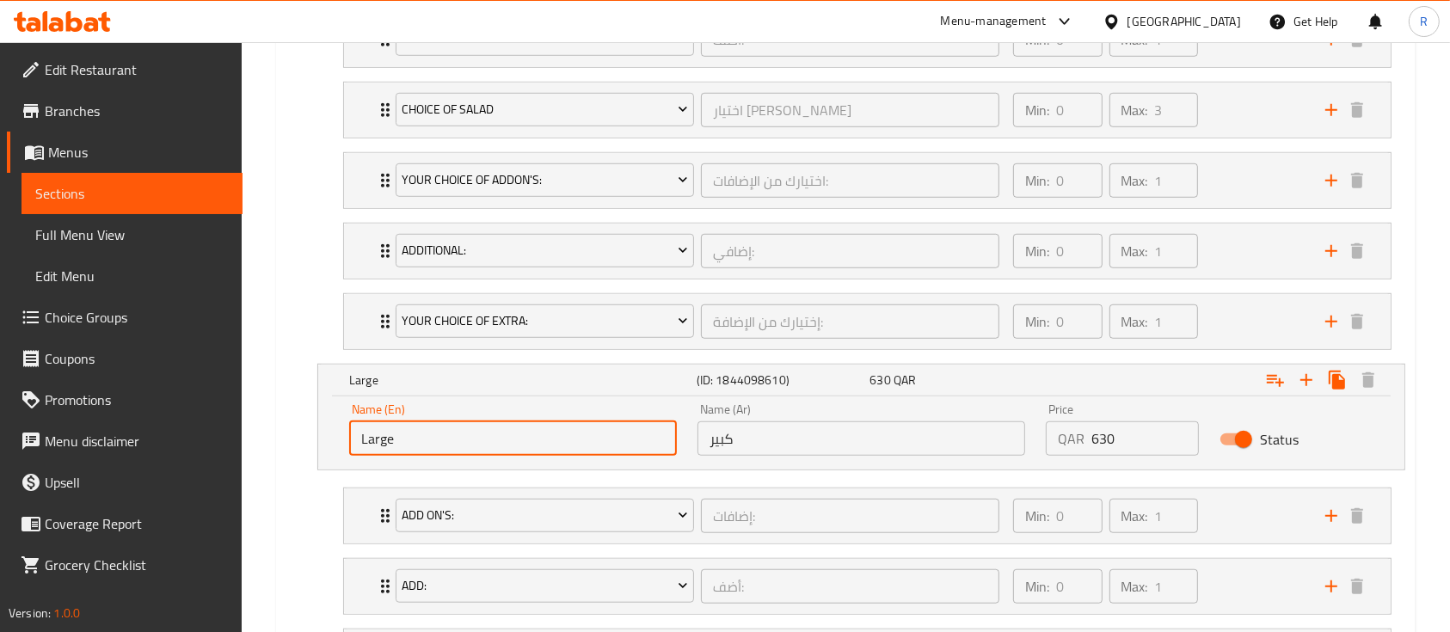
click at [499, 447] on input "Large" at bounding box center [513, 438] width 328 height 34
type input "For 10 person"
click at [779, 448] on input "كبير" at bounding box center [862, 438] width 328 height 34
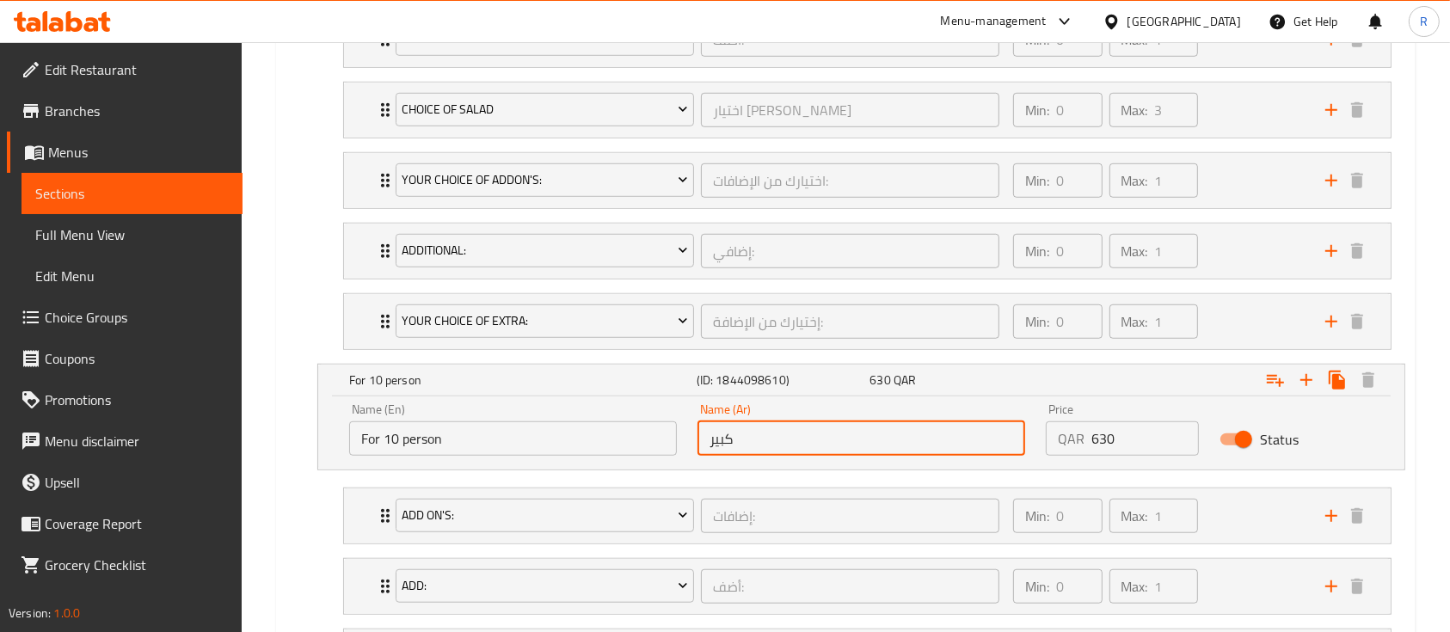
click at [779, 448] on input "كبير" at bounding box center [862, 438] width 328 height 34
paste input "تكفي 5 أشخاص"
click at [764, 439] on input "تكفي 5 أشخاص" at bounding box center [862, 438] width 328 height 34
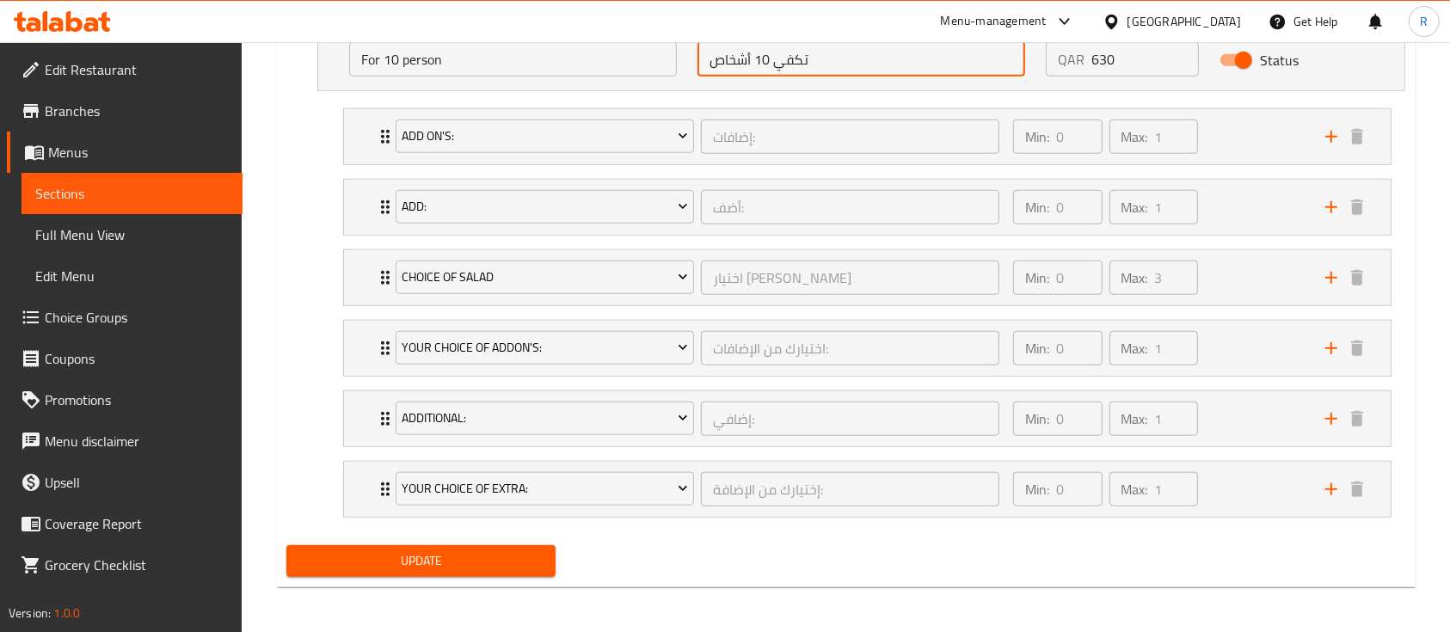
type input "تكفي 10 أشخاص"
click at [412, 566] on span "Update" at bounding box center [421, 561] width 242 height 22
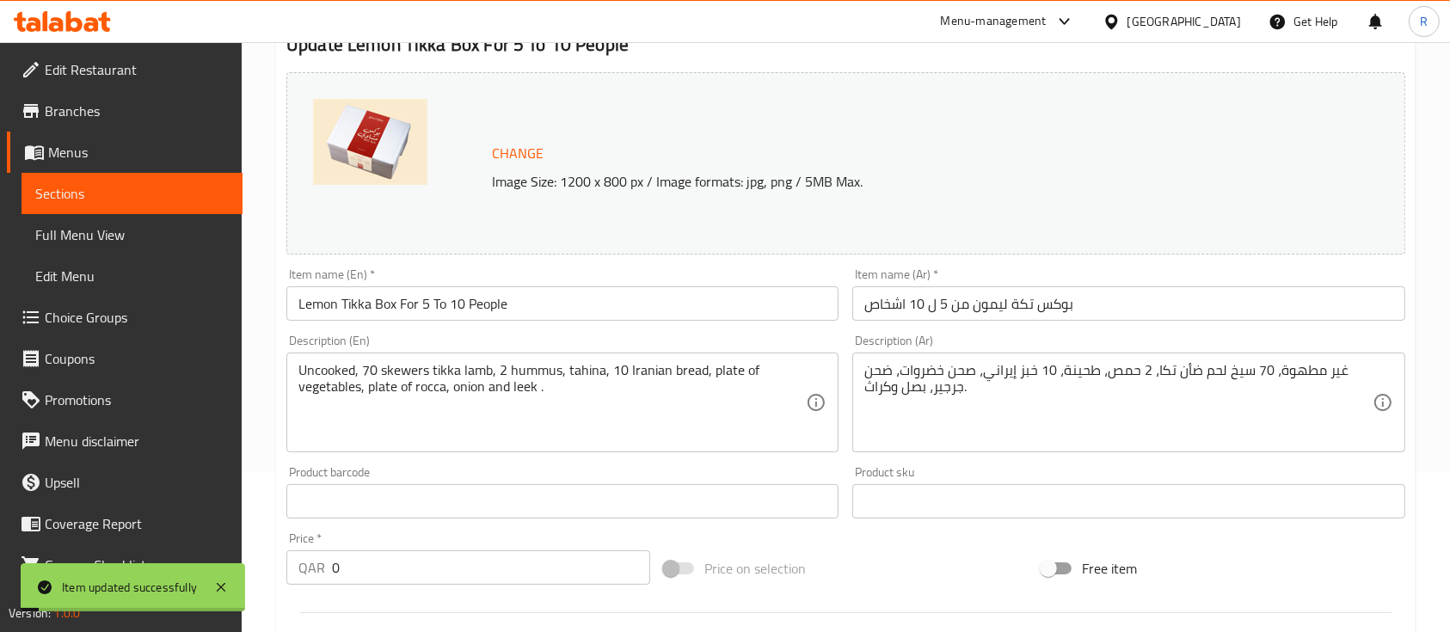
scroll to position [0, 0]
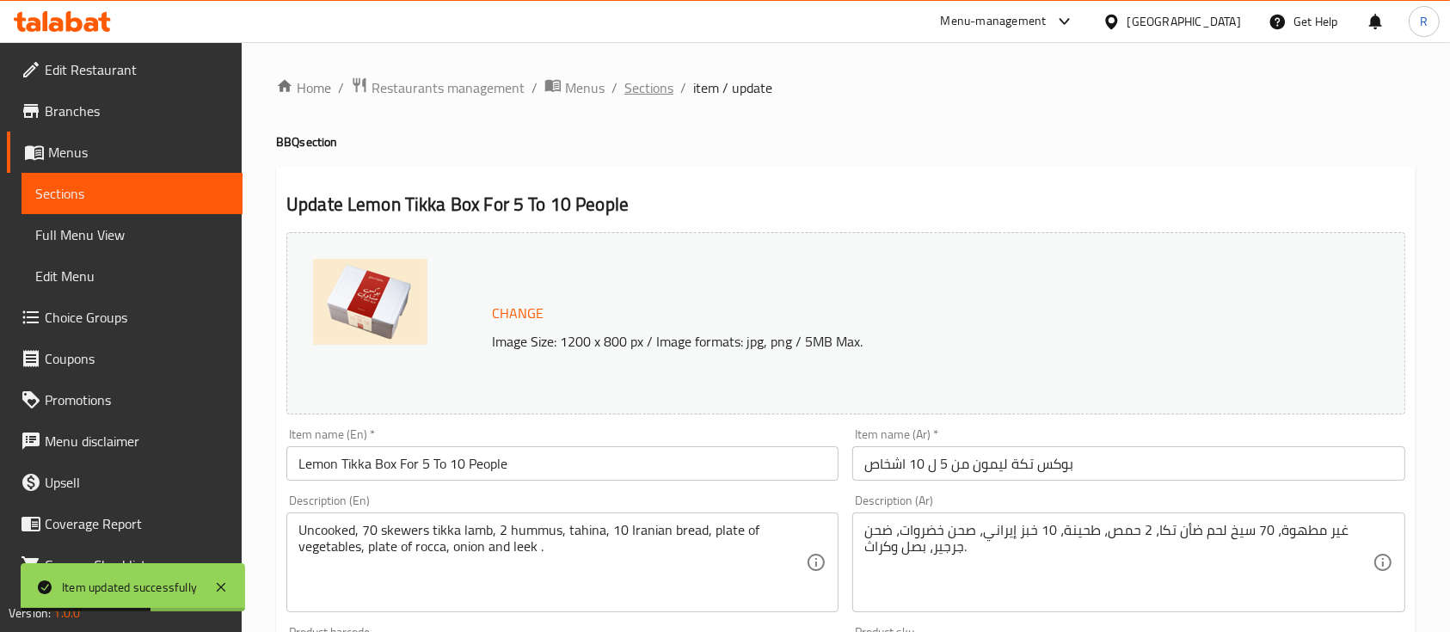
click at [646, 84] on span "Sections" at bounding box center [648, 87] width 49 height 21
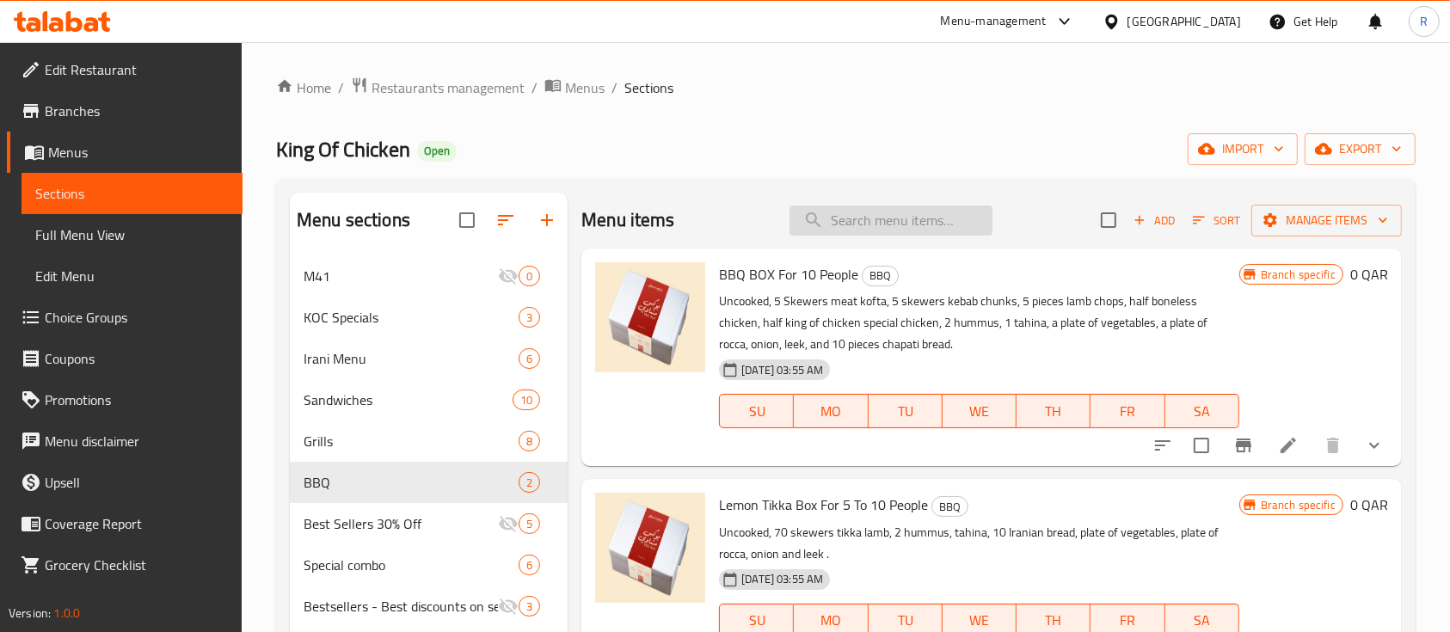
click at [881, 210] on input "search" at bounding box center [891, 221] width 203 height 30
paste input "Half Grilled Chicken (skinless)"
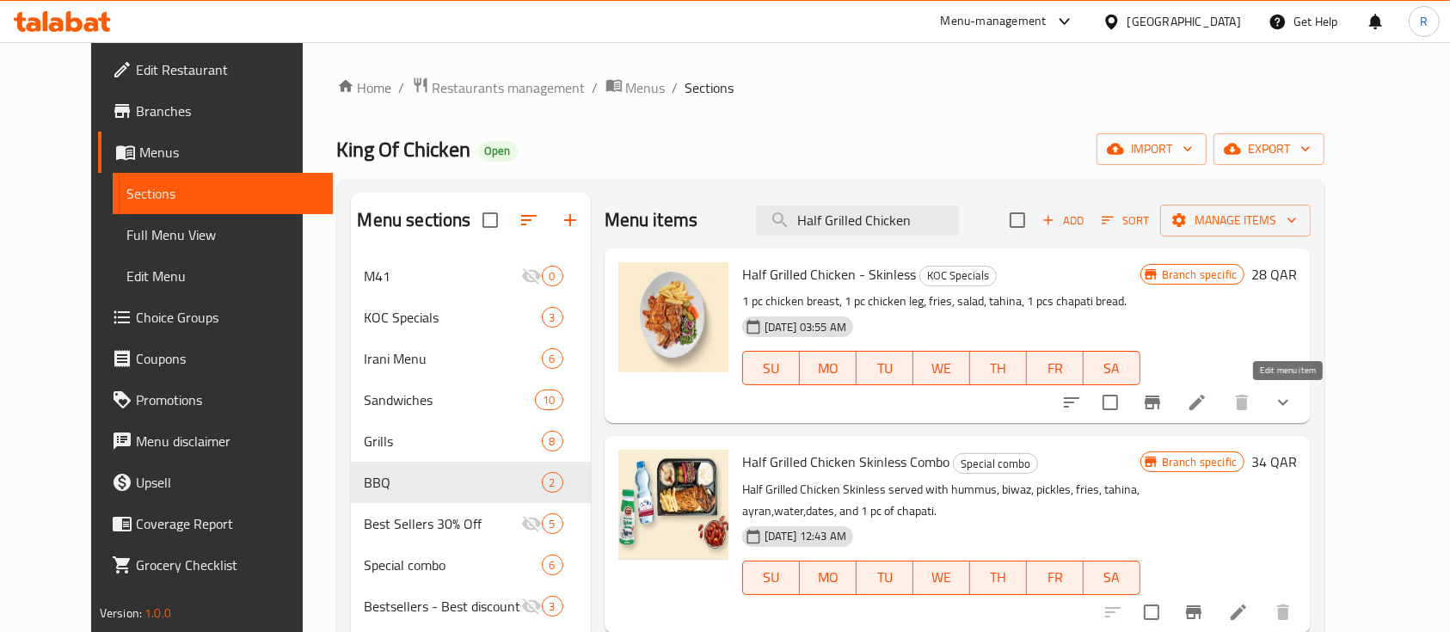
type input "Half Grilled Chicken"
click at [1208, 399] on icon at bounding box center [1197, 402] width 21 height 21
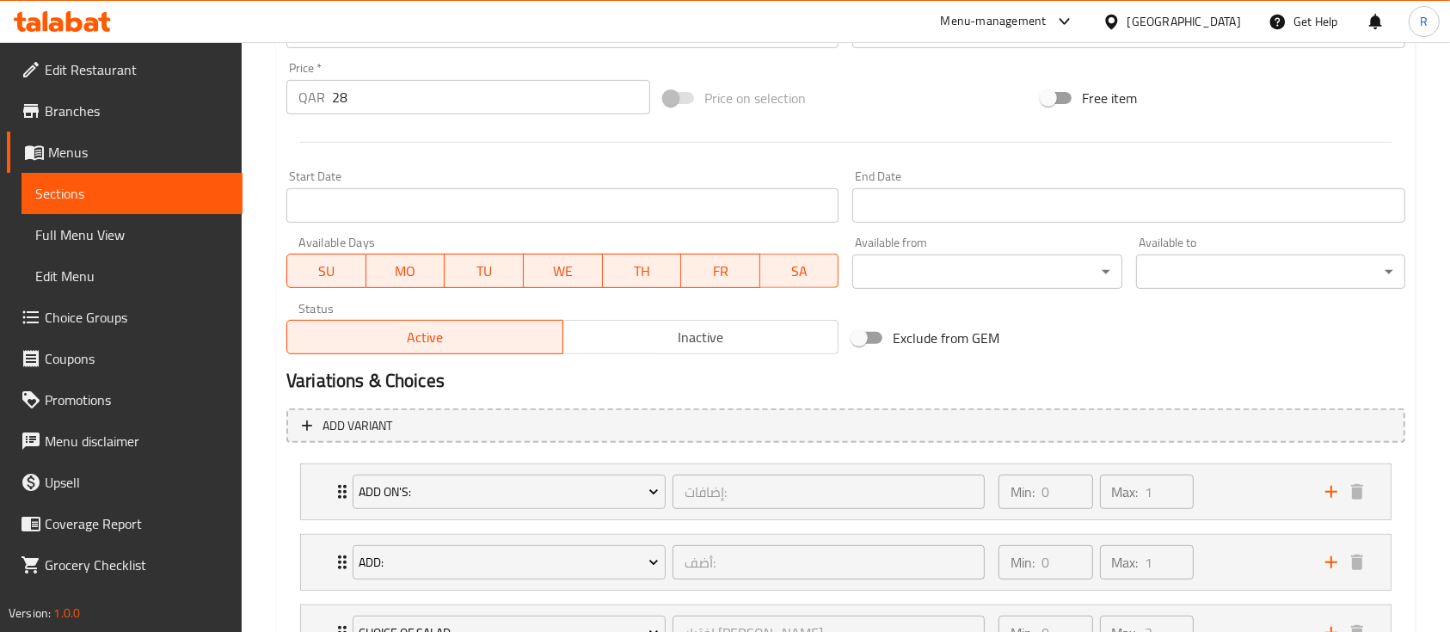
scroll to position [846, 0]
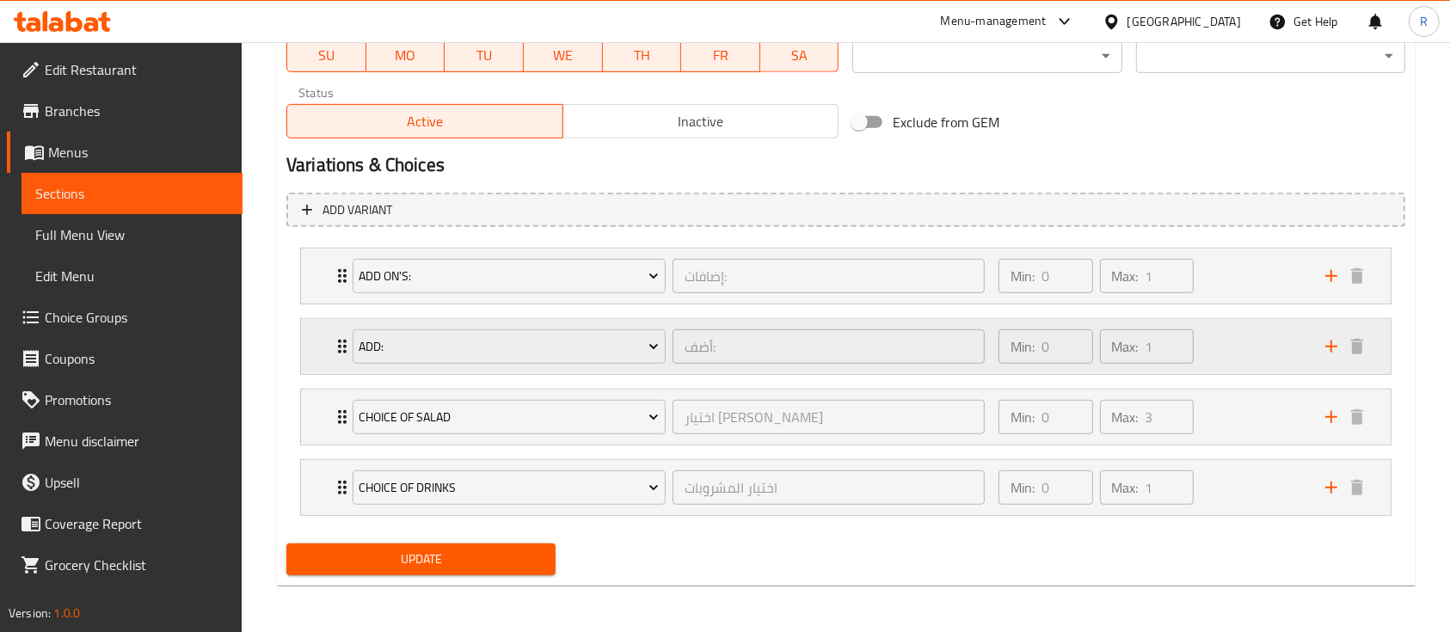
click at [1227, 354] on div "Min: 0 ​ Max: 1 ​" at bounding box center [1151, 346] width 327 height 55
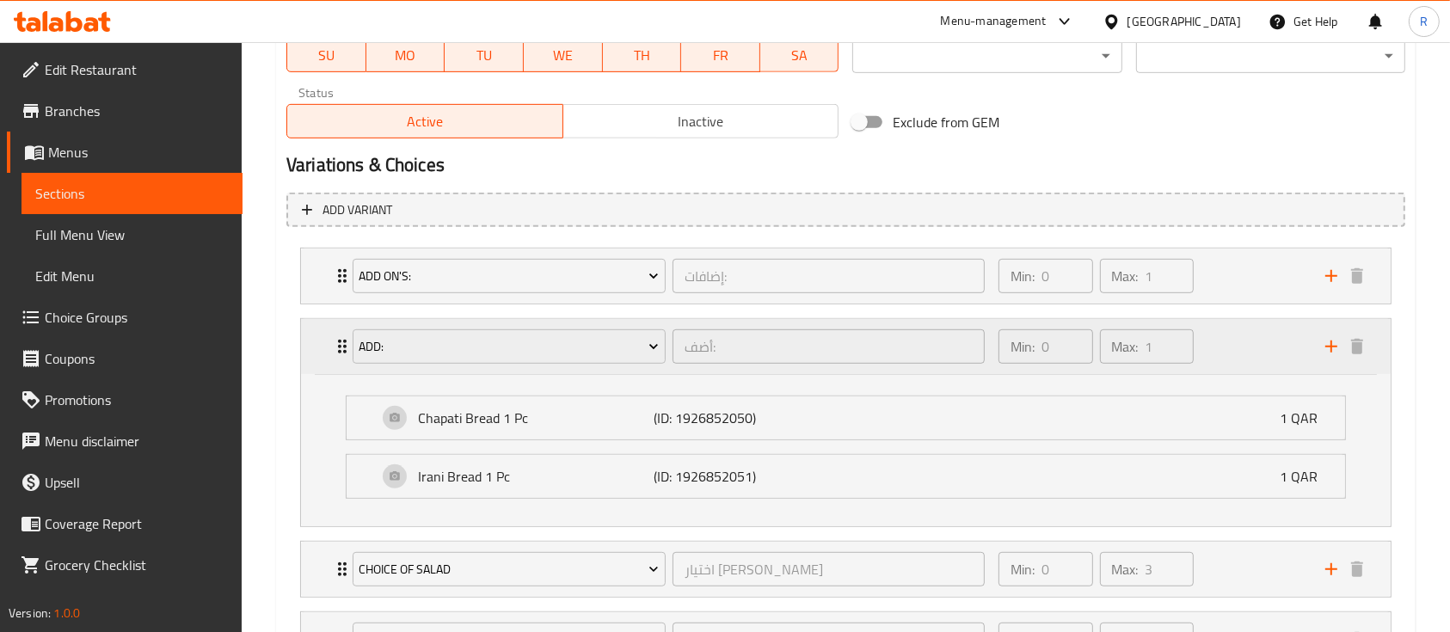
click at [1227, 354] on div "Min: 0 ​ Max: 1 ​" at bounding box center [1151, 346] width 327 height 55
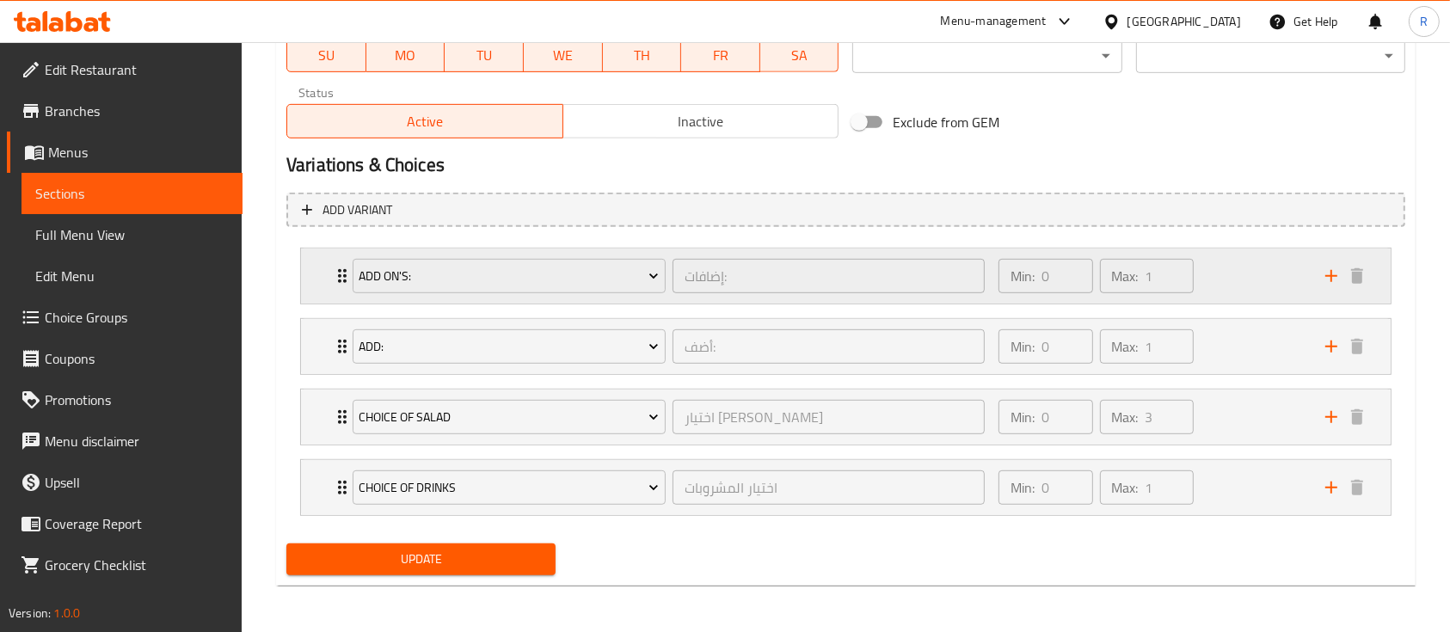
click at [1220, 278] on div "Min: 0 ​ Max: 1 ​" at bounding box center [1151, 276] width 327 height 55
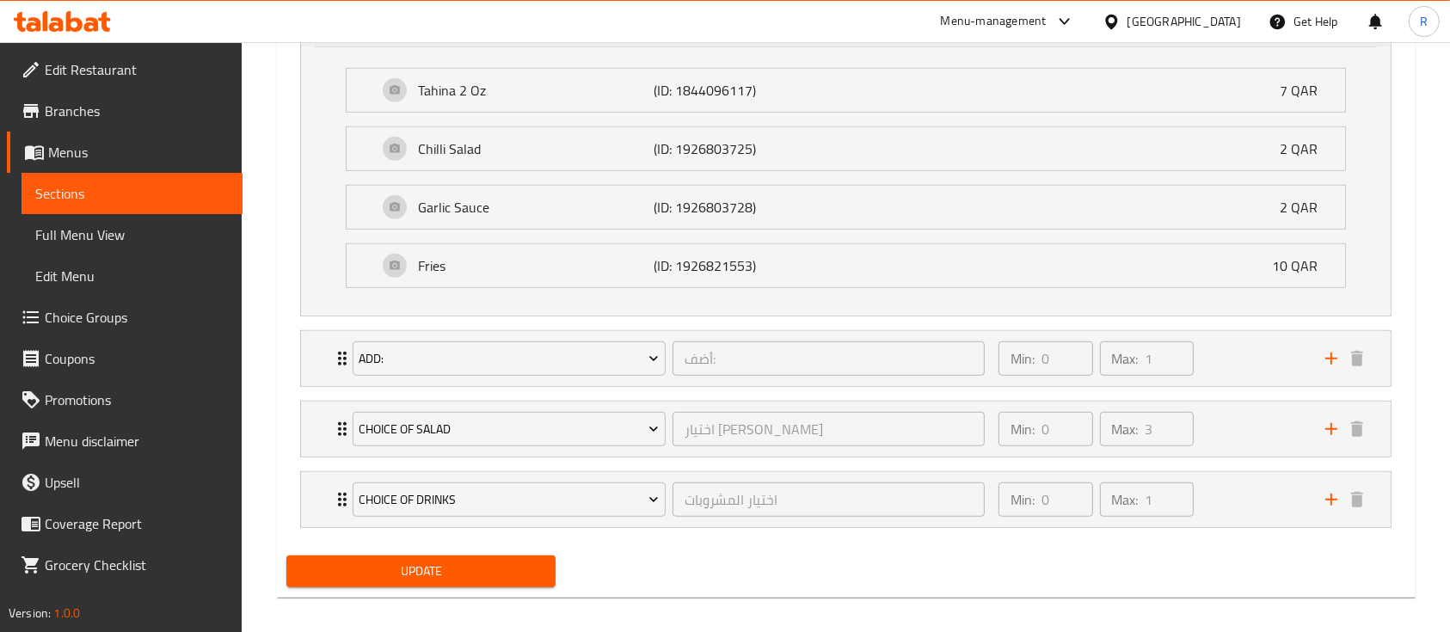
scroll to position [1106, 0]
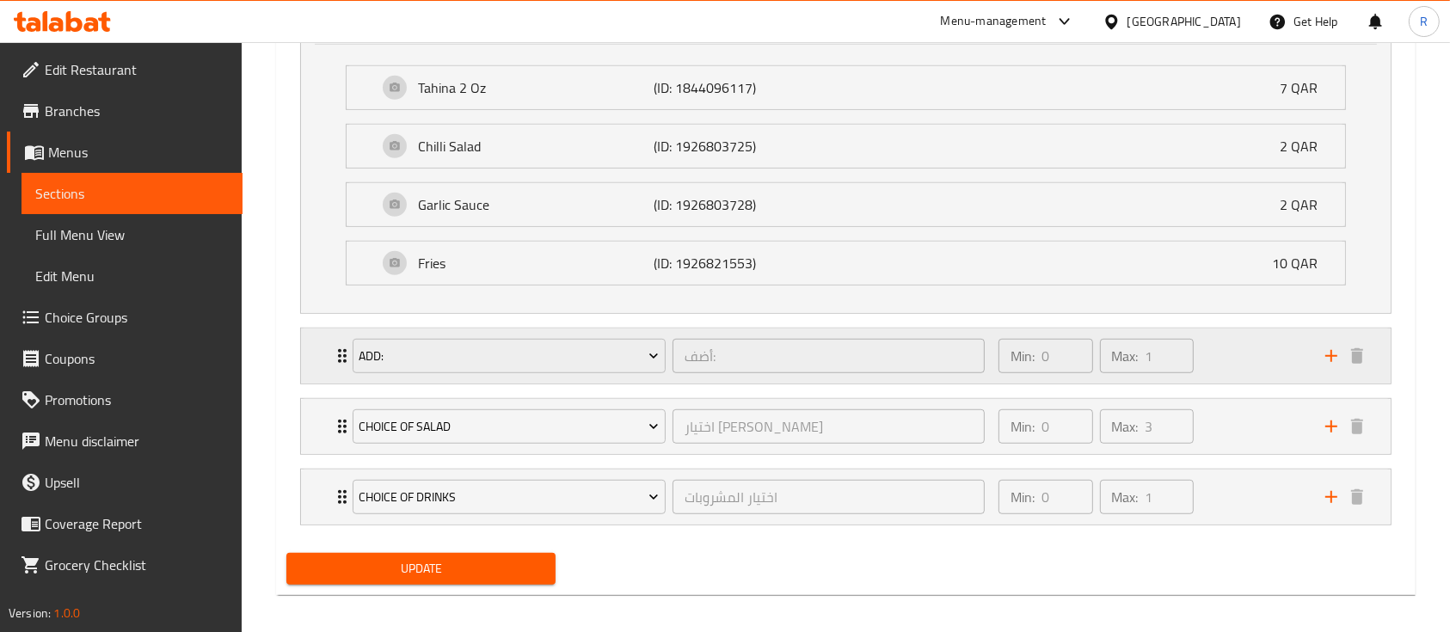
click at [1225, 351] on div "Min: 0 ​ Max: 1 ​" at bounding box center [1151, 356] width 327 height 55
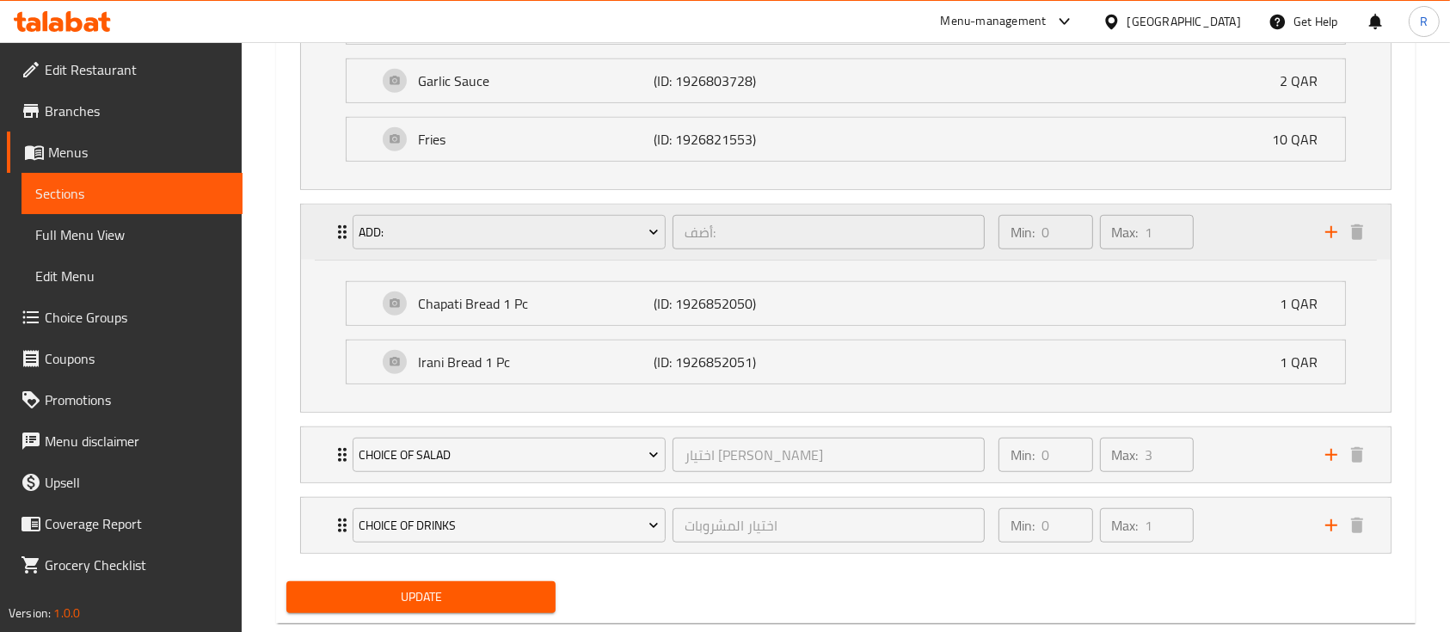
scroll to position [1267, 0]
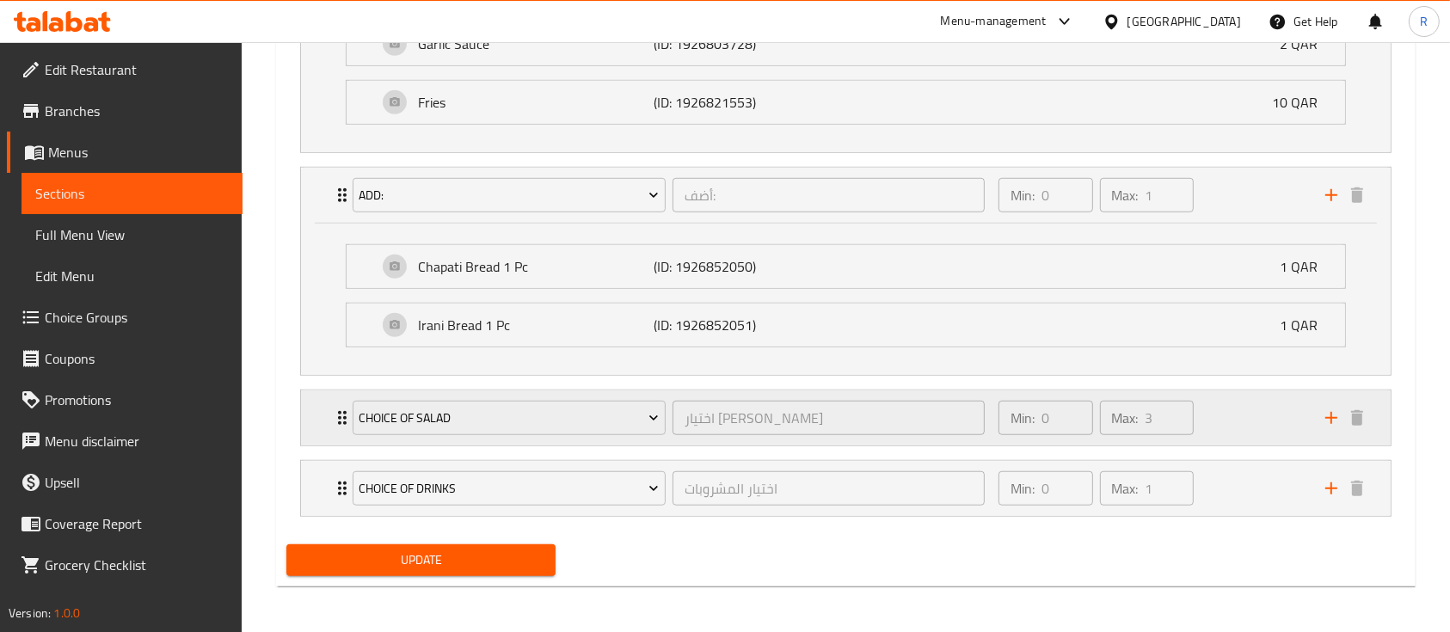
click at [1246, 421] on div "Min: 0 ​ Max: 3 ​" at bounding box center [1151, 417] width 327 height 55
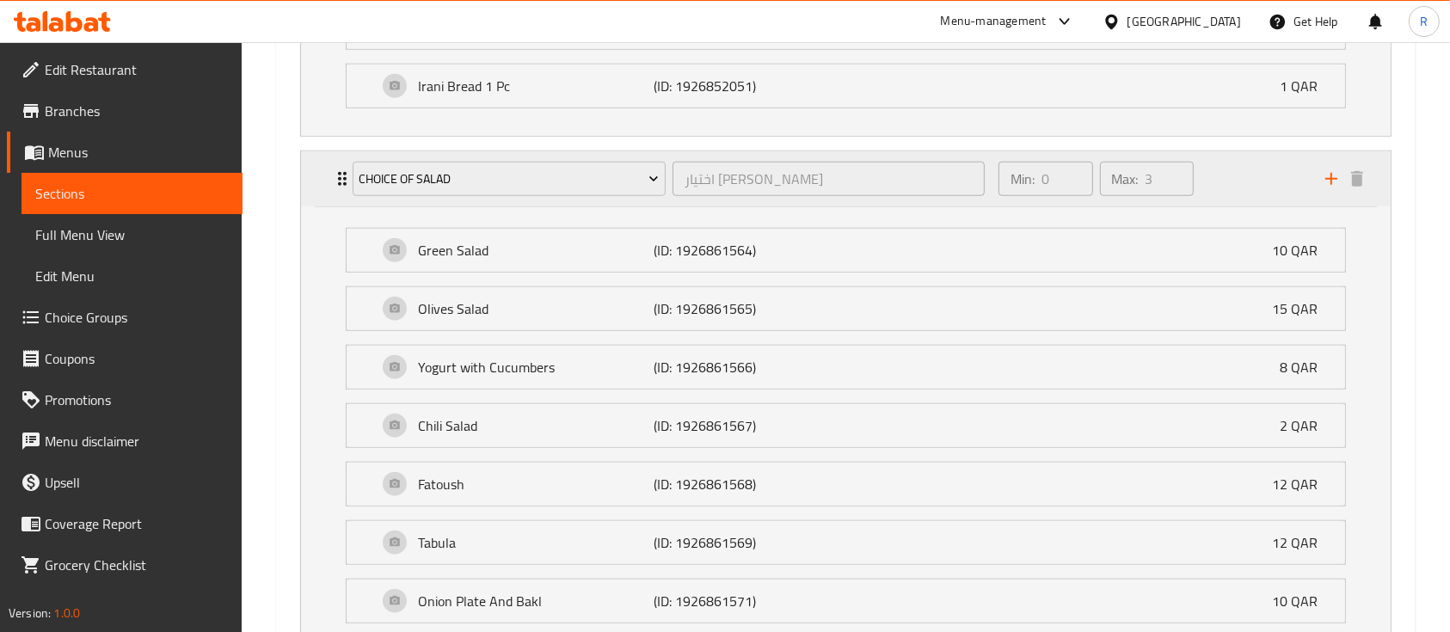
scroll to position [1711, 0]
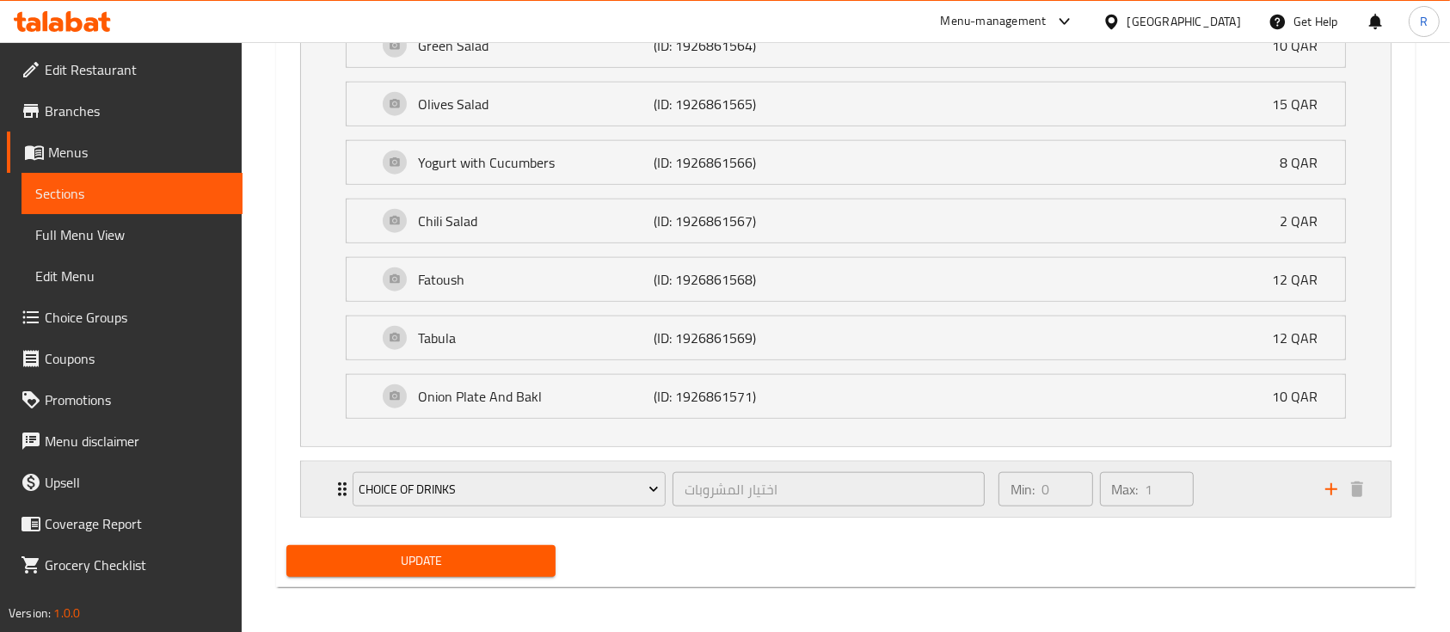
click at [1253, 495] on div "Min: 0 ​ Max: 1 ​" at bounding box center [1151, 489] width 327 height 55
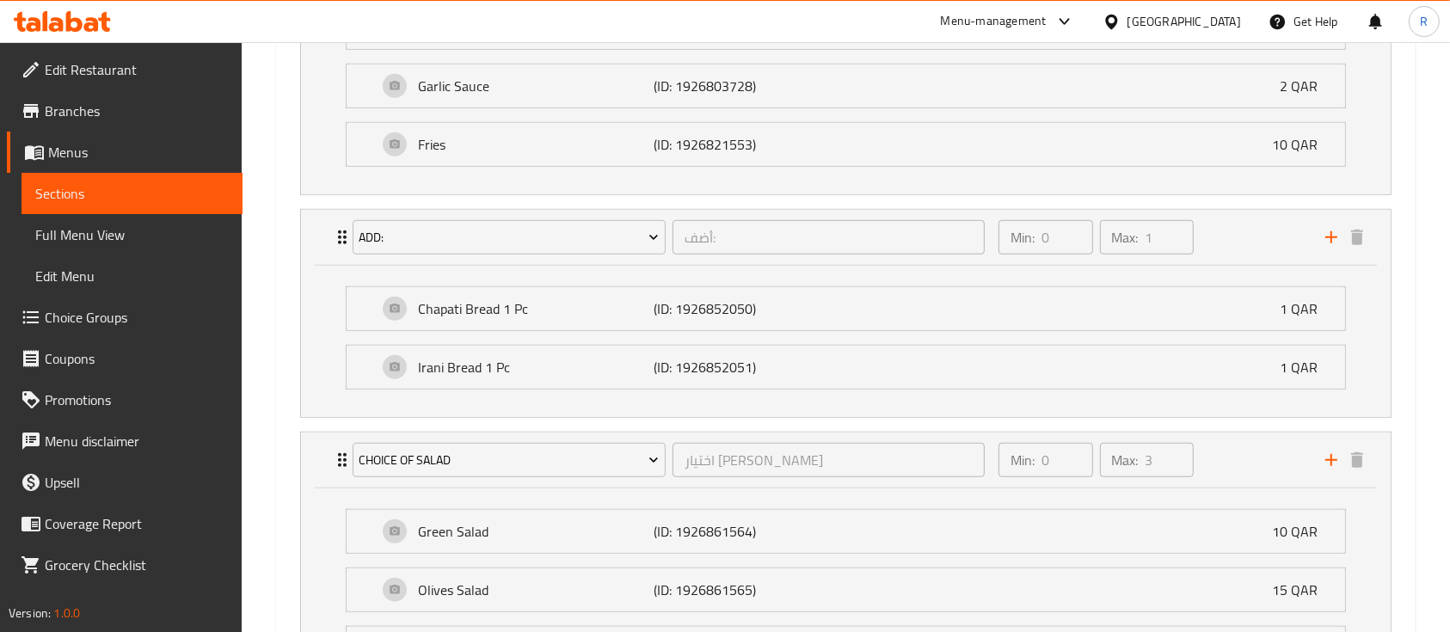
scroll to position [0, 0]
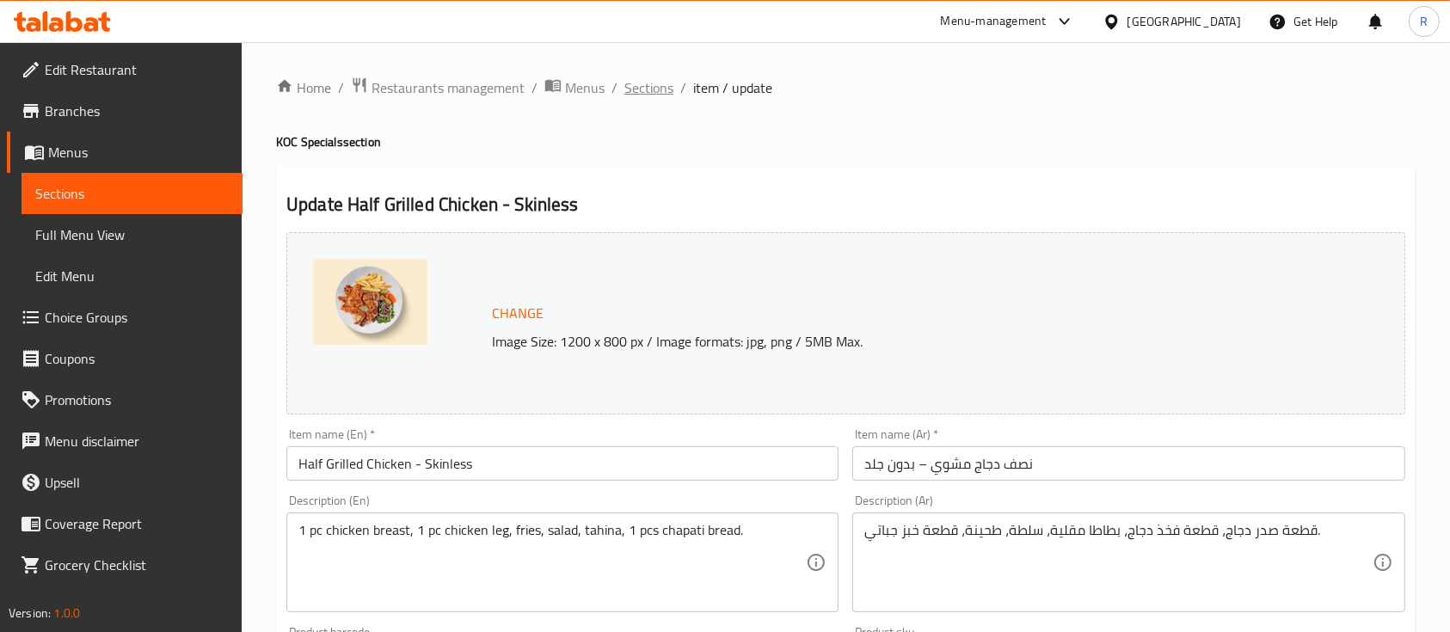
click at [651, 89] on span "Sections" at bounding box center [648, 87] width 49 height 21
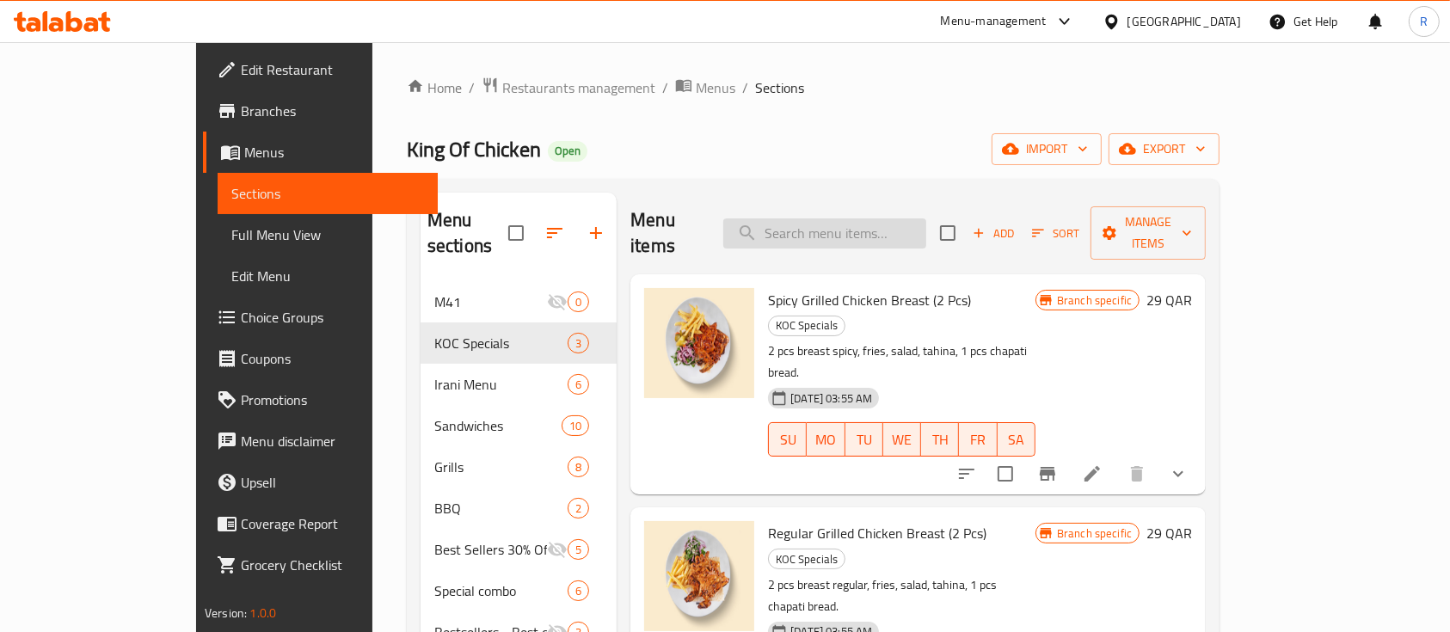
click at [829, 218] on input "search" at bounding box center [824, 233] width 203 height 30
paste input "Shishtawooq Sandwich"
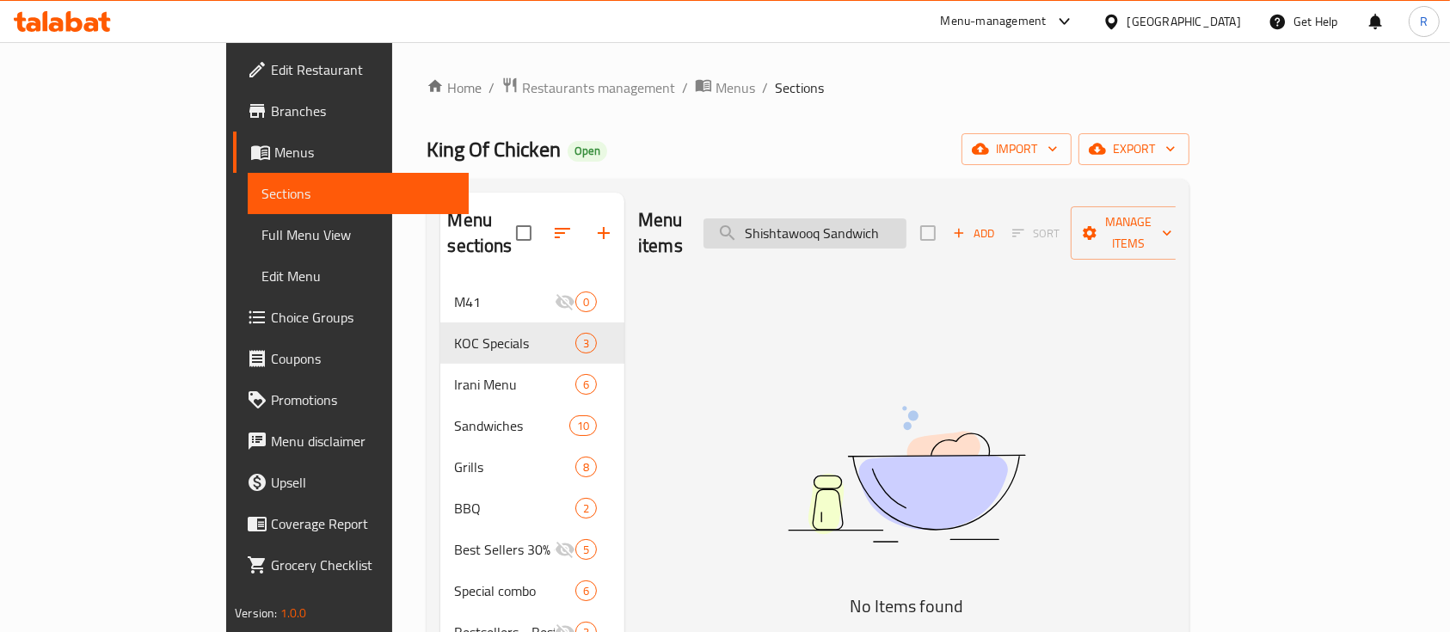
click at [860, 224] on input "Shishtawooq Sandwich" at bounding box center [805, 233] width 203 height 30
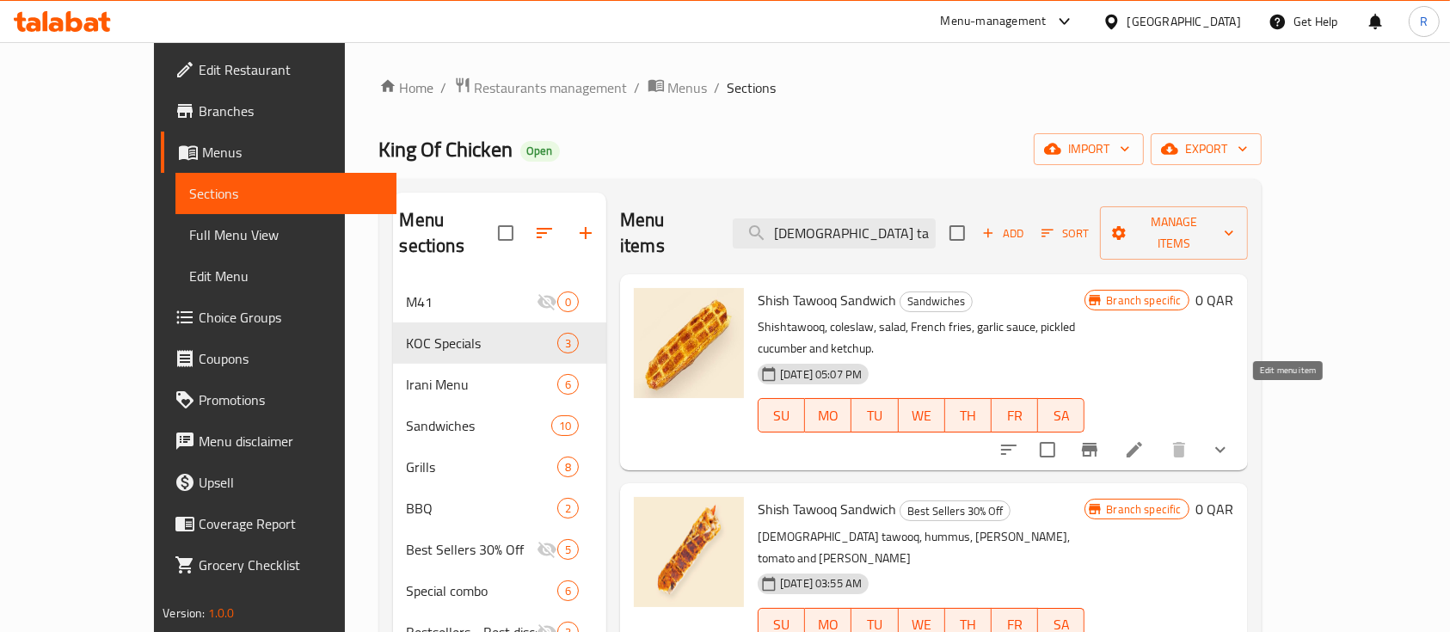
type input "[DEMOGRAPHIC_DATA] tawooq Sandwich"
click at [1142, 442] on icon at bounding box center [1134, 449] width 15 height 15
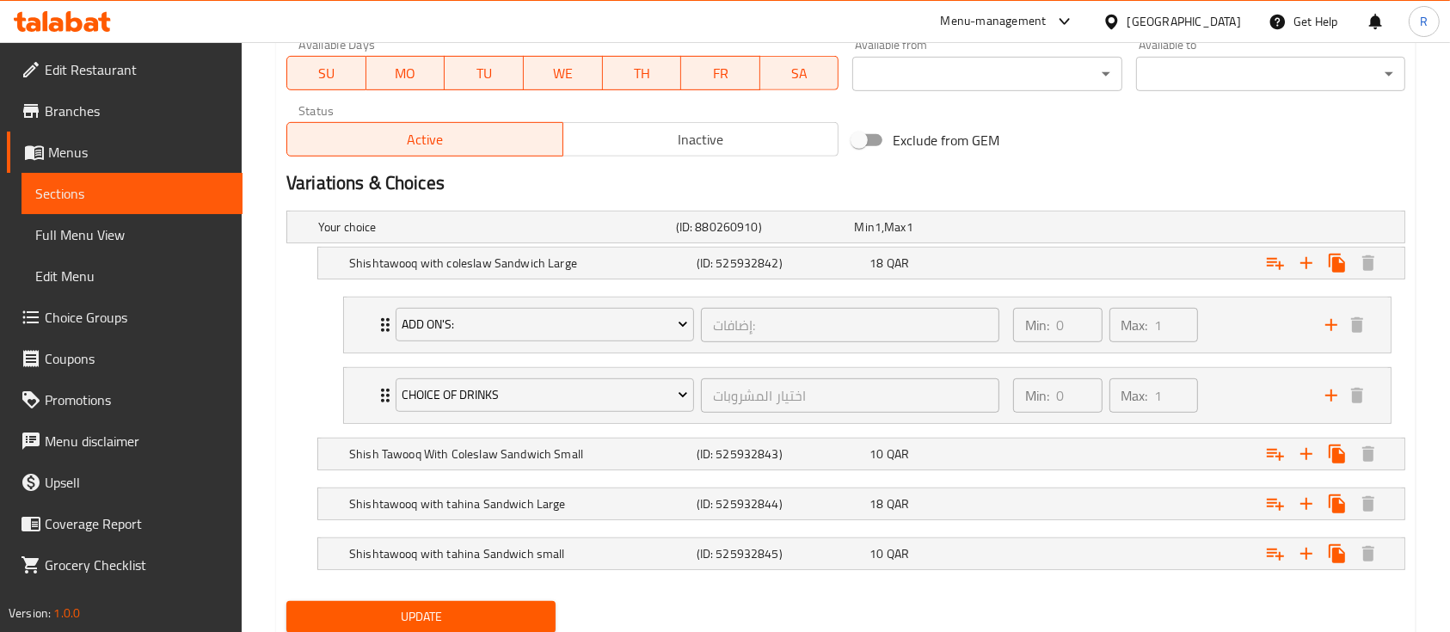
scroll to position [827, 0]
click at [981, 237] on div "18 QAR" at bounding box center [940, 227] width 172 height 17
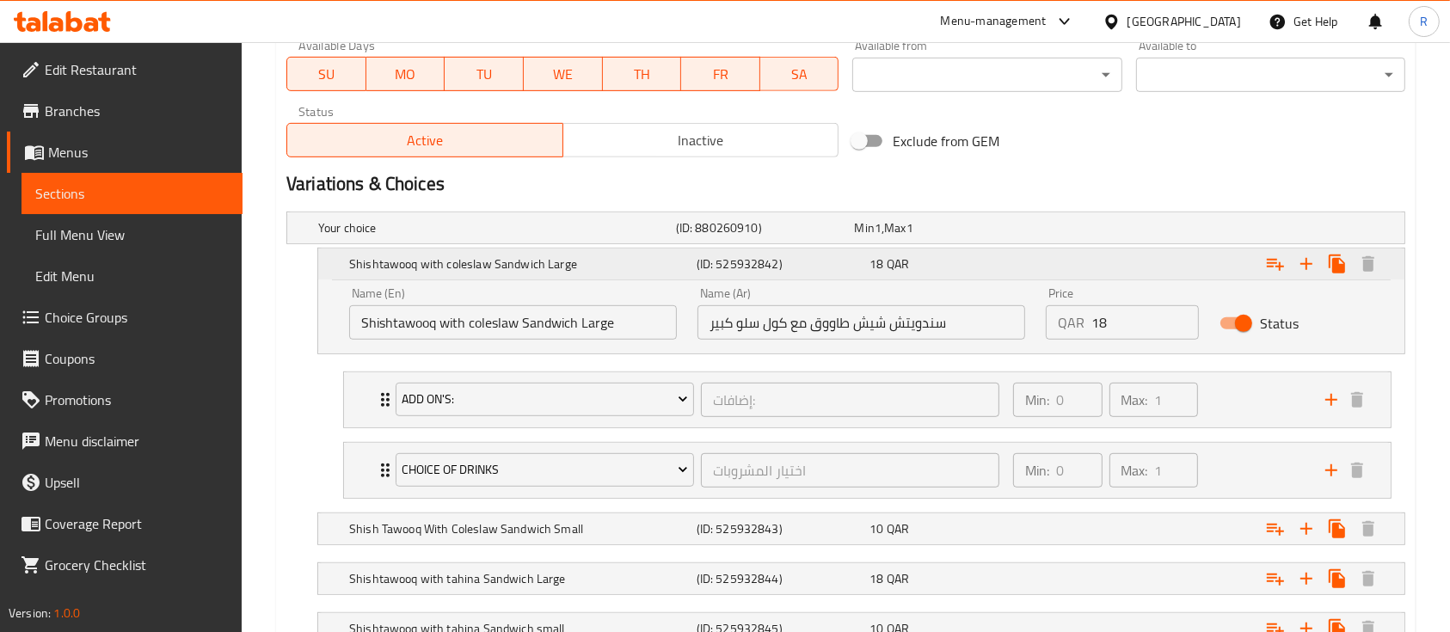
click at [981, 258] on div "18 QAR" at bounding box center [953, 263] width 167 height 17
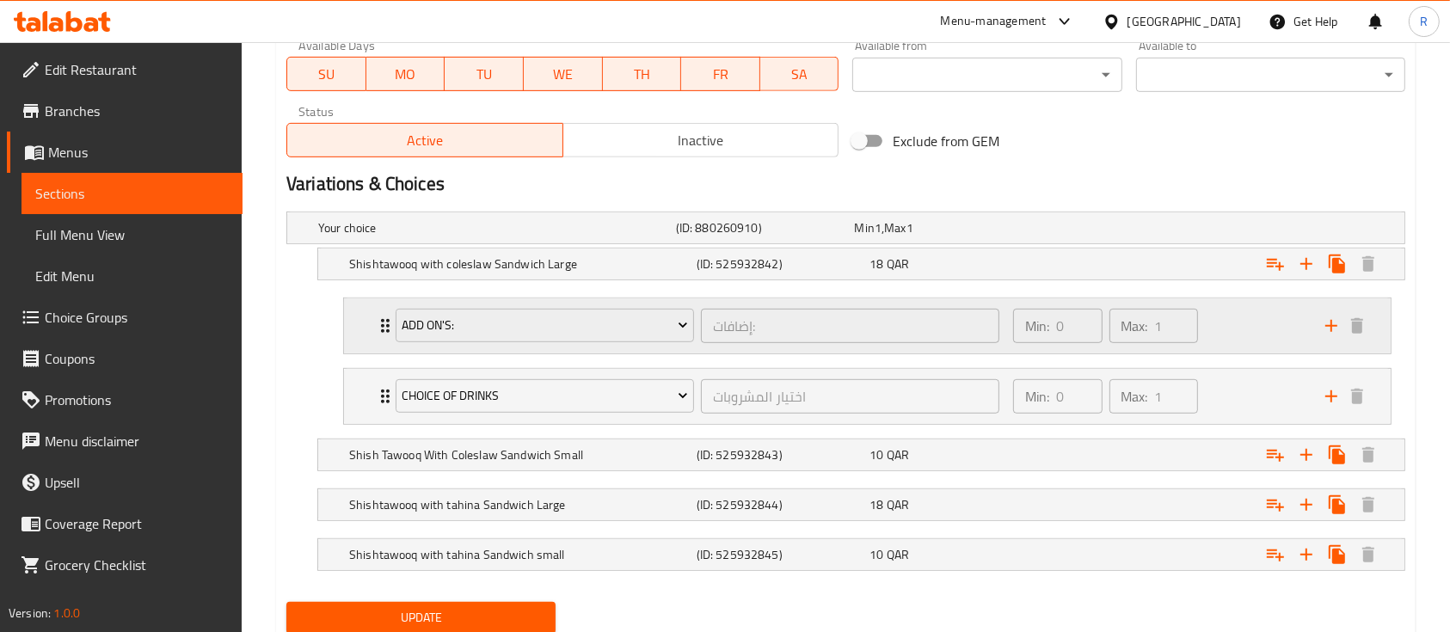
click at [1241, 338] on div "Min: 0 ​ Max: 1 ​" at bounding box center [1159, 325] width 312 height 55
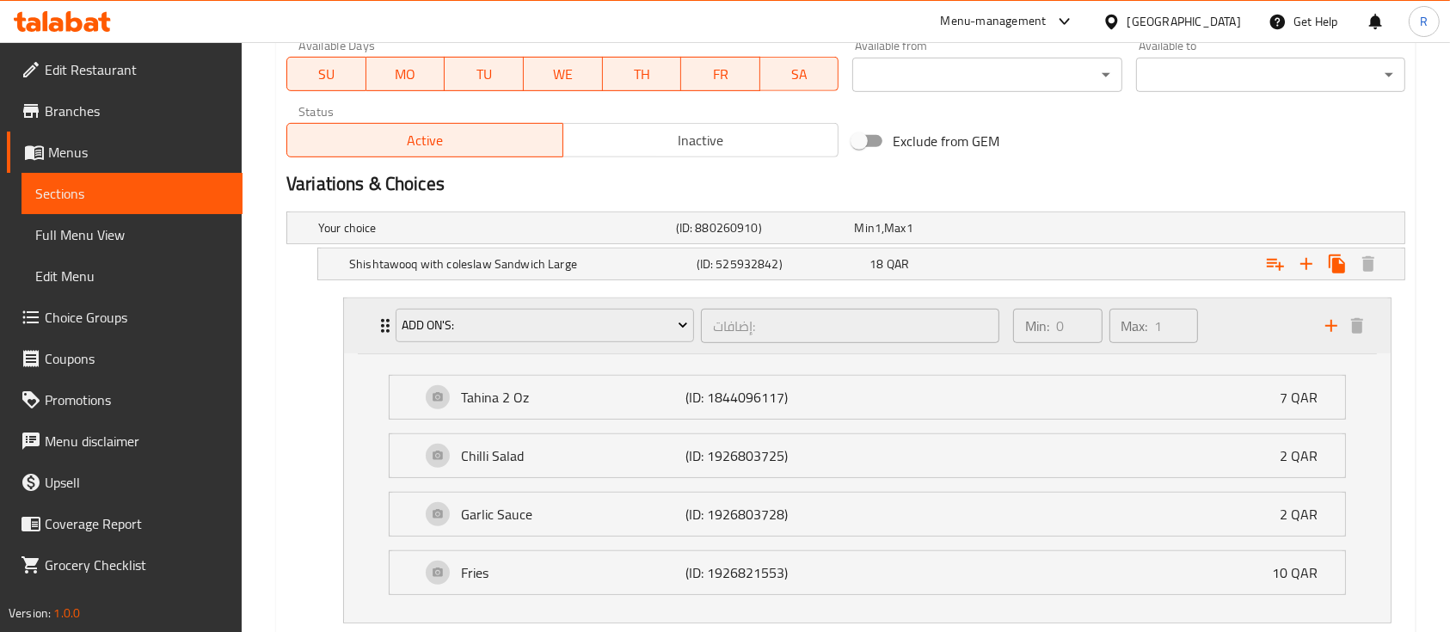
click at [1241, 338] on div "Min: 0 ​ Max: 1 ​" at bounding box center [1159, 325] width 312 height 55
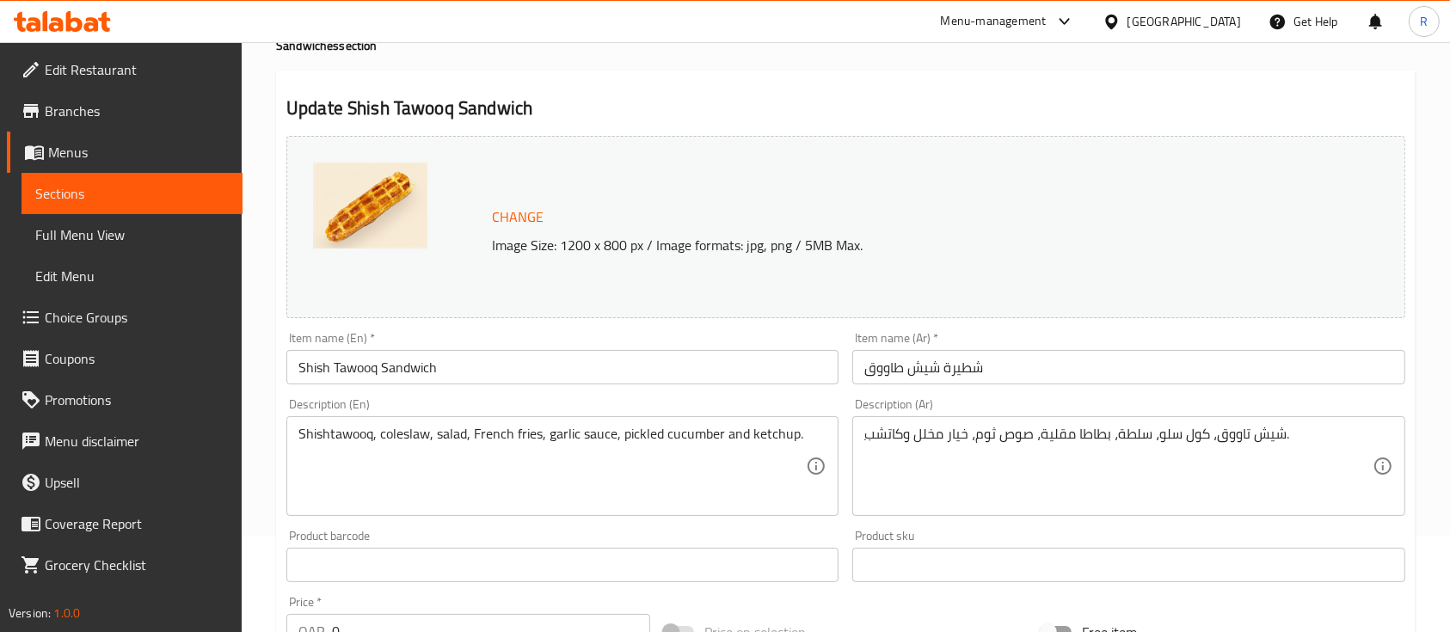
scroll to position [0, 0]
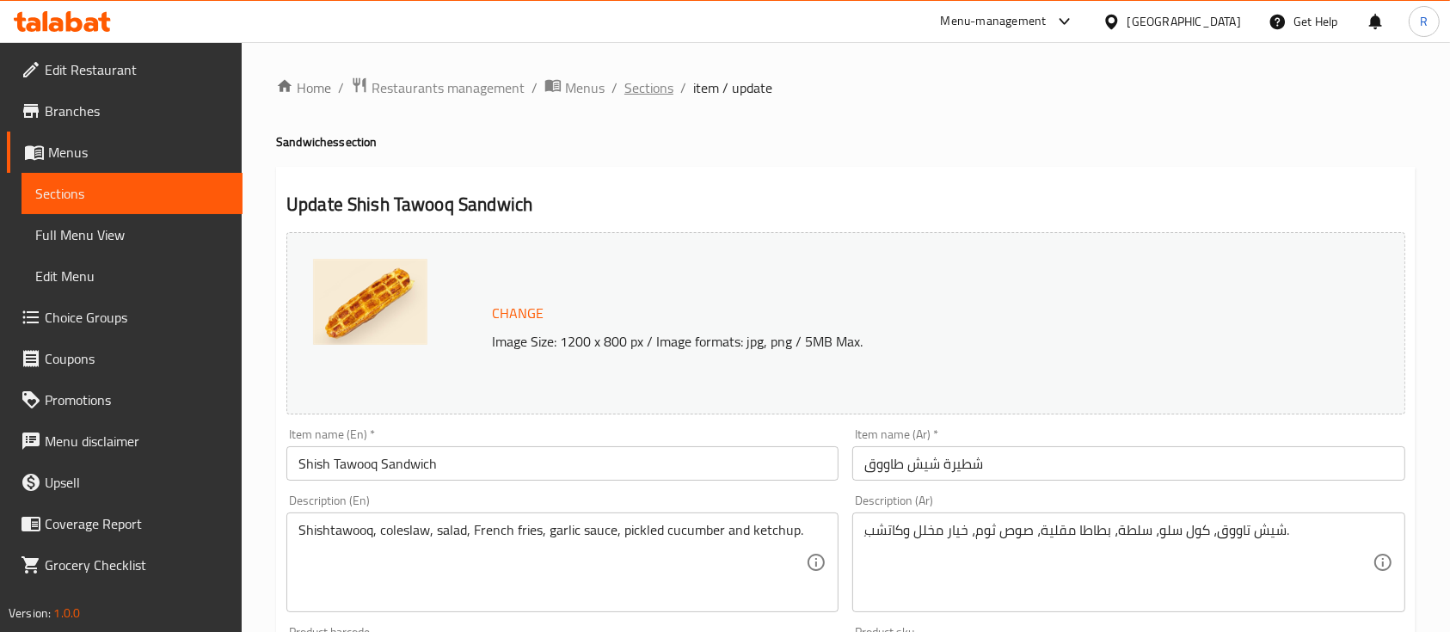
click at [647, 89] on span "Sections" at bounding box center [648, 87] width 49 height 21
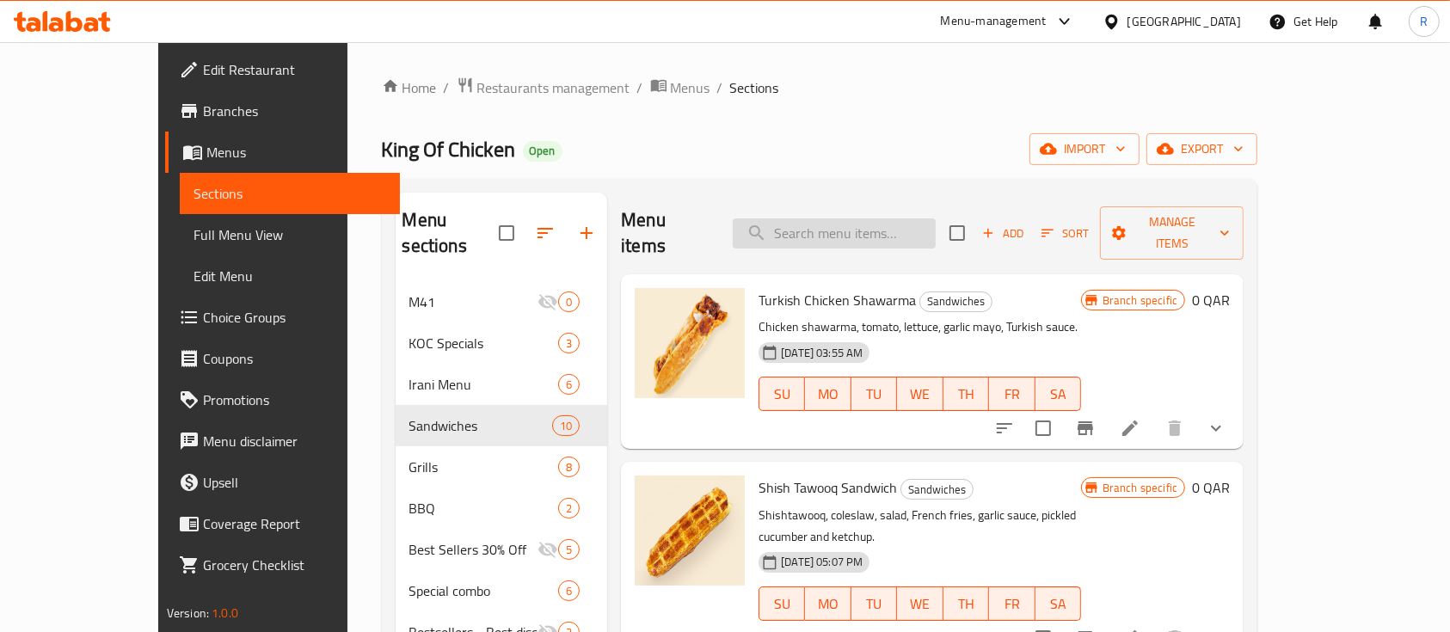
click at [864, 218] on input "search" at bounding box center [834, 233] width 203 height 30
paste input "Chicken [PERSON_NAME] Sandwich"
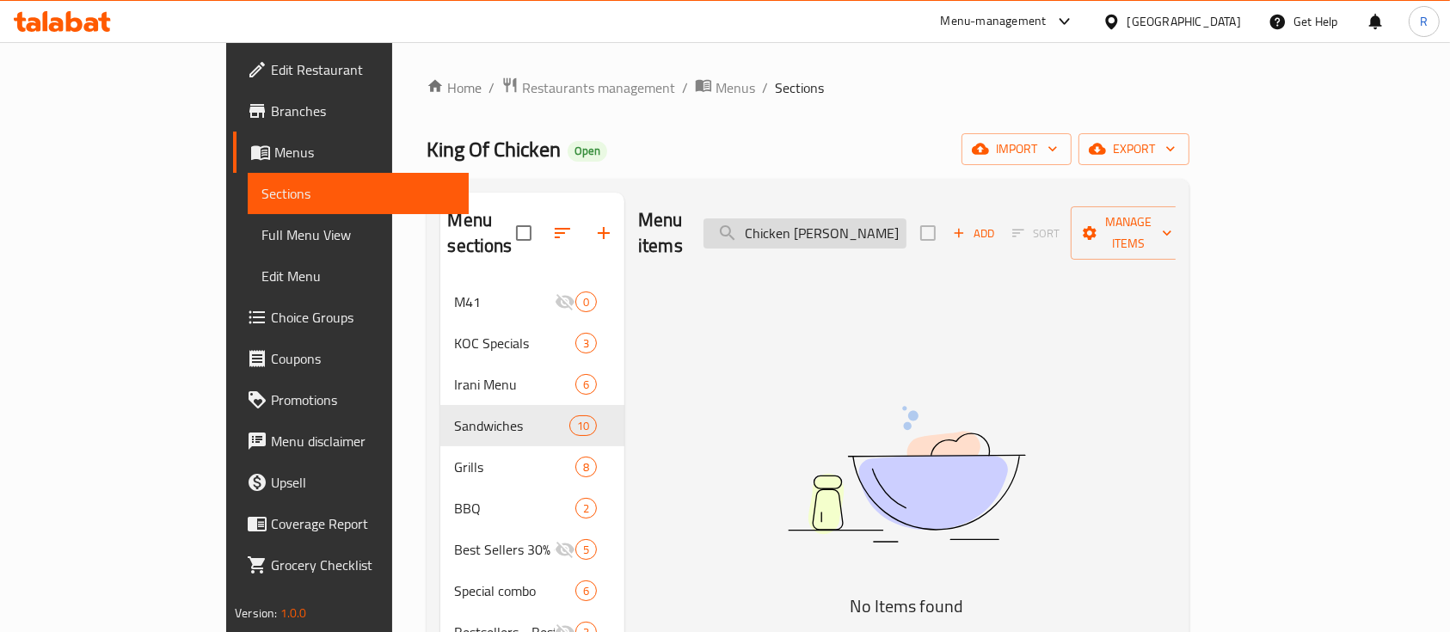
click at [892, 218] on input "Chicken [PERSON_NAME] Sandwich" at bounding box center [805, 233] width 203 height 30
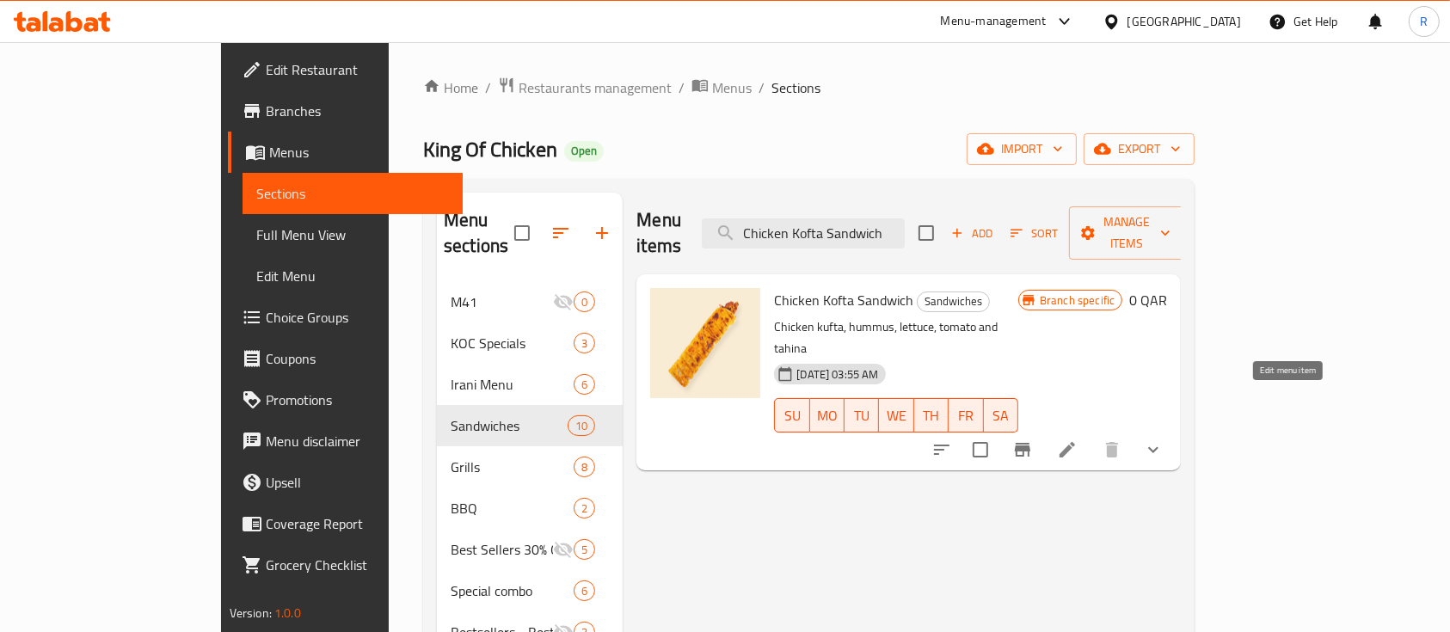
type input "Chicken Kofta Sandwich"
click at [1078, 440] on icon at bounding box center [1067, 450] width 21 height 21
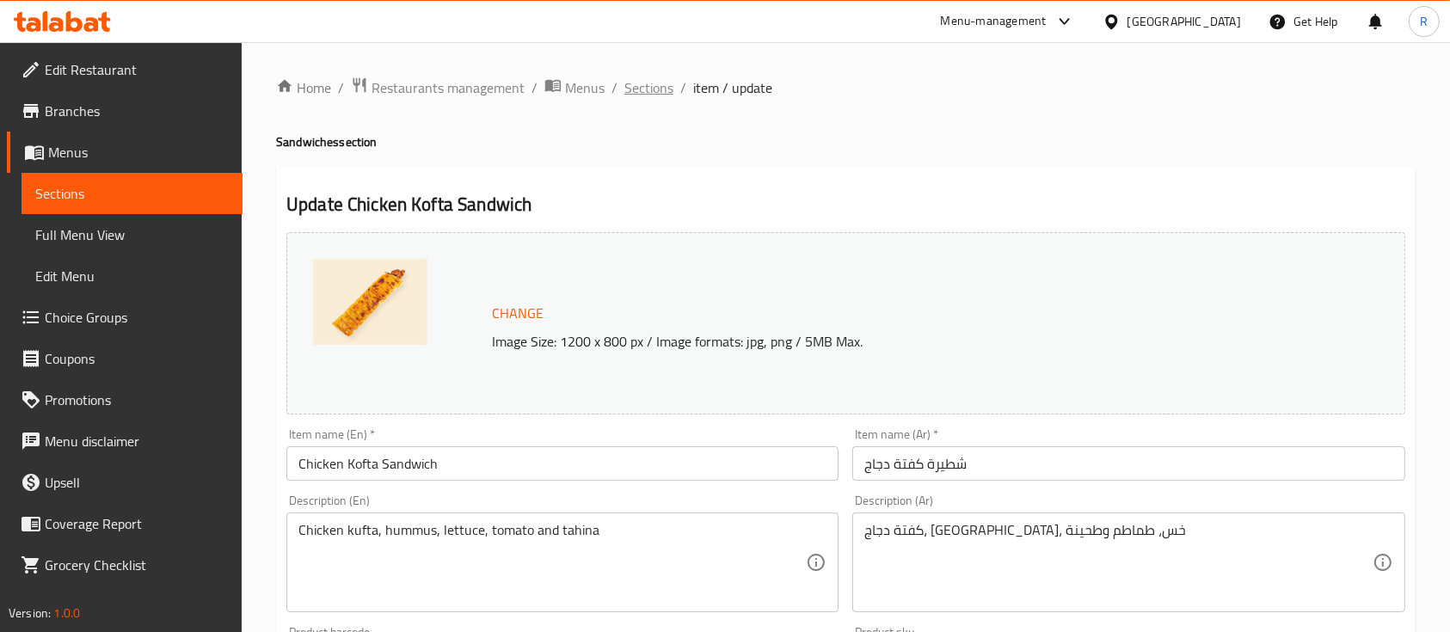
click at [664, 81] on span "Sections" at bounding box center [648, 87] width 49 height 21
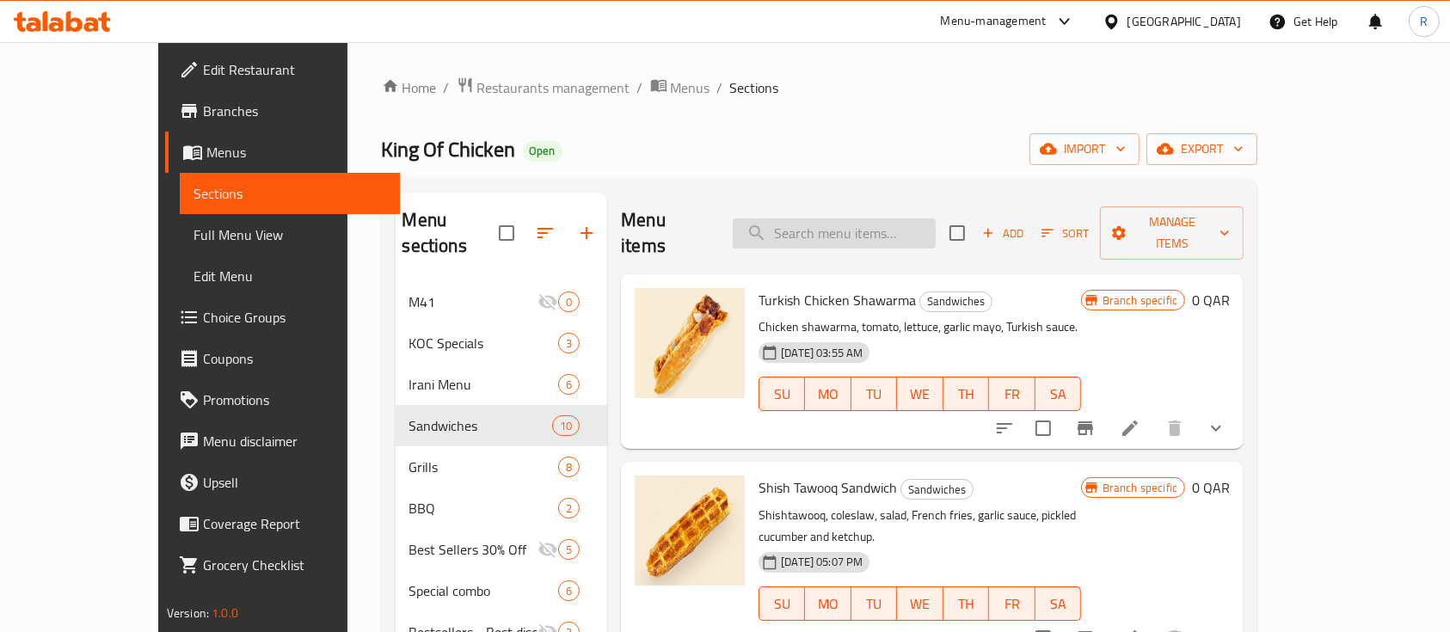
click at [833, 231] on input "search" at bounding box center [834, 233] width 203 height 30
paste input "[PERSON_NAME]"
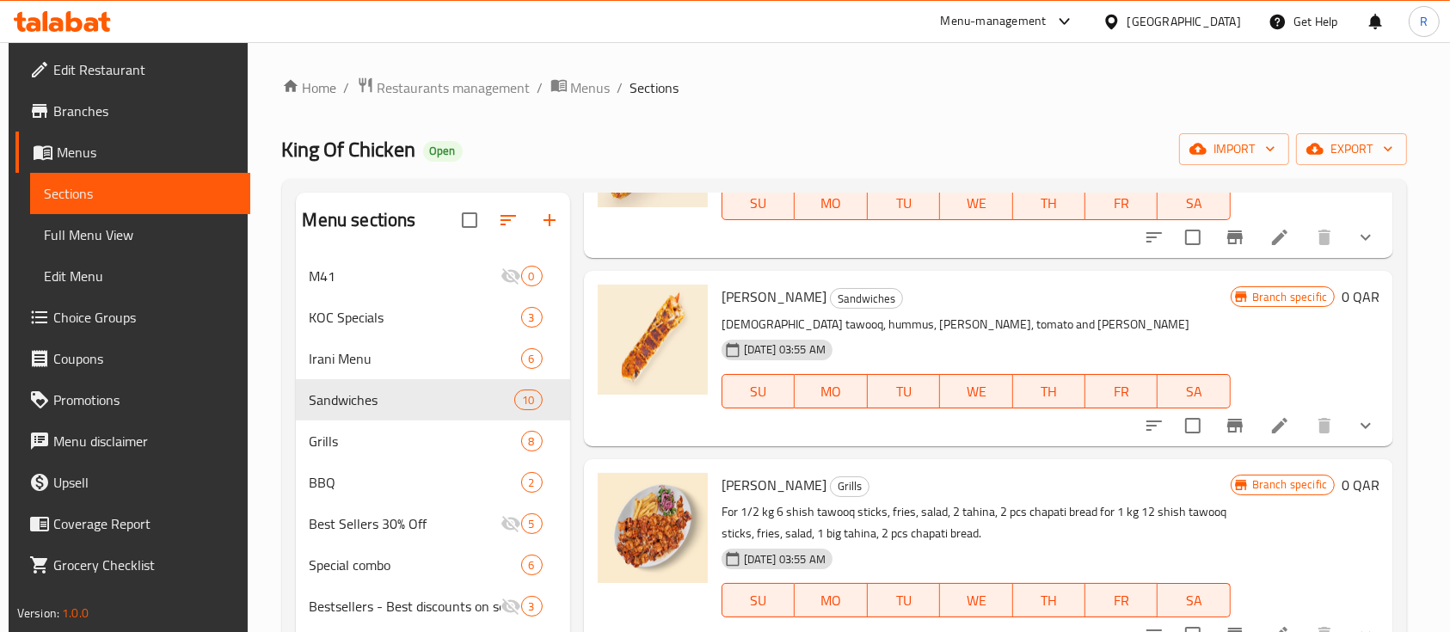
scroll to position [164, 0]
type input "[PERSON_NAME]"
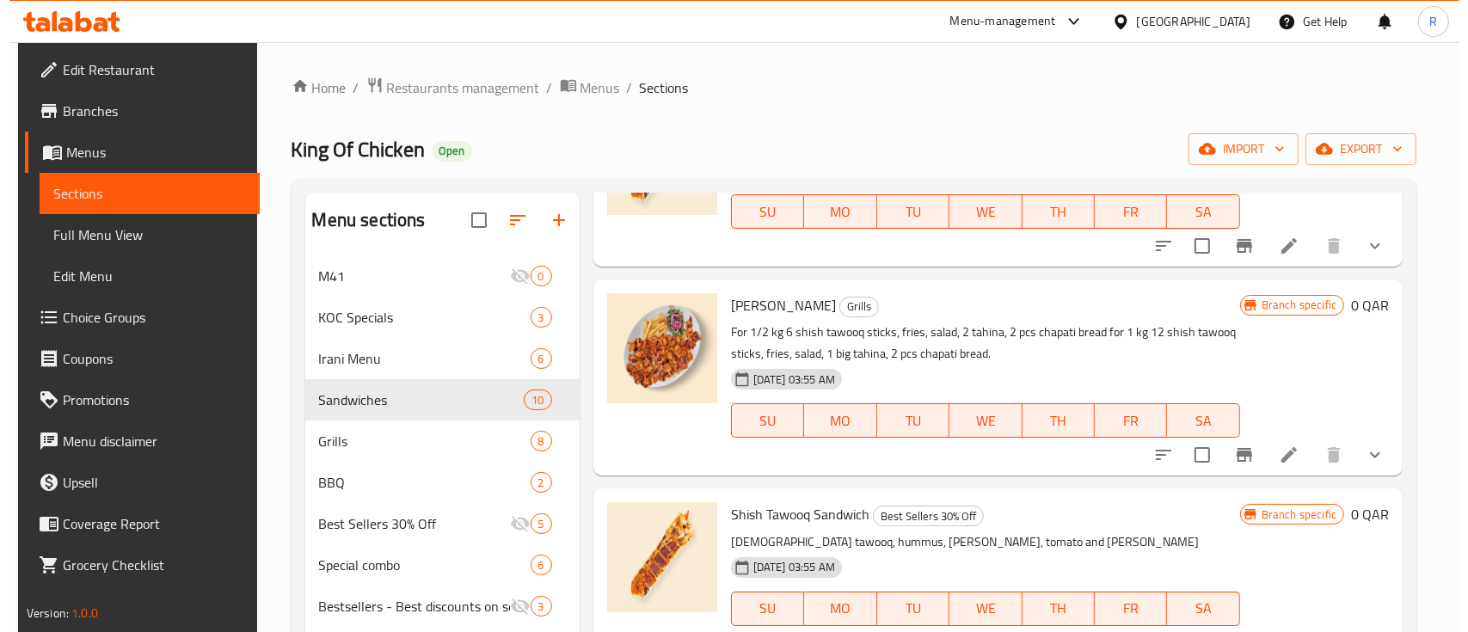
scroll to position [346, 0]
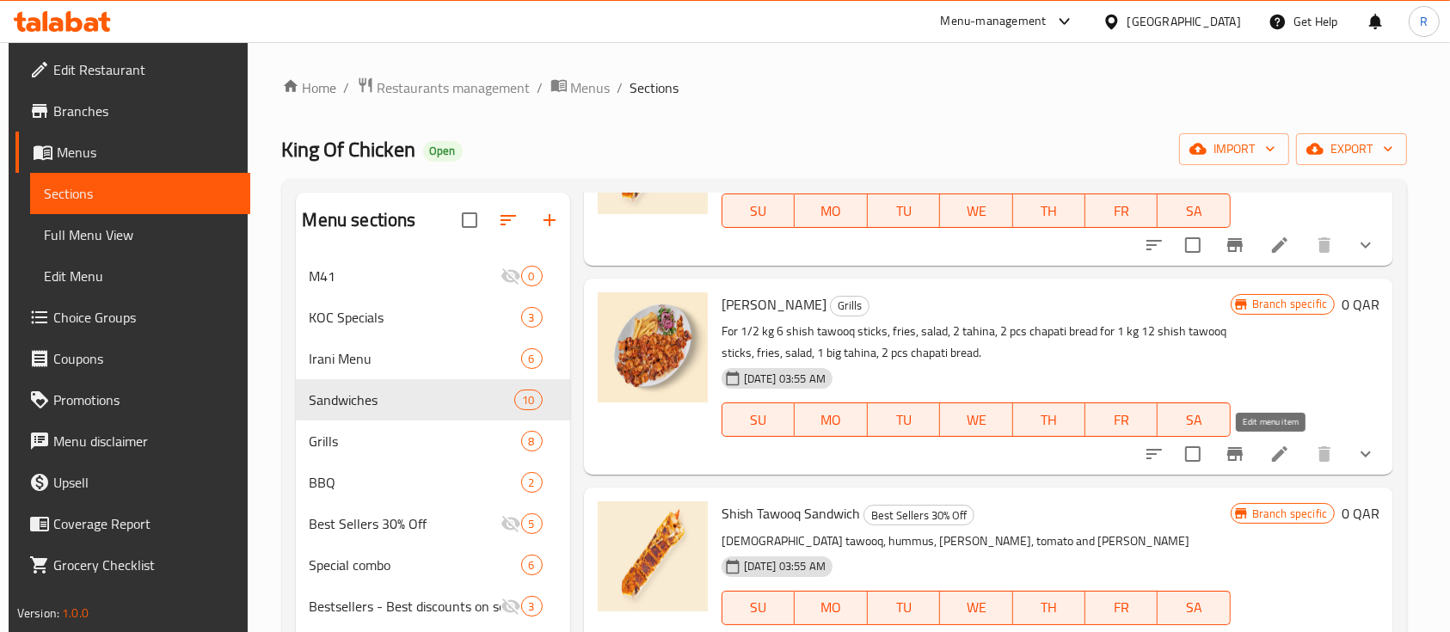
click at [1272, 458] on icon at bounding box center [1279, 453] width 15 height 15
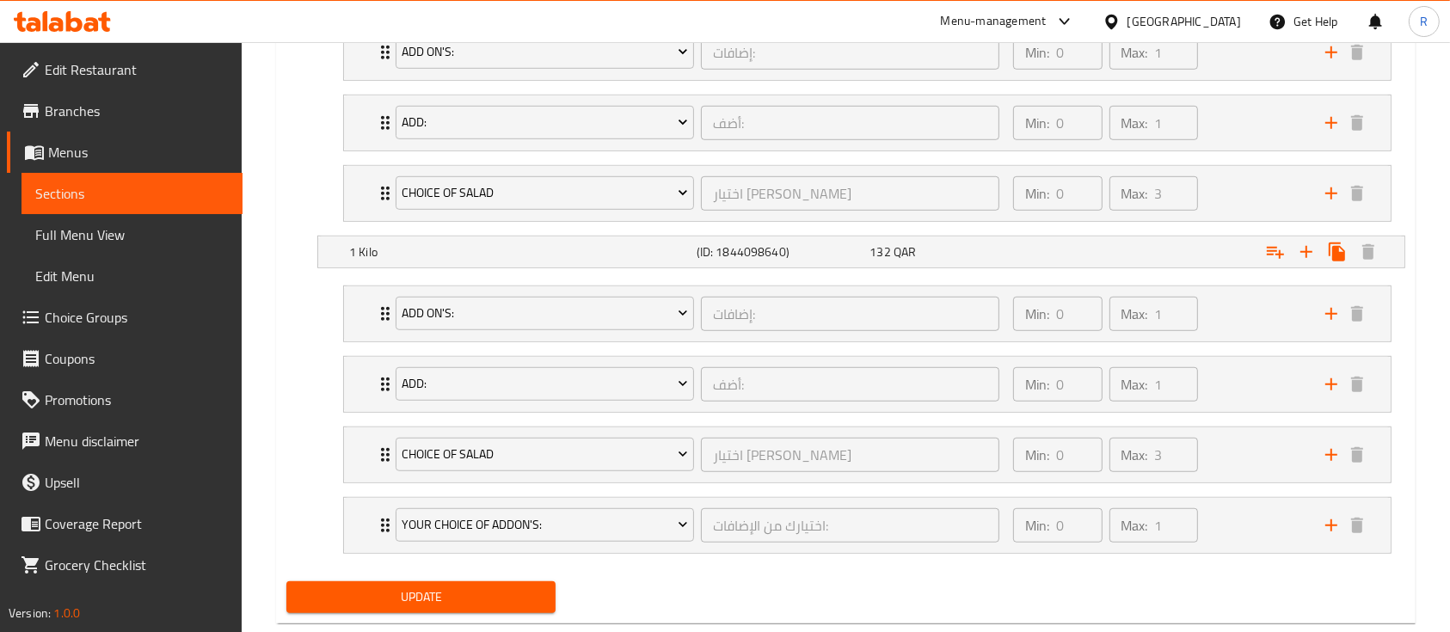
scroll to position [1138, 0]
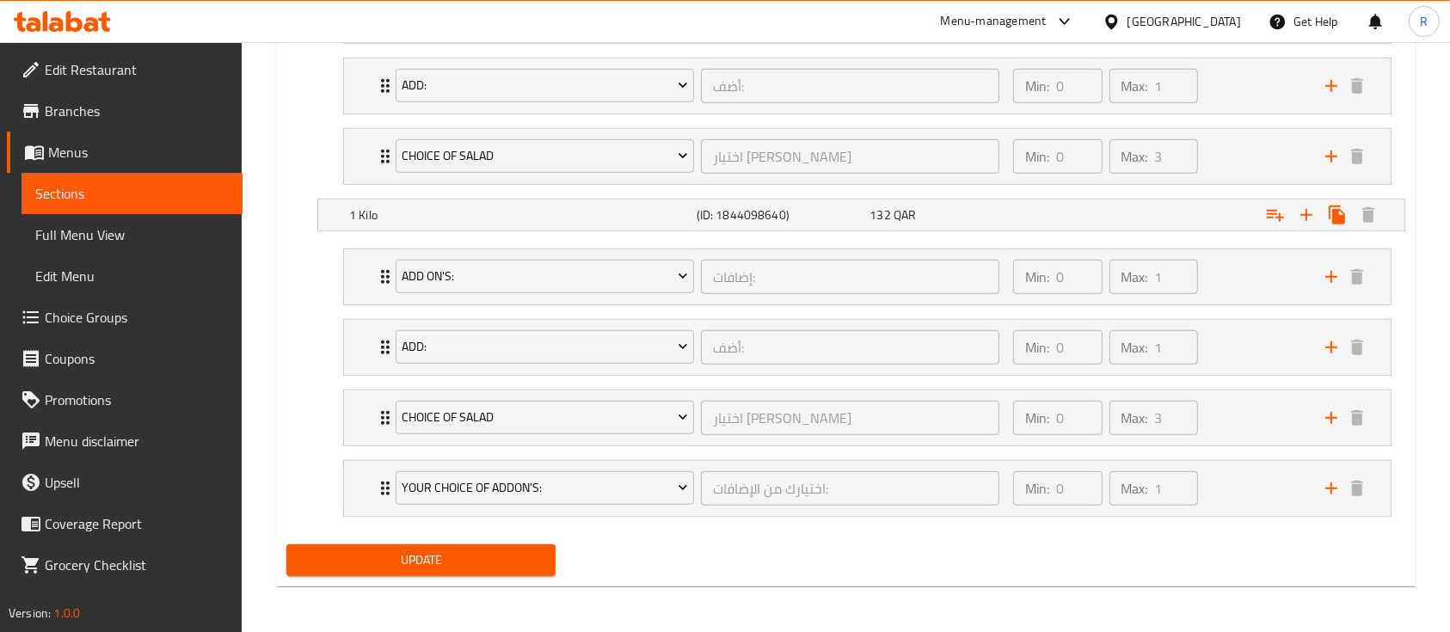
click at [1075, 15] on icon at bounding box center [1064, 21] width 21 height 21
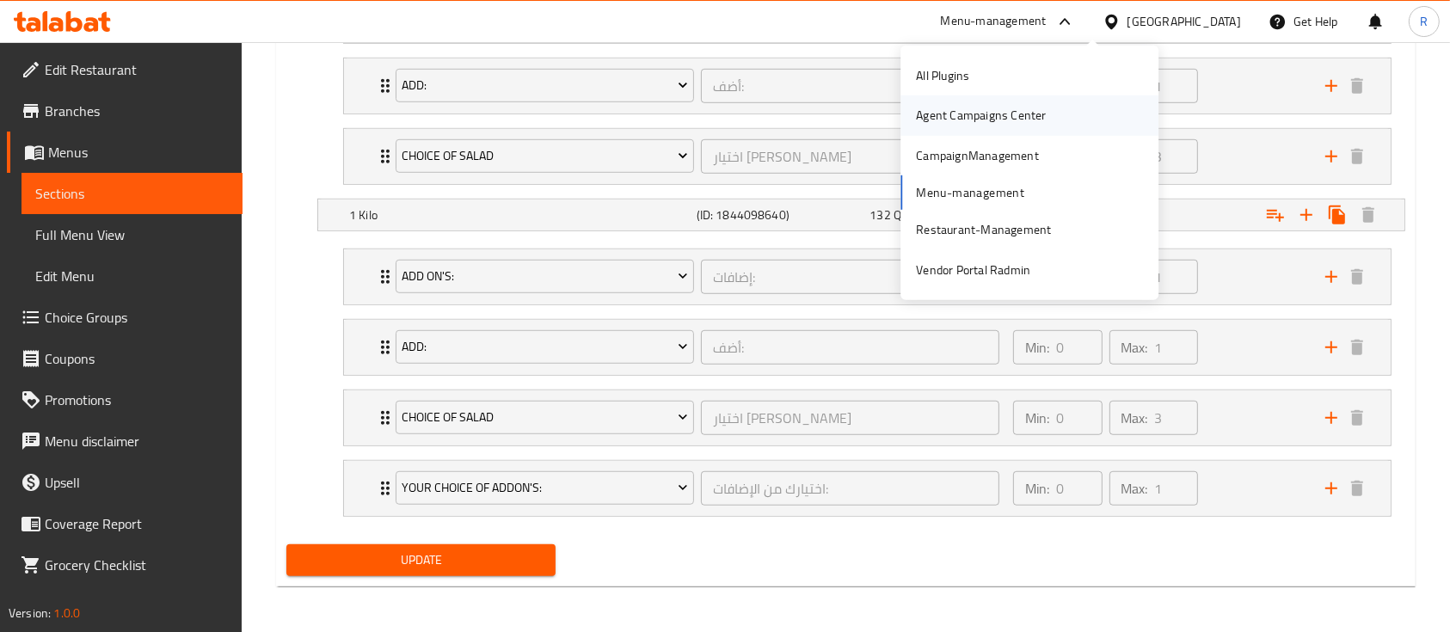
click at [933, 109] on div "Agent Campaigns Center" at bounding box center [981, 115] width 130 height 19
